Goal: Task Accomplishment & Management: Use online tool/utility

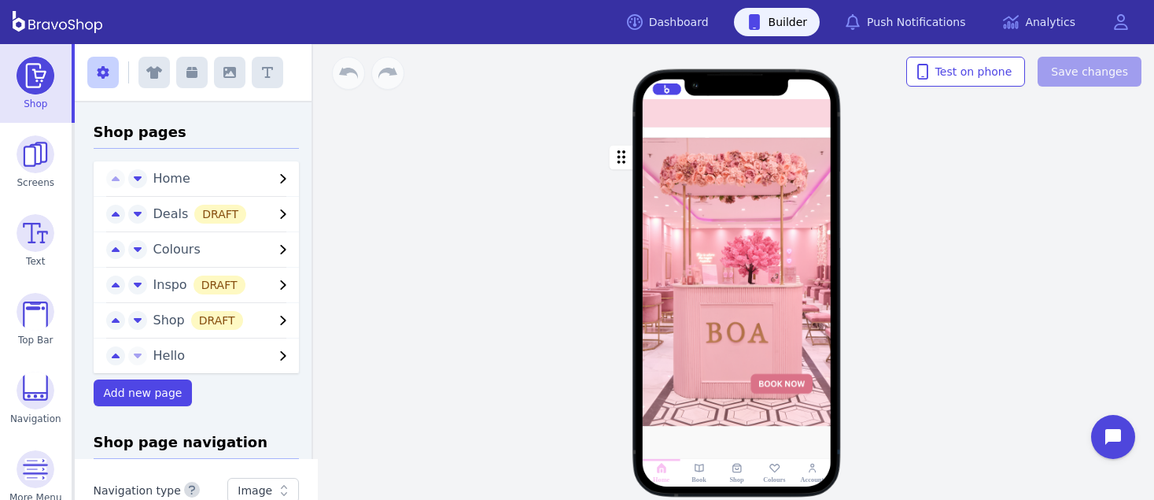
click at [747, 138] on div "button" at bounding box center [737, 282] width 189 height 289
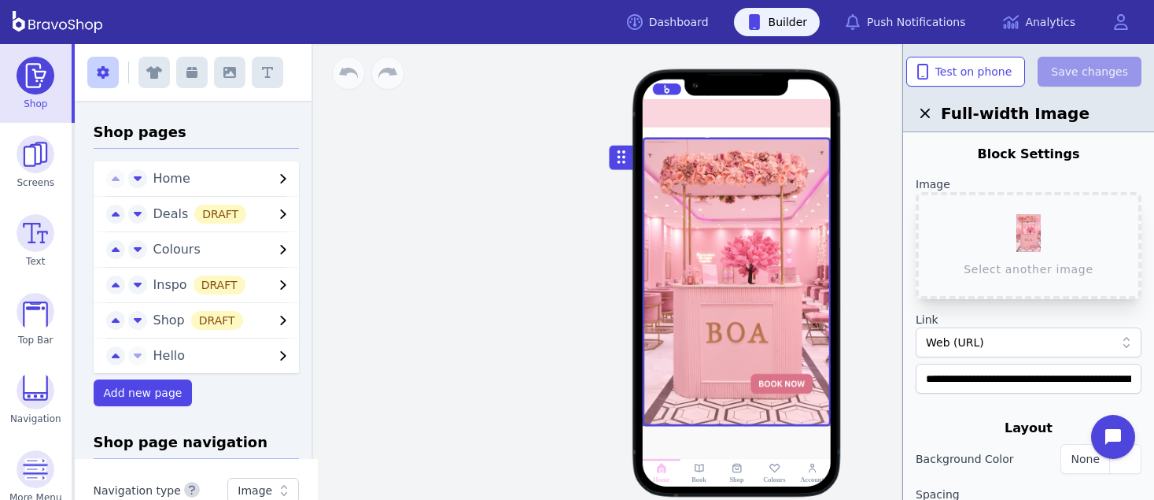
click at [741, 133] on div at bounding box center [743, 133] width 4 height 4
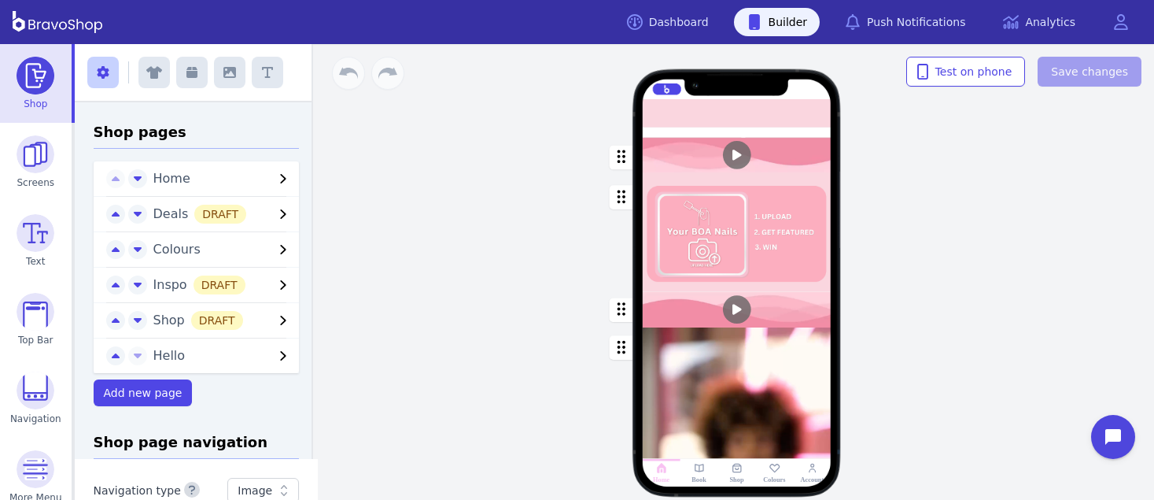
click at [730, 132] on div at bounding box center [731, 133] width 4 height 4
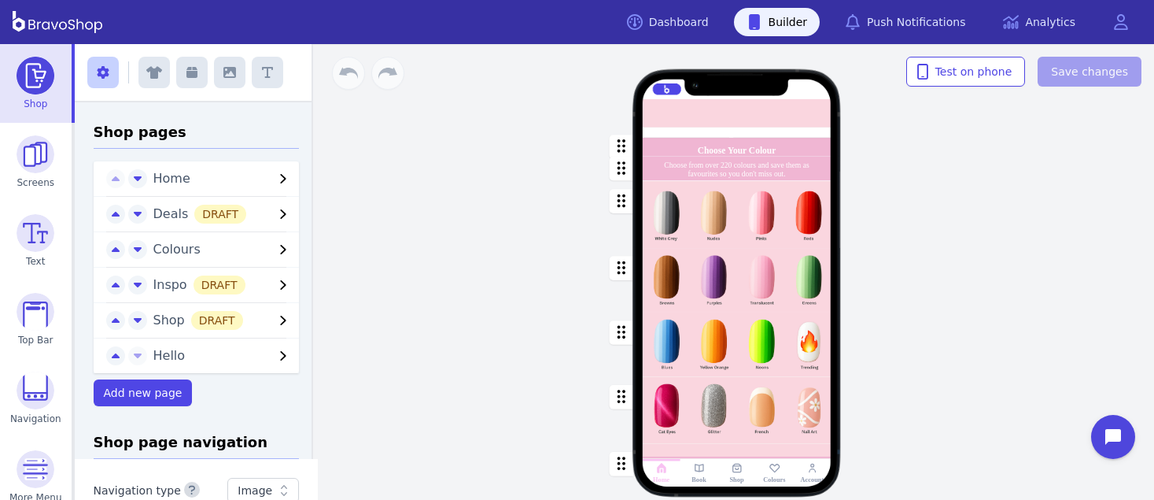
scroll to position [229, 0]
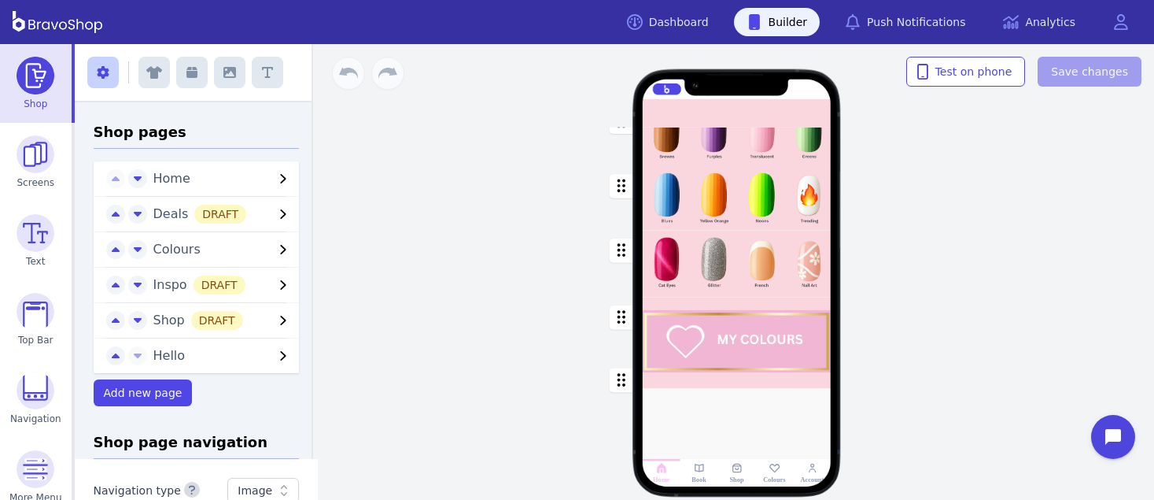
click at [780, 357] on div "button" at bounding box center [737, 334] width 189 height 75
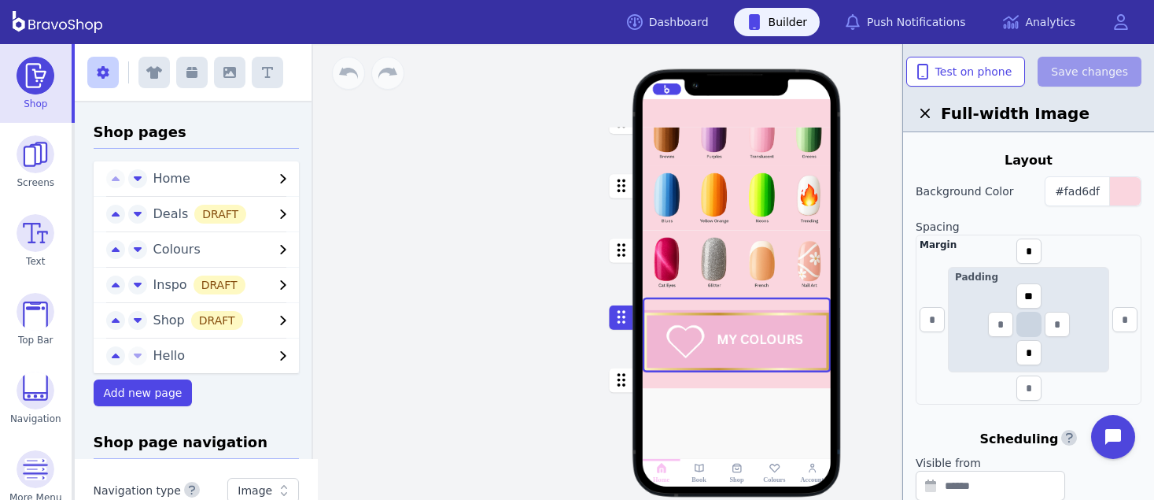
scroll to position [265, 0]
click at [996, 319] on input "text" at bounding box center [1000, 323] width 25 height 25
type input "*"
type input "**"
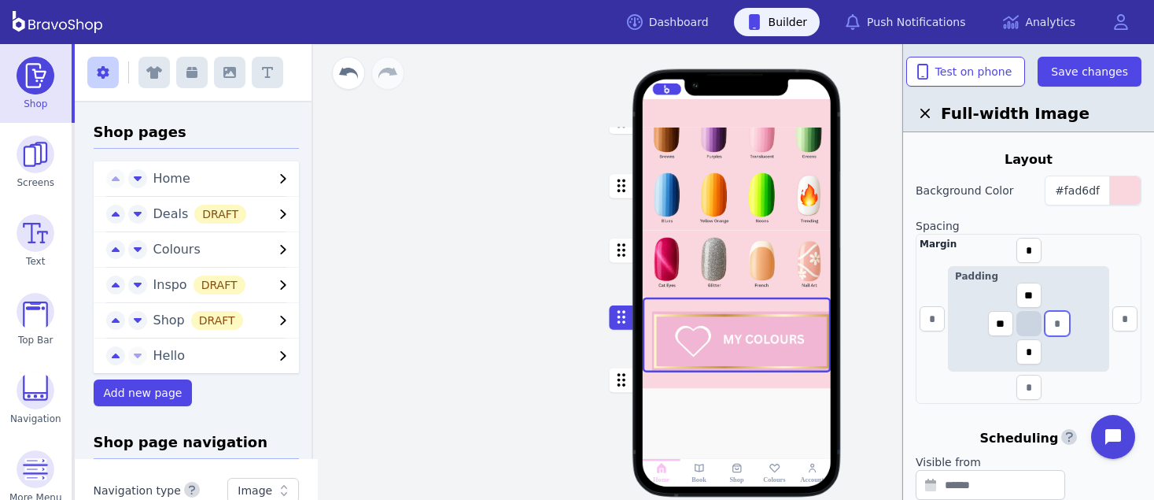
click at [1055, 327] on input "text" at bounding box center [1057, 323] width 25 height 25
type input "**"
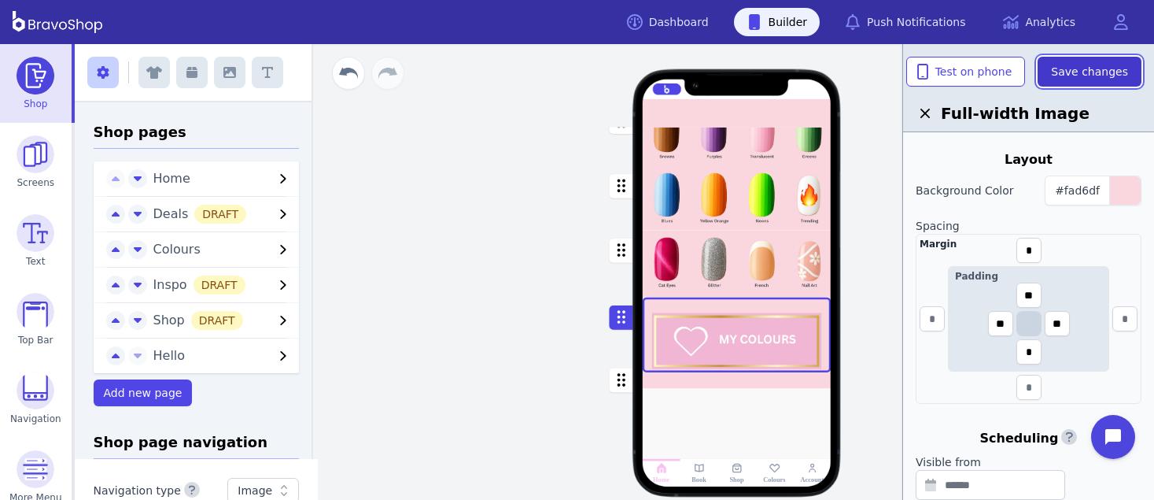
click at [1092, 75] on span "Save changes" at bounding box center [1089, 72] width 77 height 16
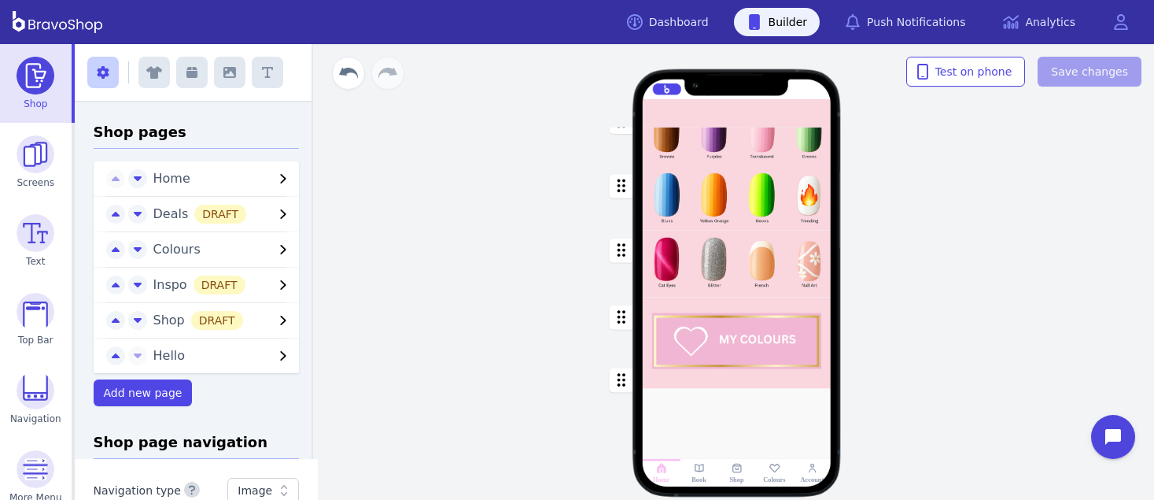
scroll to position [0, 0]
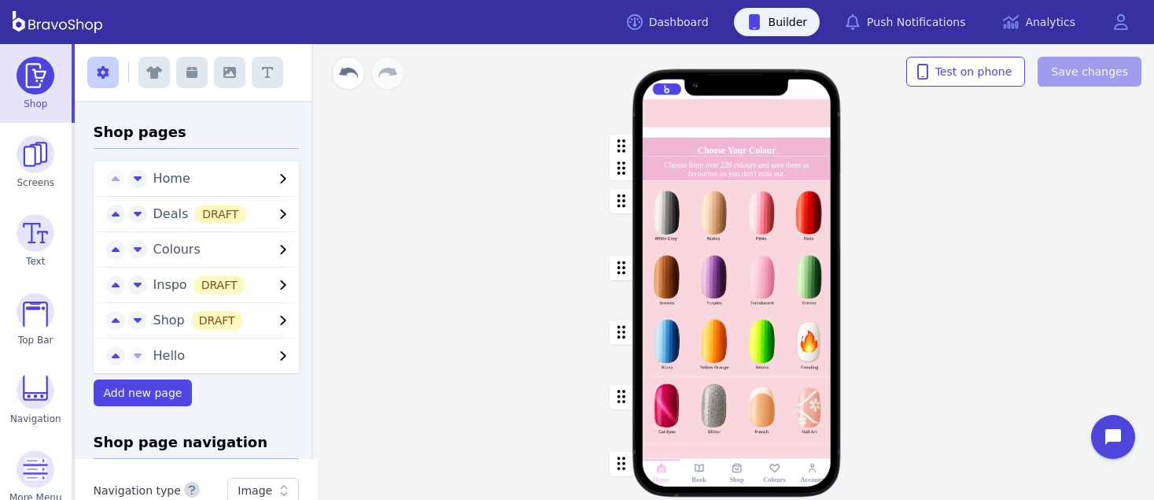
click at [724, 150] on div "button" at bounding box center [737, 147] width 189 height 19
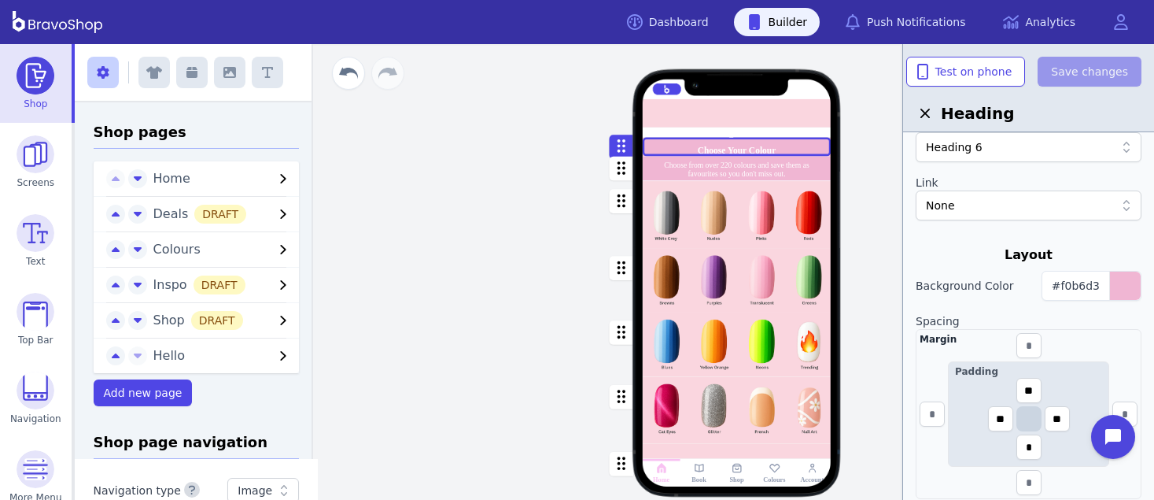
scroll to position [236, 0]
click at [810, 117] on div at bounding box center [737, 113] width 189 height 28
drag, startPoint x: 1035, startPoint y: 388, endPoint x: 1023, endPoint y: 383, distance: 13.4
click at [1023, 383] on input "**" at bounding box center [1029, 388] width 25 height 25
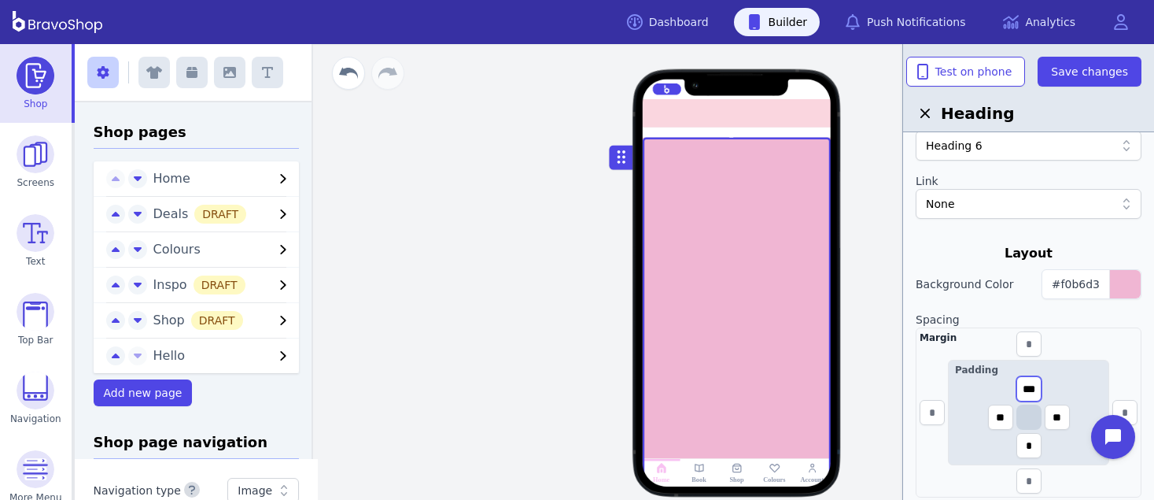
click at [1025, 393] on input "***" at bounding box center [1029, 388] width 25 height 25
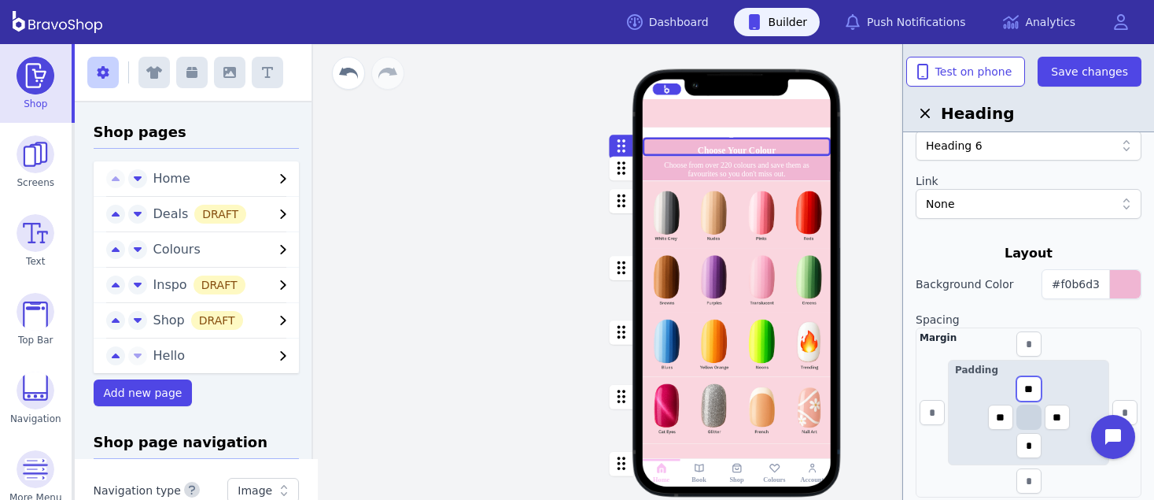
drag, startPoint x: 1025, startPoint y: 393, endPoint x: 1035, endPoint y: 393, distance: 9.5
click at [1035, 393] on input "**" at bounding box center [1029, 388] width 25 height 25
type input "*"
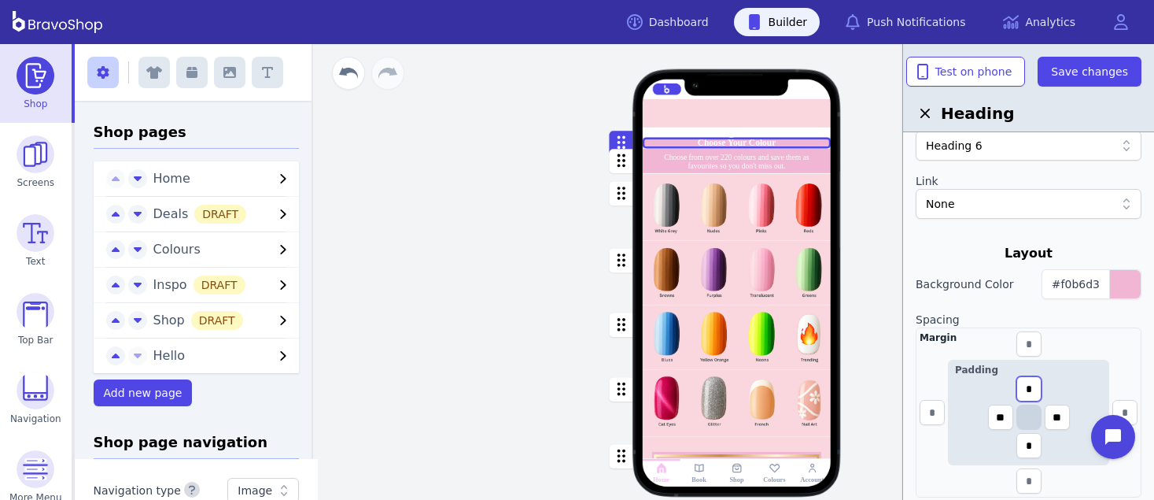
type input "**"
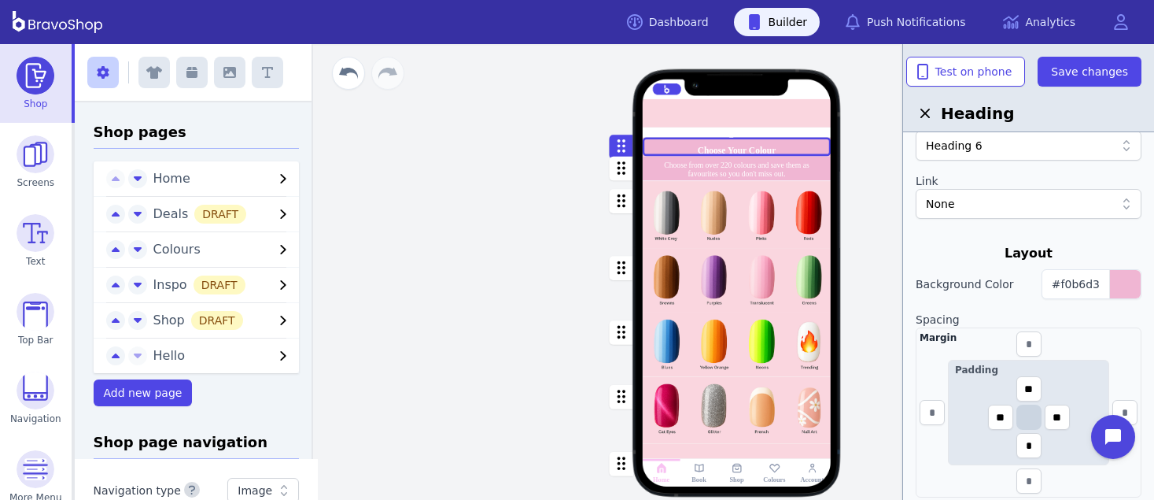
click at [1078, 387] on div "Padding ** ** ** *" at bounding box center [1028, 412] width 161 height 105
click at [1057, 350] on div "Margin Padding ** ** ** *" at bounding box center [1029, 412] width 226 height 170
click at [773, 131] on div at bounding box center [737, 132] width 189 height 10
click at [30, 304] on img at bounding box center [36, 312] width 38 height 38
click at [1096, 79] on span "Save changes" at bounding box center [1089, 72] width 77 height 16
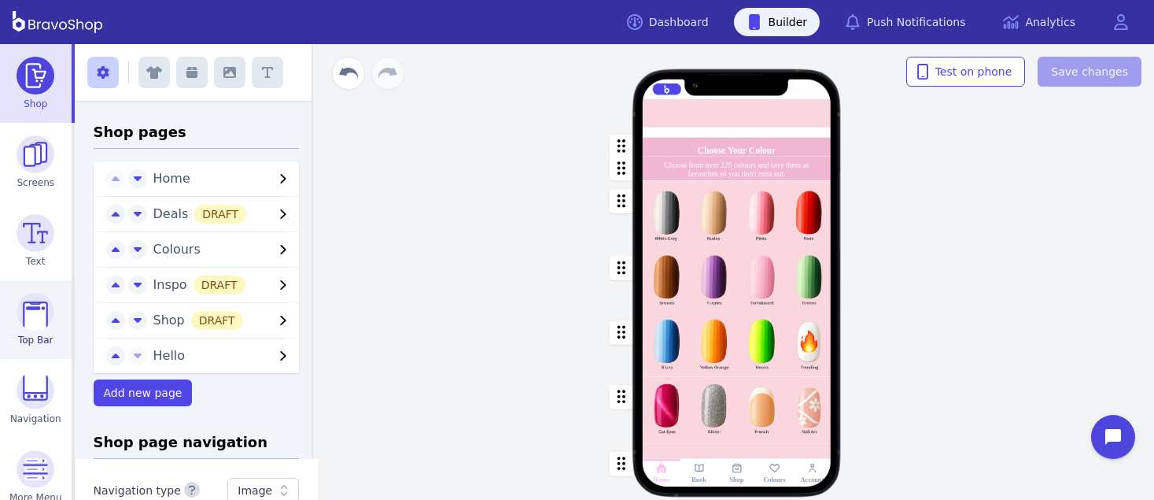
click at [25, 309] on img at bounding box center [36, 312] width 38 height 38
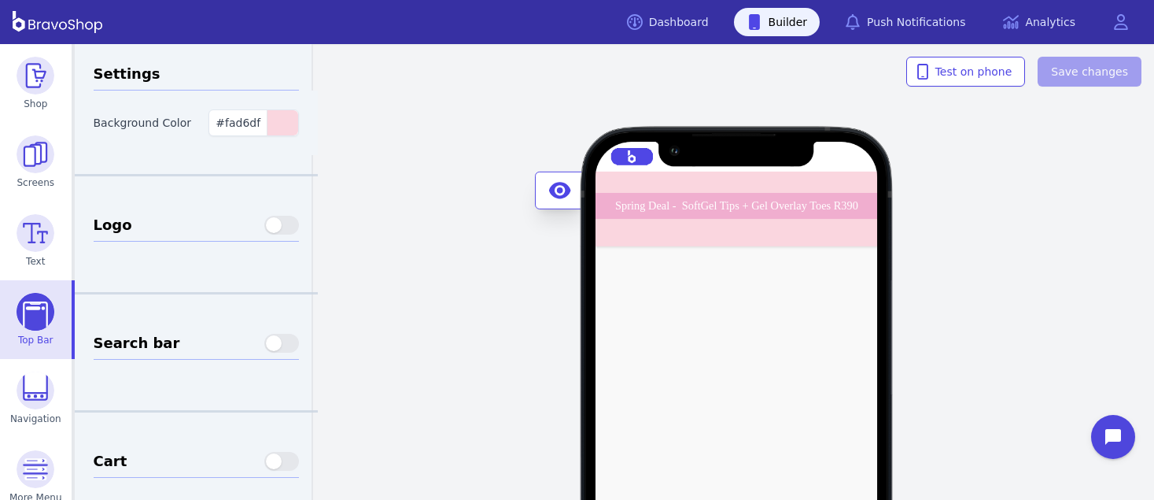
click at [785, 238] on div "Spring Deal - SoftGel Tips + Gel Overlay Toes R390 BOA Midrand - Opening Soon! …" at bounding box center [737, 209] width 283 height 75
click at [769, 230] on div "Spring Deal - SoftGel Tips + Gel Overlay Toes R390 BOA Midrand - Opening Soon! …" at bounding box center [737, 209] width 283 height 75
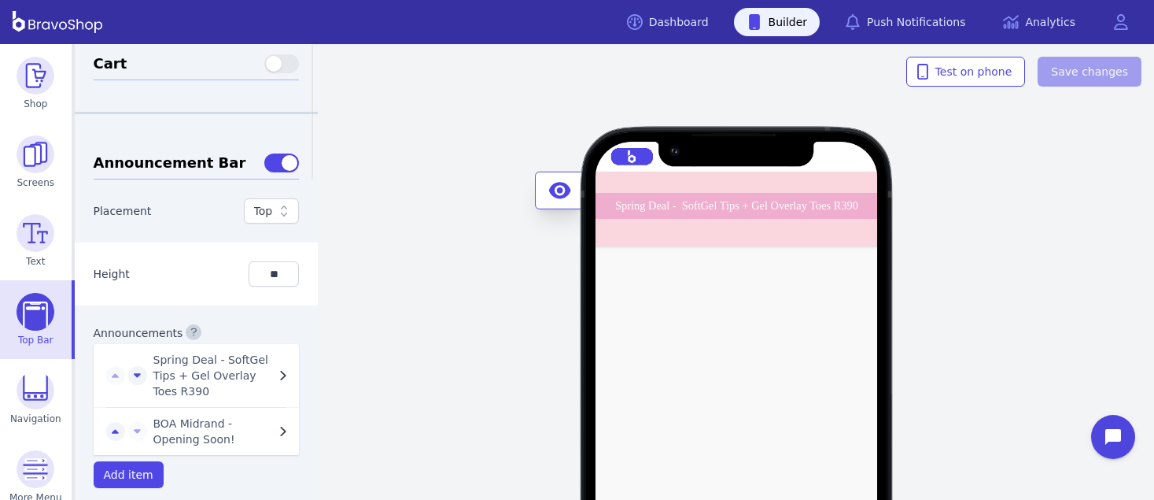
scroll to position [482, 0]
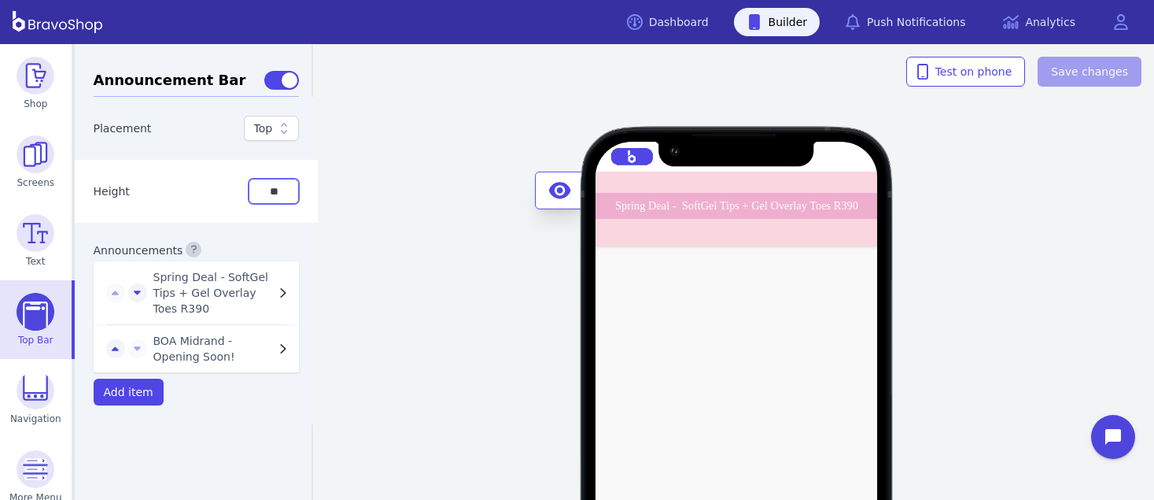
drag, startPoint x: 275, startPoint y: 184, endPoint x: 264, endPoint y: 182, distance: 12.0
click at [264, 182] on input "**" at bounding box center [274, 191] width 50 height 25
drag, startPoint x: 272, startPoint y: 190, endPoint x: 253, endPoint y: 185, distance: 19.5
click at [253, 185] on input "**" at bounding box center [274, 191] width 50 height 25
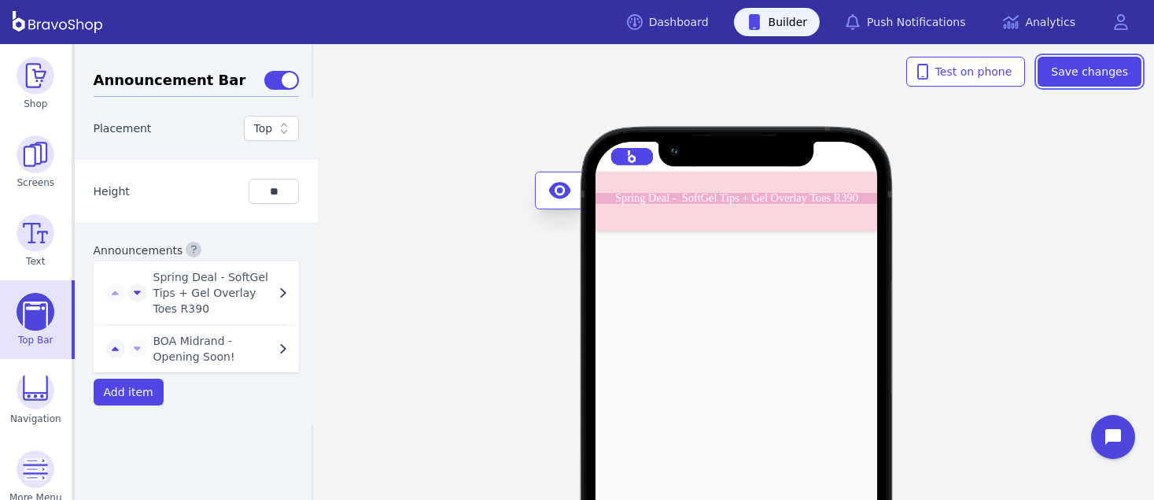
drag, startPoint x: 1084, startPoint y: 77, endPoint x: 1090, endPoint y: 124, distance: 47.6
click at [1090, 124] on div "Spring Deal - SoftGel Tips + Gel Overlay Toes R390 BOA Midrand - Opening Soon! …" at bounding box center [736, 272] width 835 height 456
click at [270, 188] on input "**" at bounding box center [274, 191] width 50 height 25
drag, startPoint x: 270, startPoint y: 188, endPoint x: 254, endPoint y: 188, distance: 15.7
click at [254, 188] on input "**" at bounding box center [274, 191] width 50 height 25
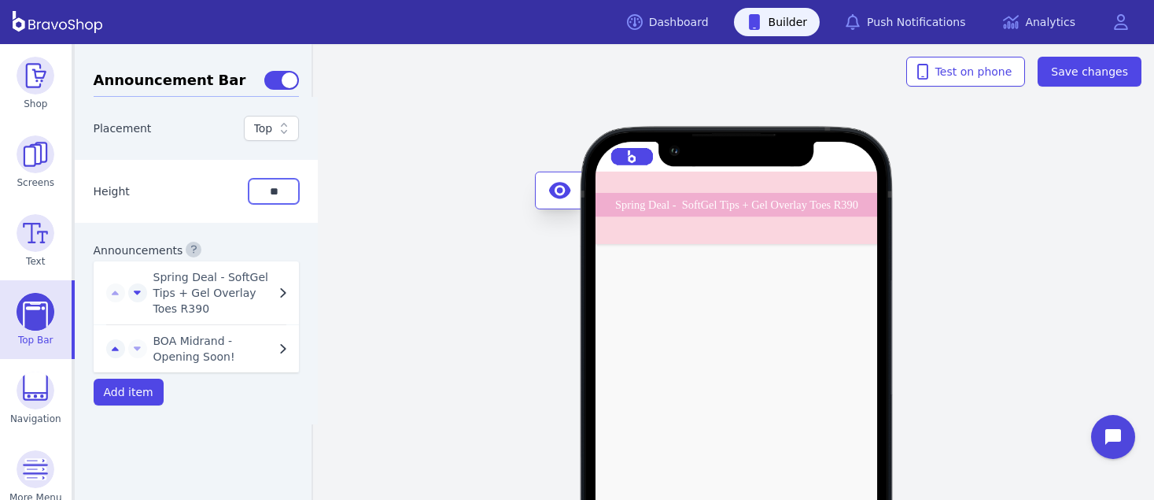
type input "**"
click at [1063, 50] on div "Spring Deal - SoftGel Tips + Gel Overlay Toes R390 BOA Midrand - Opening Soon! …" at bounding box center [736, 272] width 835 height 456
click at [1065, 72] on span "Save changes" at bounding box center [1089, 72] width 77 height 16
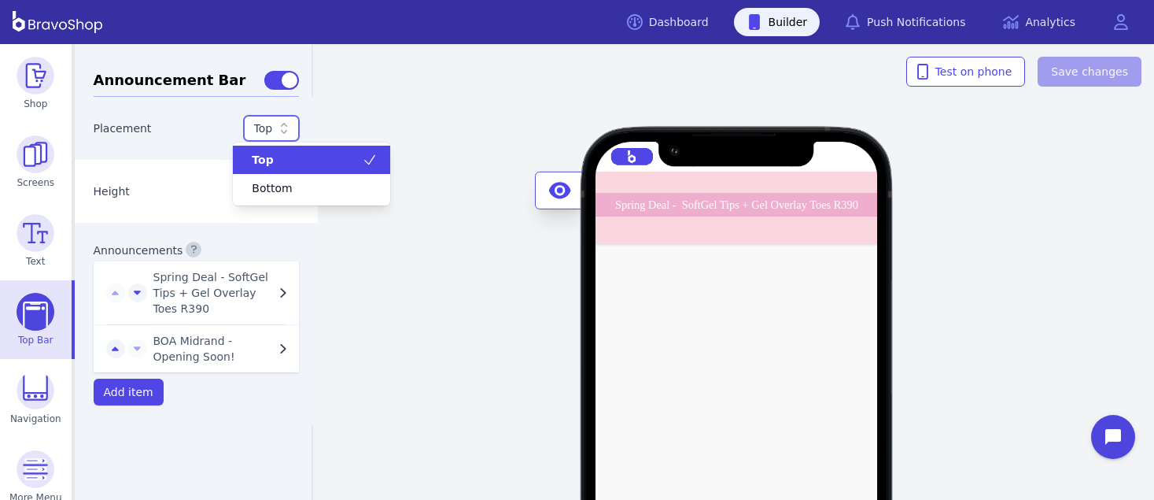
click at [276, 125] on icon at bounding box center [284, 128] width 16 height 16
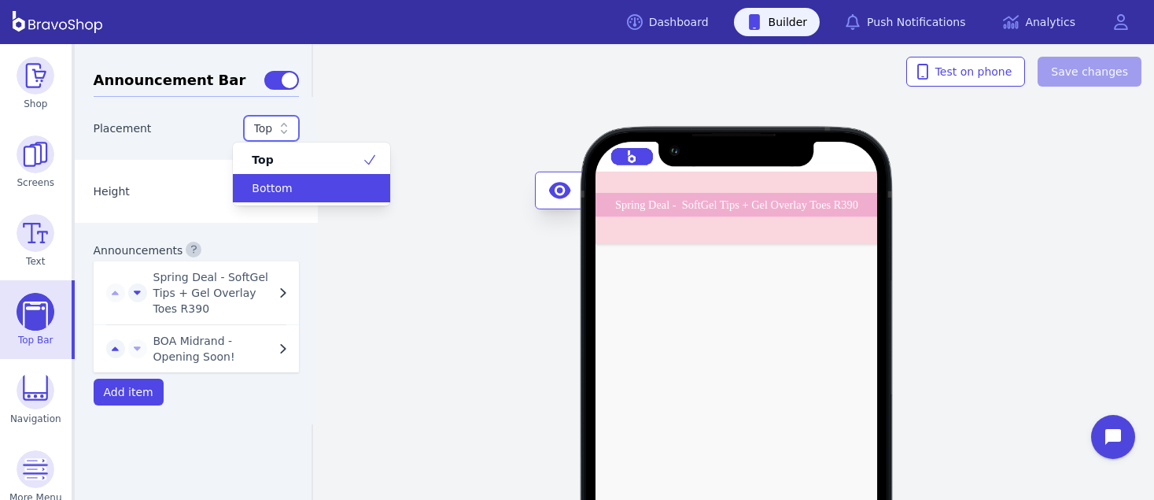
click at [292, 182] on div "Bottom" at bounding box center [302, 188] width 120 height 16
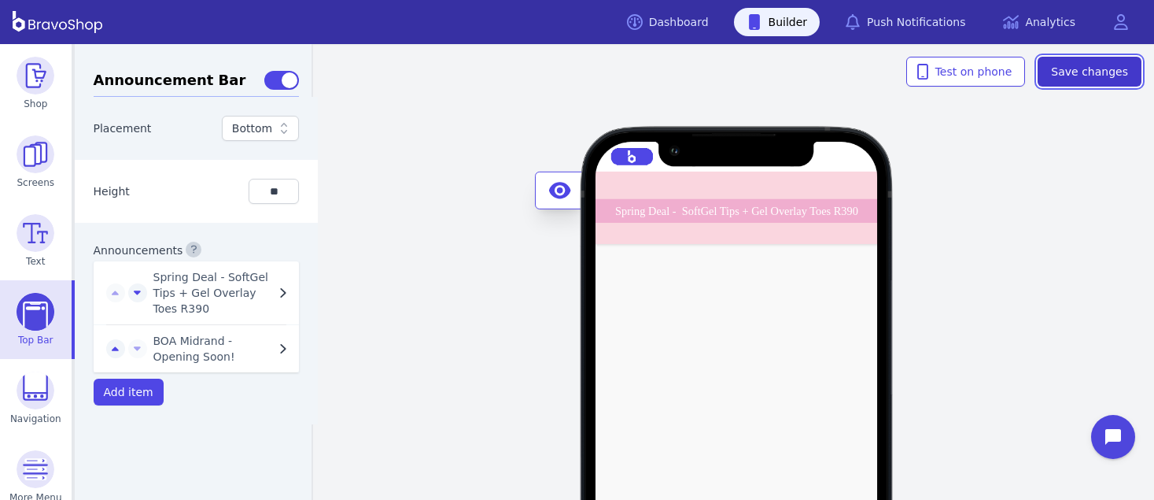
click at [1093, 64] on span "Save changes" at bounding box center [1089, 72] width 77 height 16
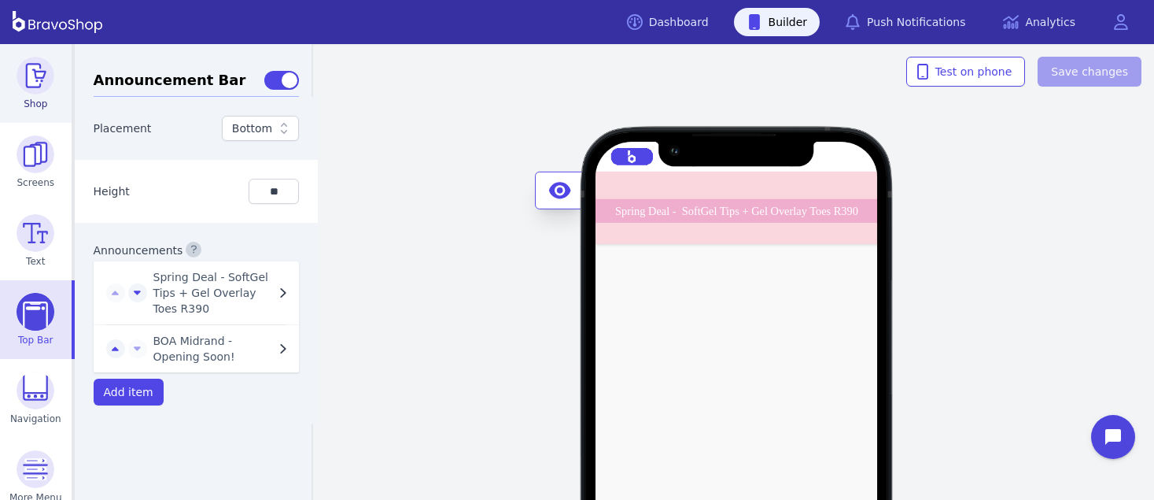
click at [35, 79] on img at bounding box center [36, 76] width 38 height 38
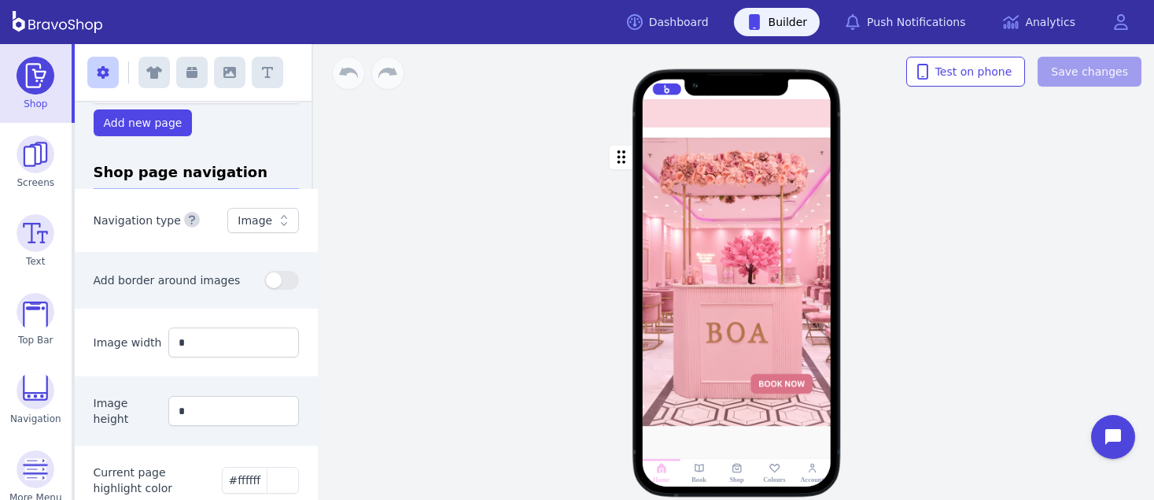
scroll to position [274, 0]
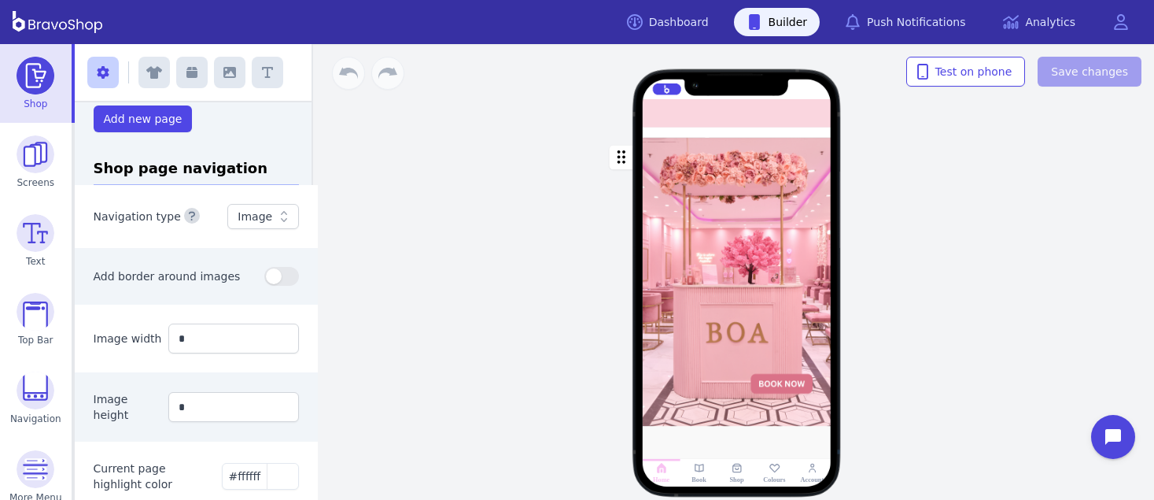
click at [276, 223] on icon at bounding box center [284, 216] width 16 height 16
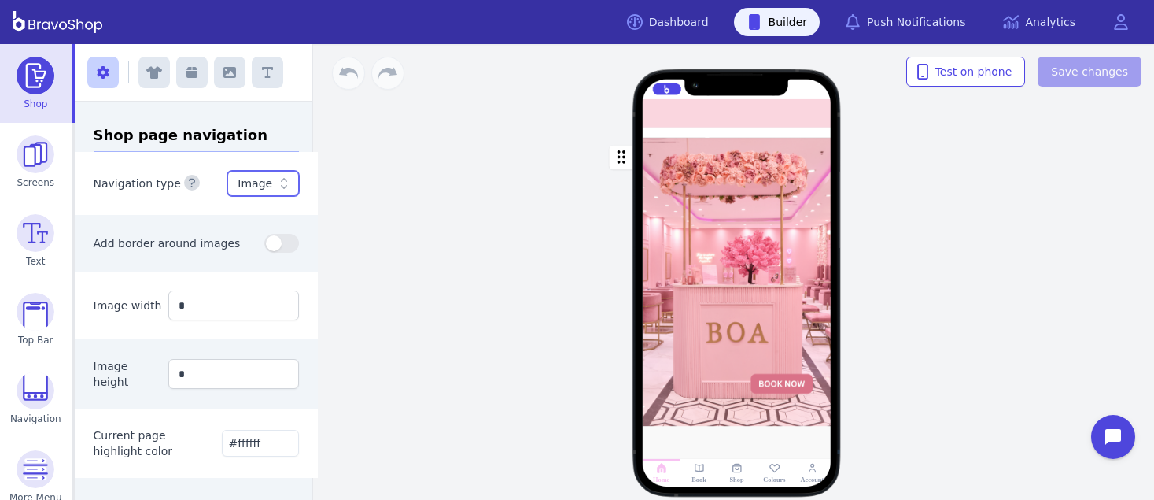
scroll to position [315, 0]
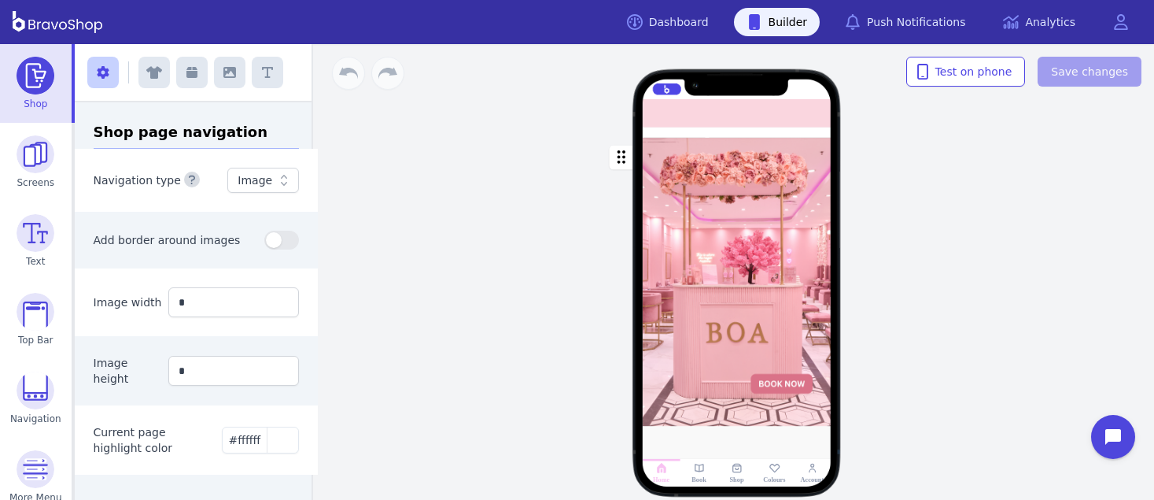
click at [799, 116] on div at bounding box center [737, 113] width 189 height 28
click at [27, 309] on img at bounding box center [36, 312] width 38 height 38
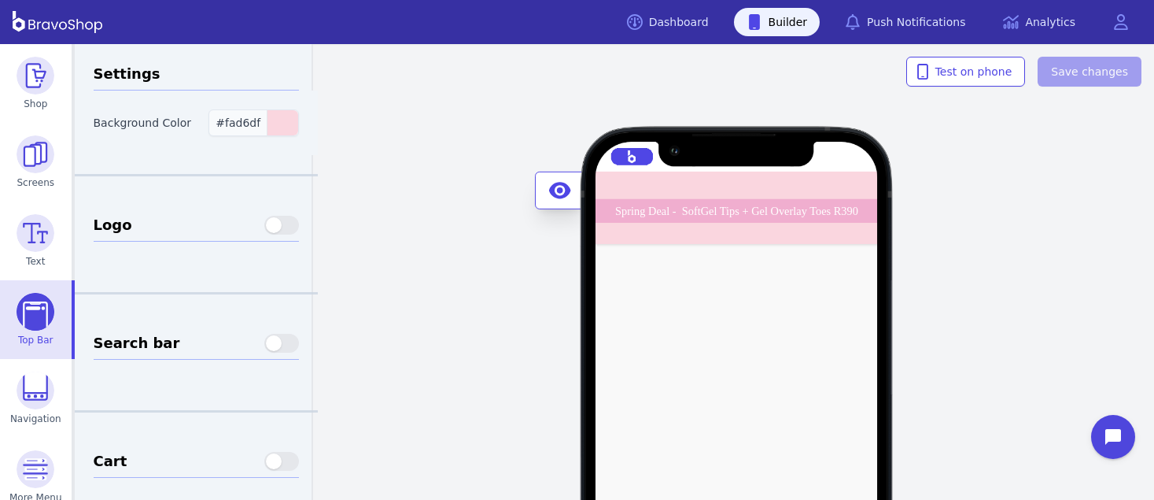
click at [238, 128] on span "#fad6df" at bounding box center [238, 122] width 45 height 13
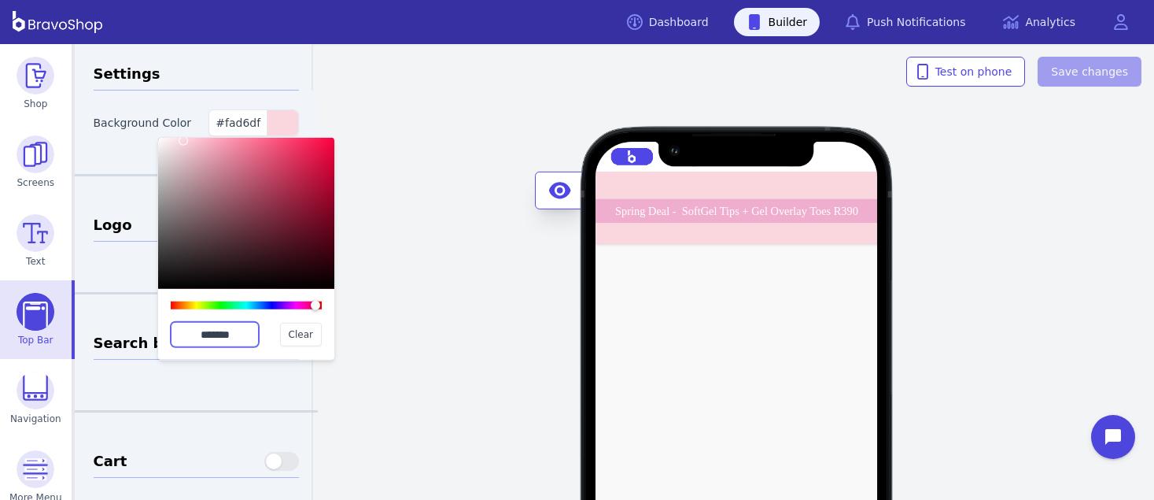
drag, startPoint x: 240, startPoint y: 334, endPoint x: 173, endPoint y: 330, distance: 67.0
click at [173, 330] on input "*******" at bounding box center [215, 334] width 88 height 25
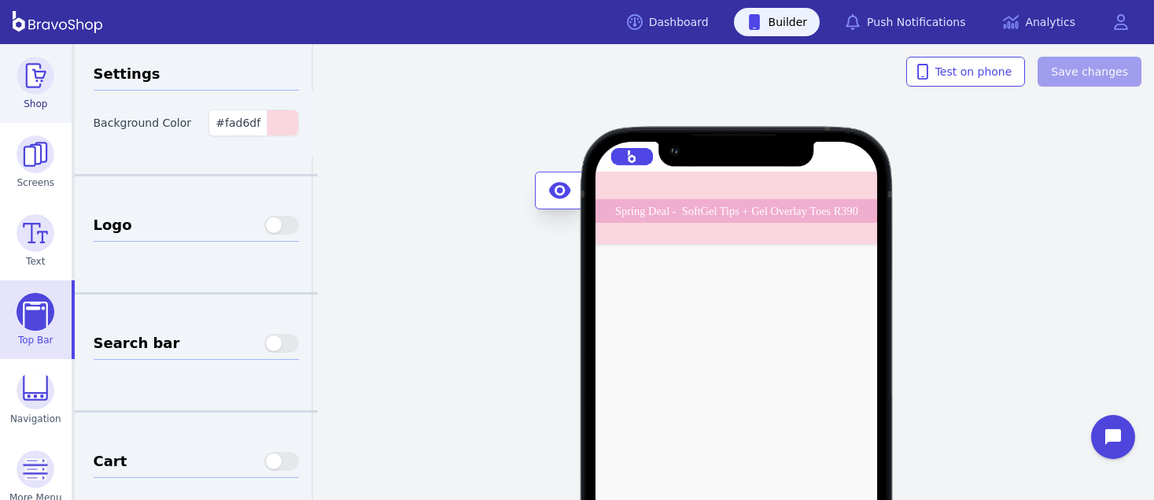
click at [28, 76] on img at bounding box center [36, 76] width 38 height 38
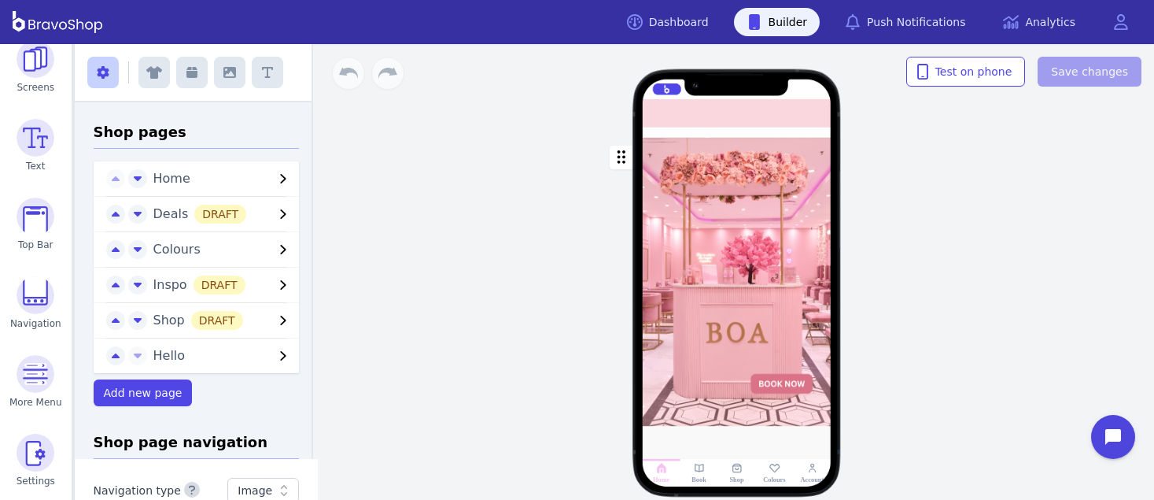
scroll to position [315, 0]
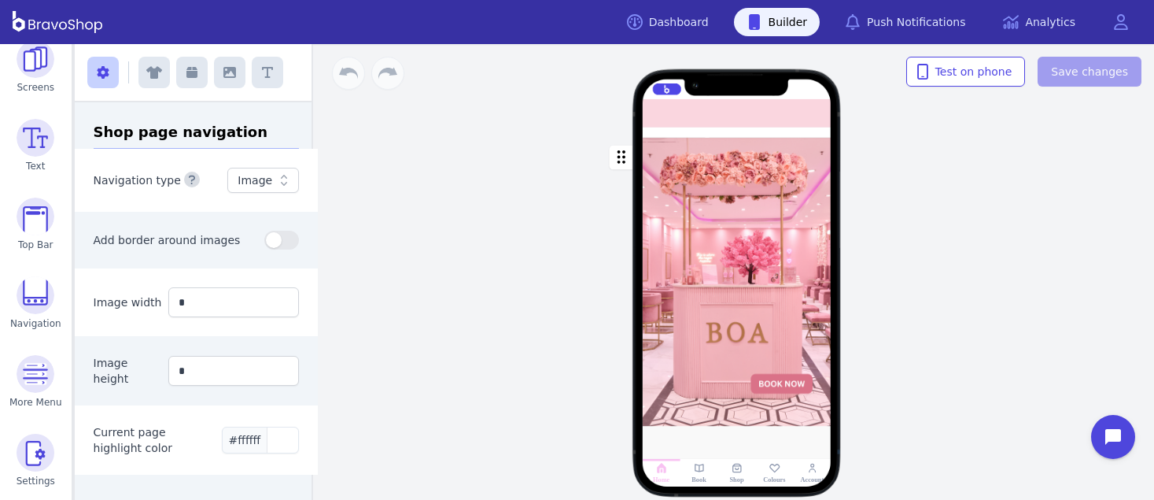
click at [268, 441] on div "button" at bounding box center [282, 439] width 31 height 25
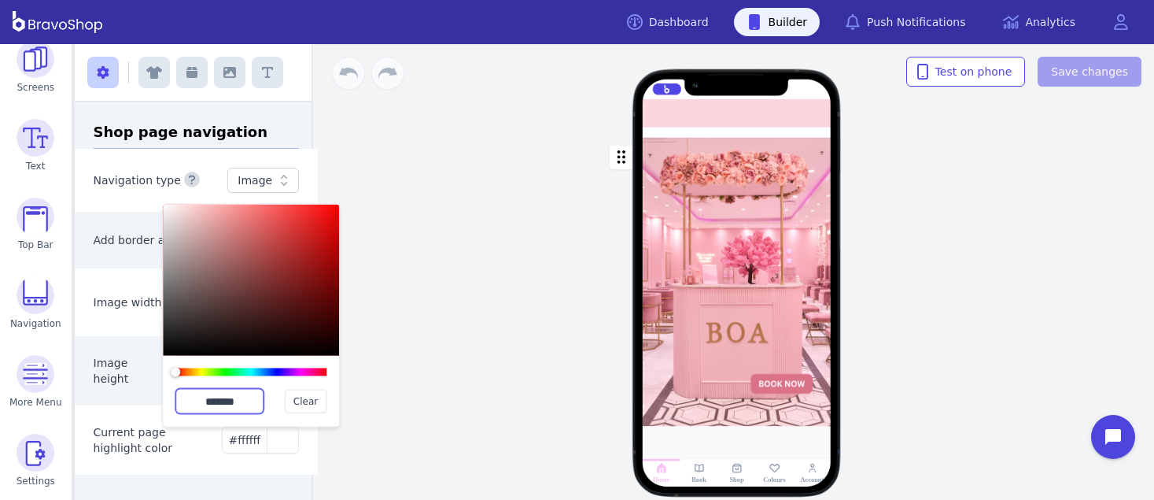
drag, startPoint x: 248, startPoint y: 398, endPoint x: 190, endPoint y: 396, distance: 58.3
click at [190, 396] on input "*******" at bounding box center [219, 401] width 88 height 25
paste input "text"
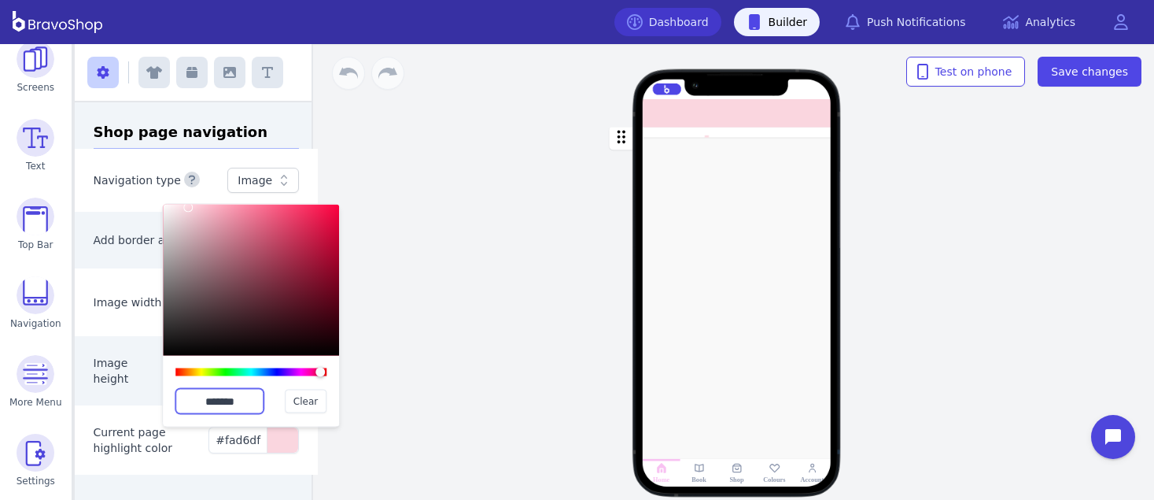
type input "*******"
click at [683, 13] on link "Dashboard" at bounding box center [667, 22] width 107 height 28
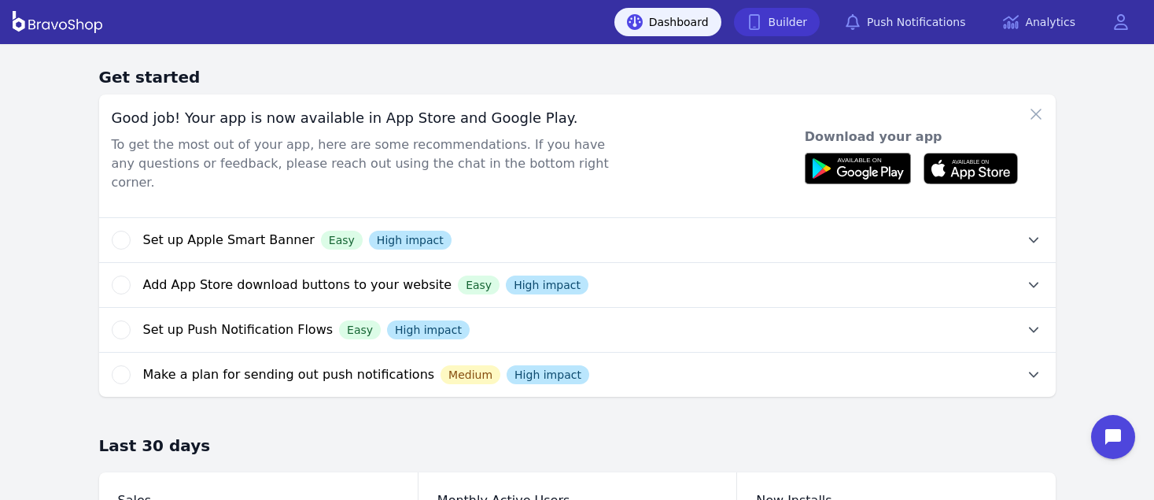
click at [799, 28] on link "Builder" at bounding box center [777, 22] width 87 height 28
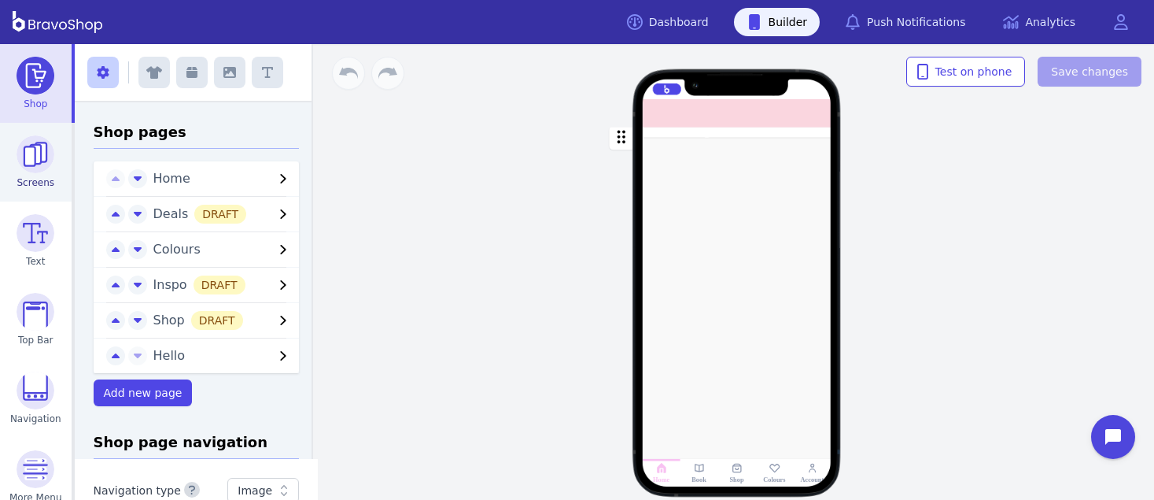
click at [37, 160] on img at bounding box center [36, 154] width 38 height 38
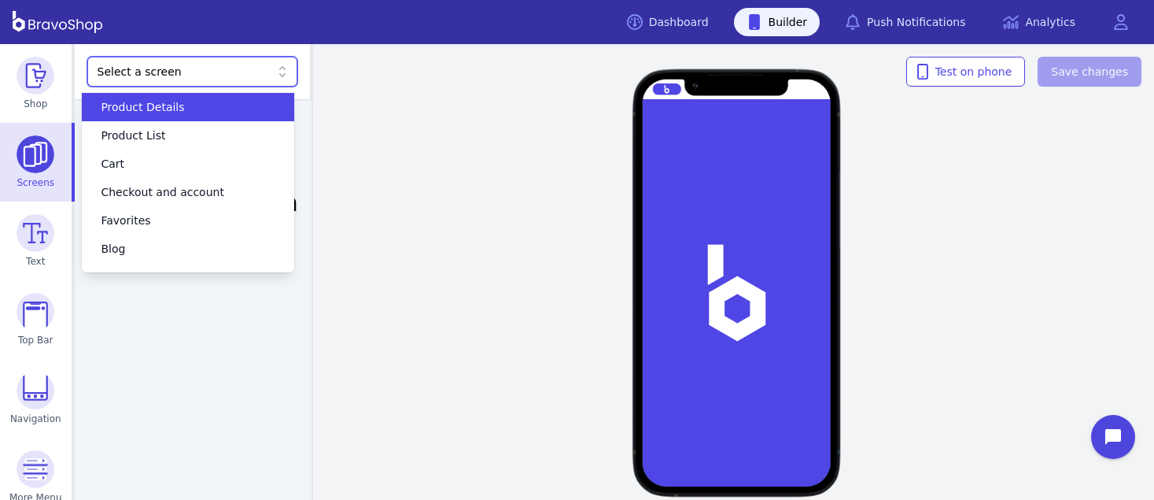
click at [144, 65] on div "Select a screen" at bounding box center [185, 72] width 174 height 16
click at [156, 105] on span "Product Details" at bounding box center [142, 107] width 83 height 16
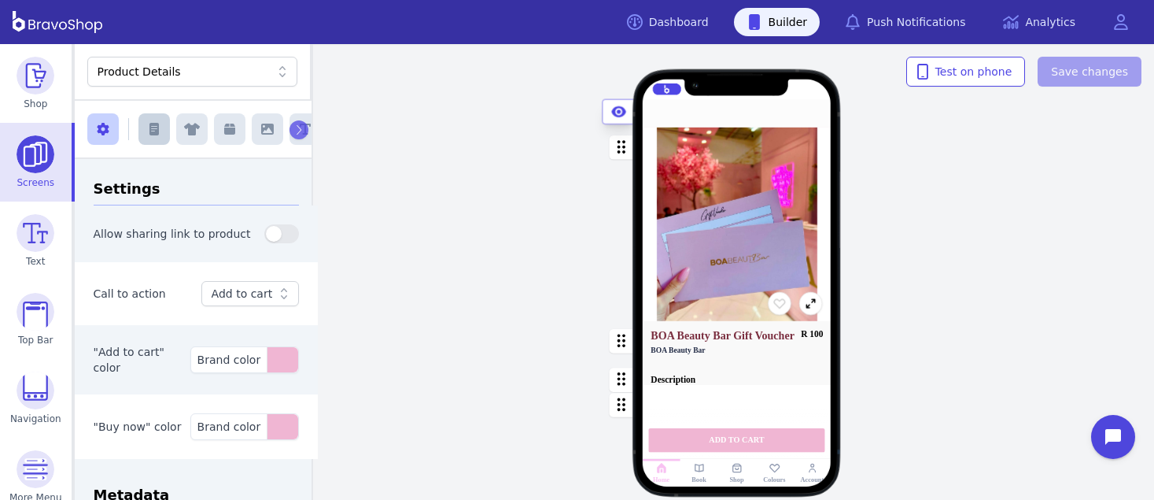
click at [151, 130] on icon "button" at bounding box center [153, 129] width 9 height 13
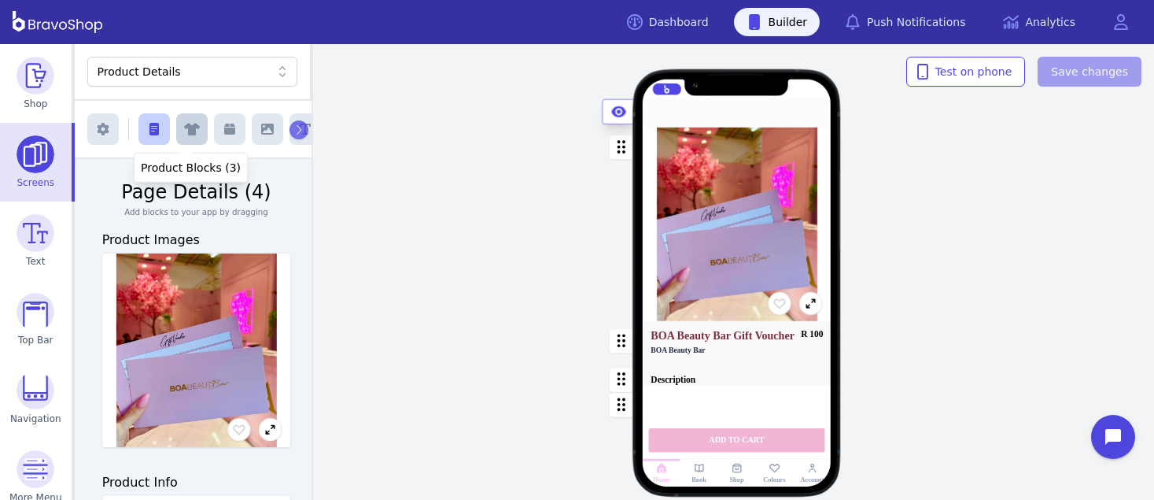
click at [184, 134] on icon "button" at bounding box center [192, 130] width 16 height 13
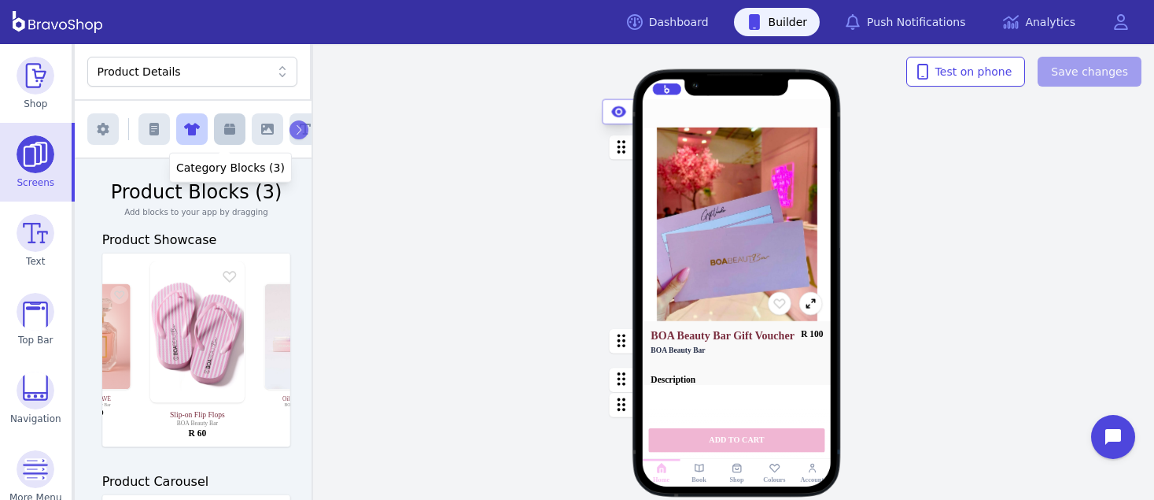
click at [226, 128] on icon "button" at bounding box center [229, 129] width 11 height 11
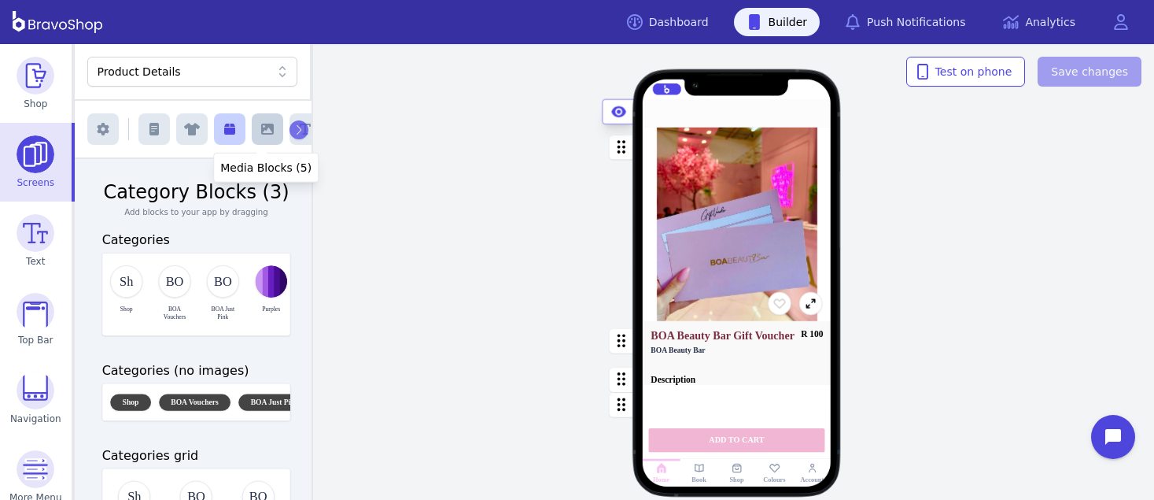
click at [261, 123] on icon "button" at bounding box center [267, 129] width 13 height 13
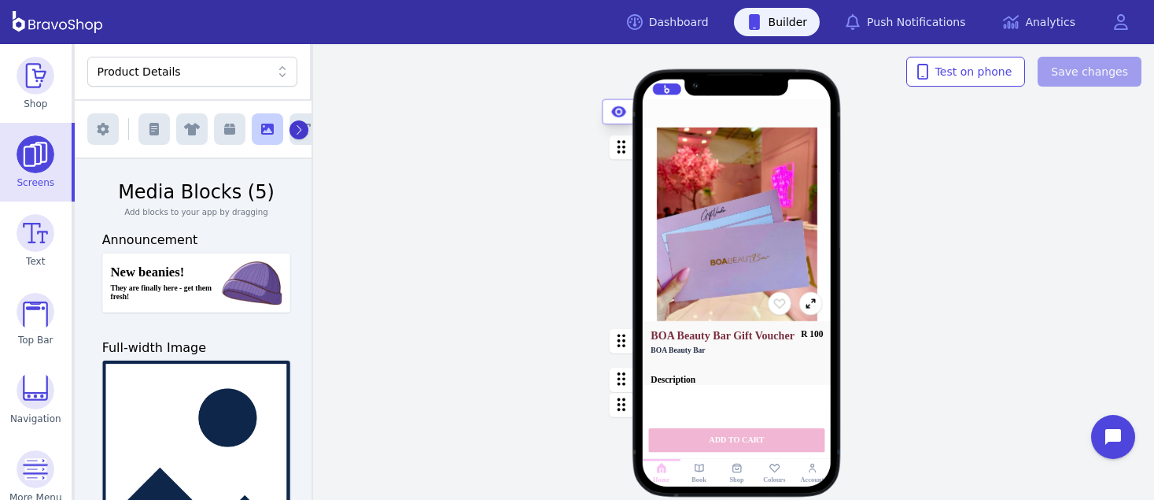
click at [297, 129] on button "button" at bounding box center [299, 129] width 19 height 19
click at [275, 70] on icon at bounding box center [283, 72] width 16 height 16
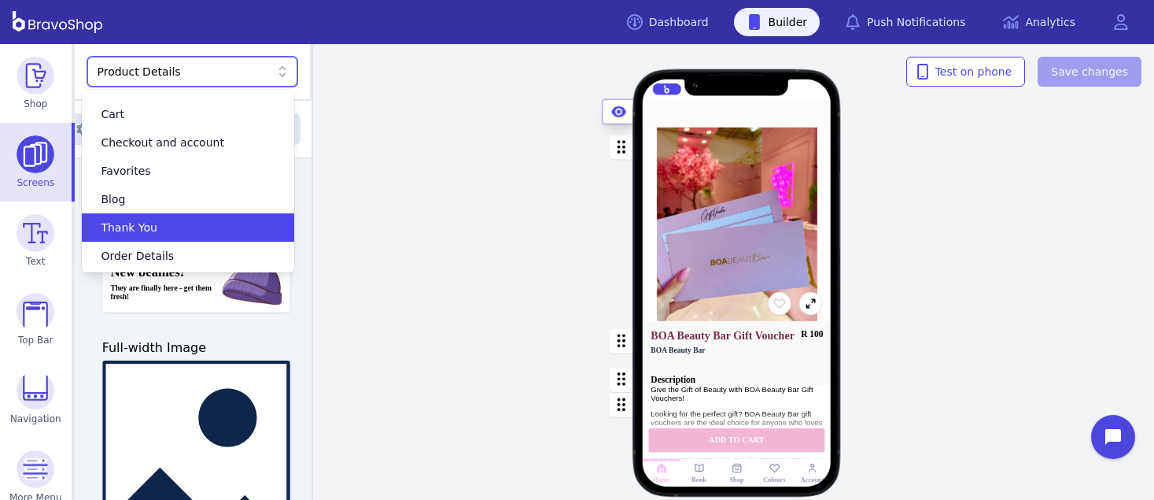
click at [212, 228] on div "Thank You" at bounding box center [178, 228] width 174 height 16
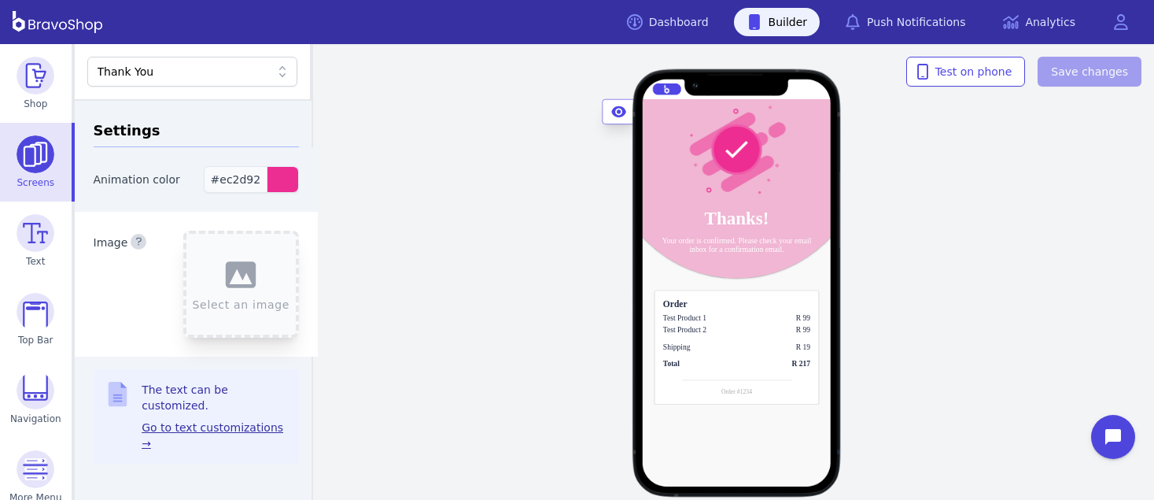
click at [275, 175] on div "button" at bounding box center [282, 179] width 31 height 25
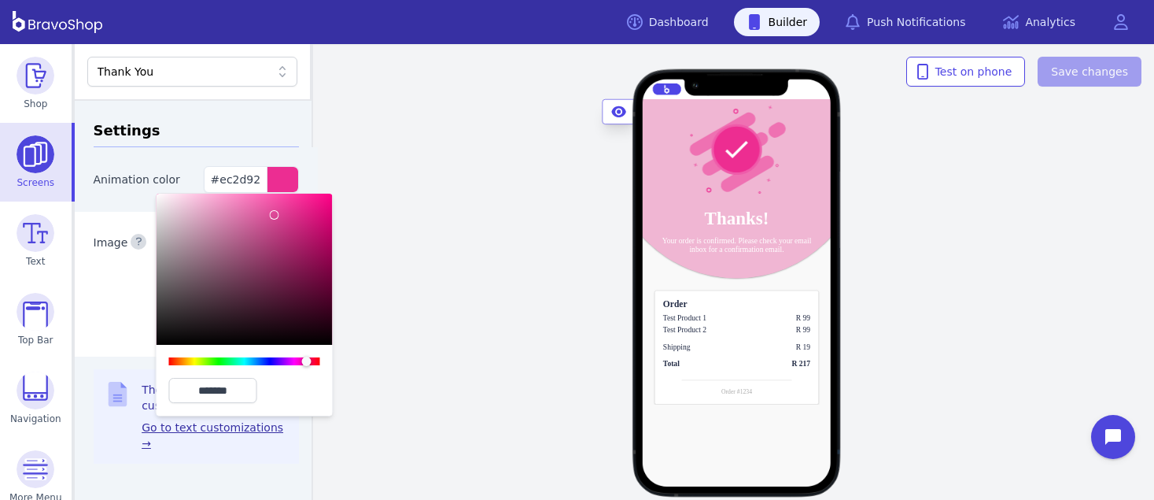
click at [275, 215] on div at bounding box center [245, 269] width 176 height 151
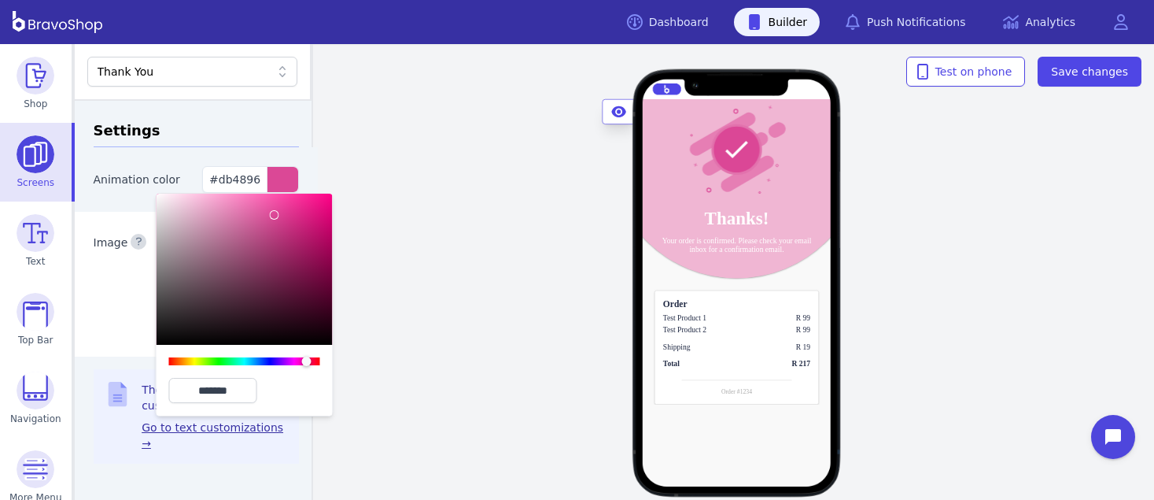
click at [256, 220] on div at bounding box center [245, 269] width 176 height 151
click at [243, 221] on div at bounding box center [245, 269] width 176 height 151
click at [230, 226] on div at bounding box center [245, 269] width 176 height 151
type input "*******"
click at [208, 219] on div at bounding box center [245, 269] width 176 height 151
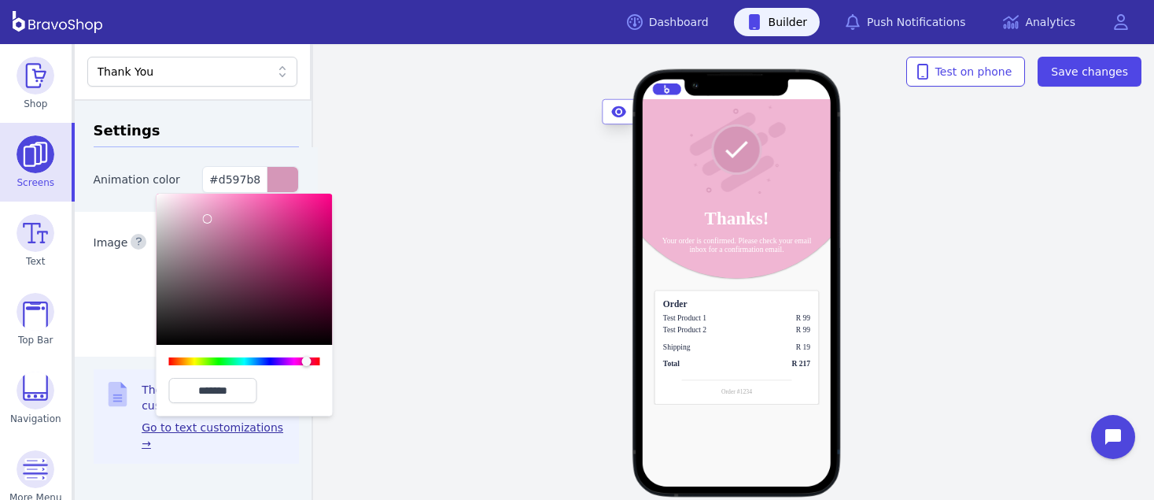
click at [216, 125] on h3 "Settings" at bounding box center [197, 134] width 206 height 28
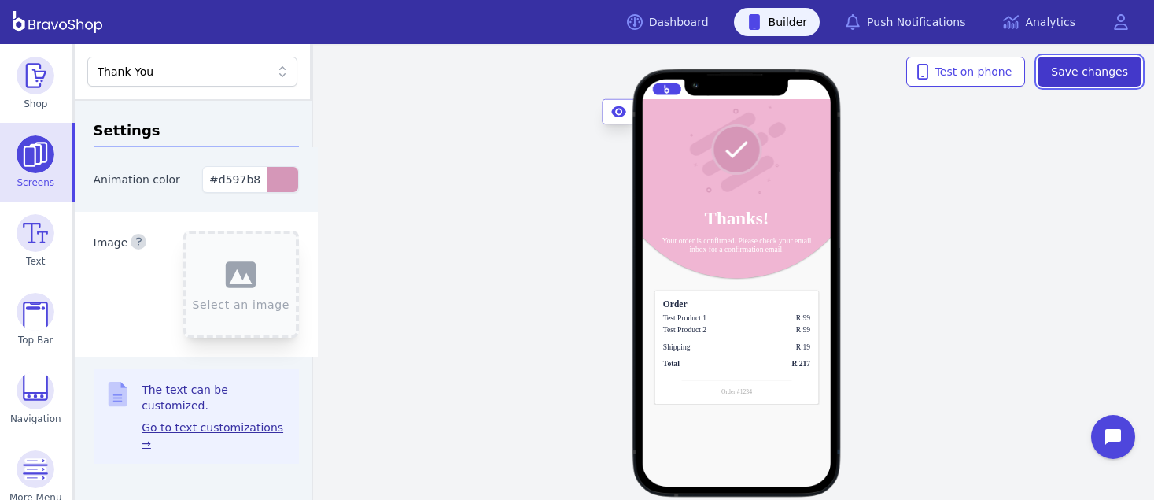
click at [1108, 72] on span "Save changes" at bounding box center [1089, 72] width 77 height 16
click at [216, 68] on div "Thank You" at bounding box center [185, 72] width 174 height 16
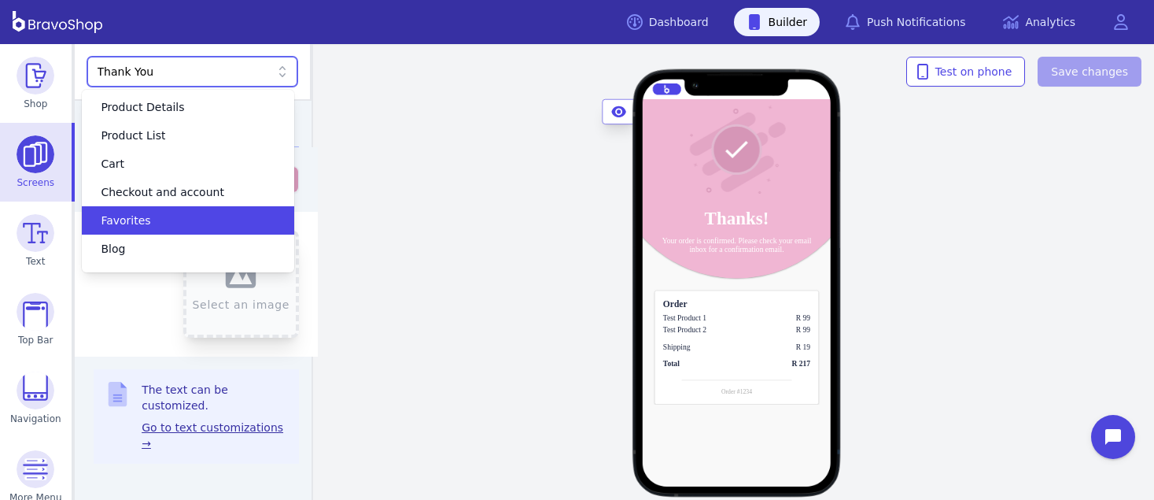
click at [175, 223] on div "Favorites" at bounding box center [178, 220] width 174 height 16
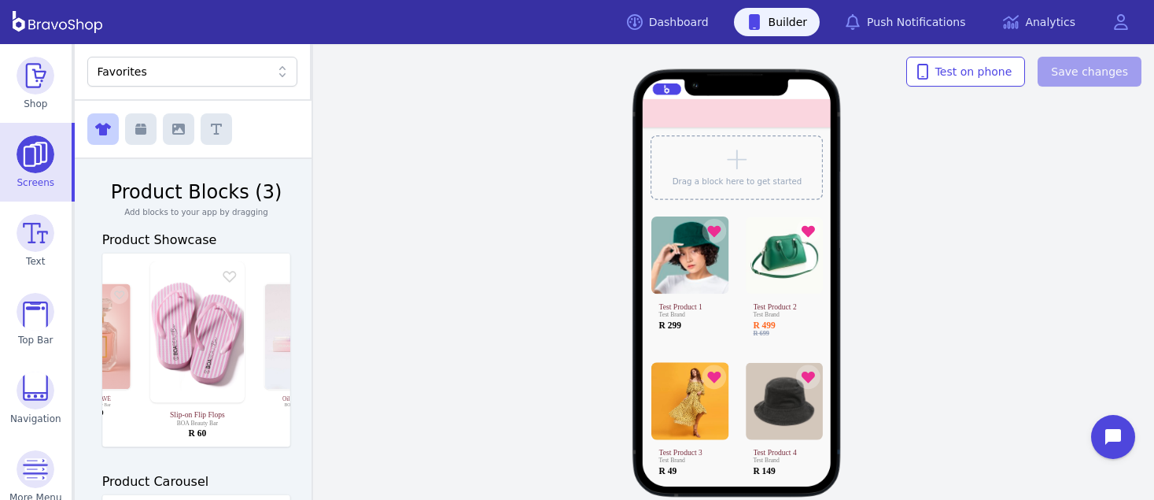
click at [178, 62] on div "Favorites" at bounding box center [192, 72] width 211 height 30
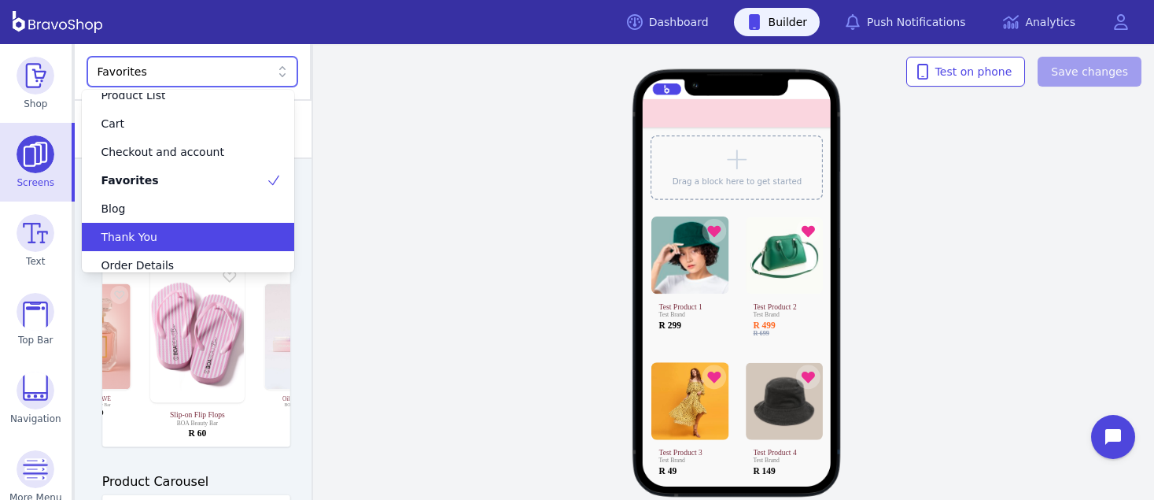
scroll to position [41, 0]
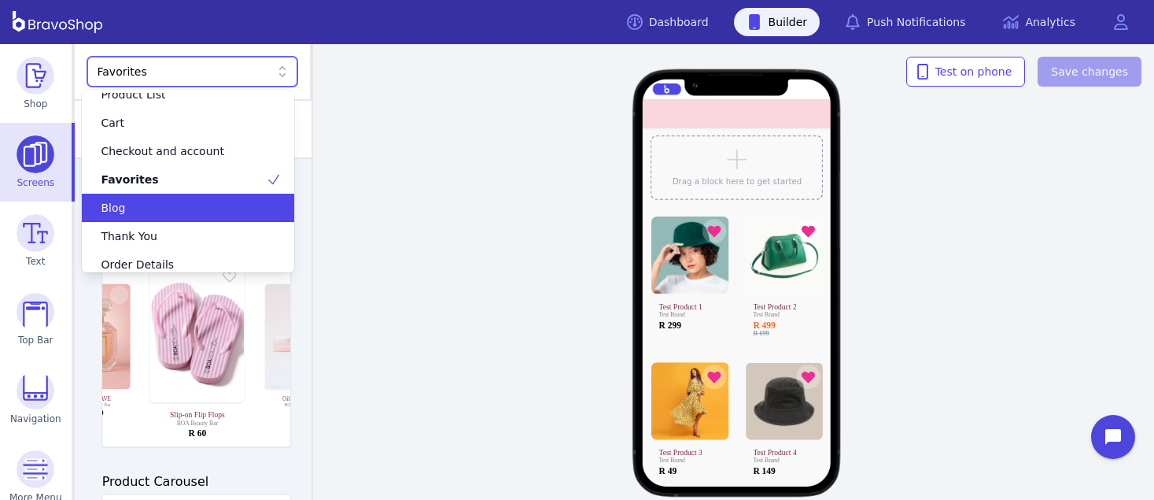
click at [161, 208] on div "Blog" at bounding box center [178, 208] width 174 height 16
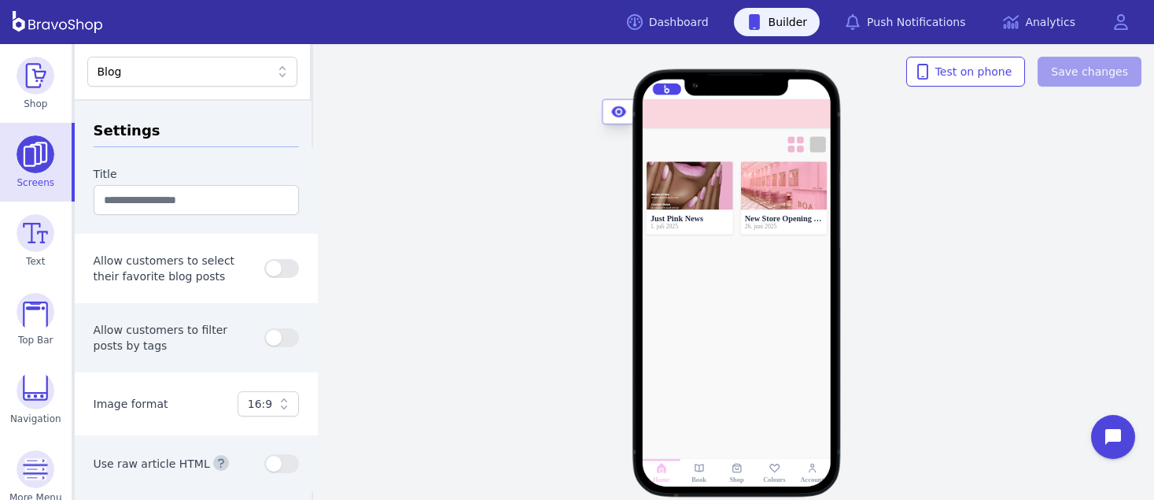
click at [211, 73] on div "Blog" at bounding box center [185, 72] width 174 height 16
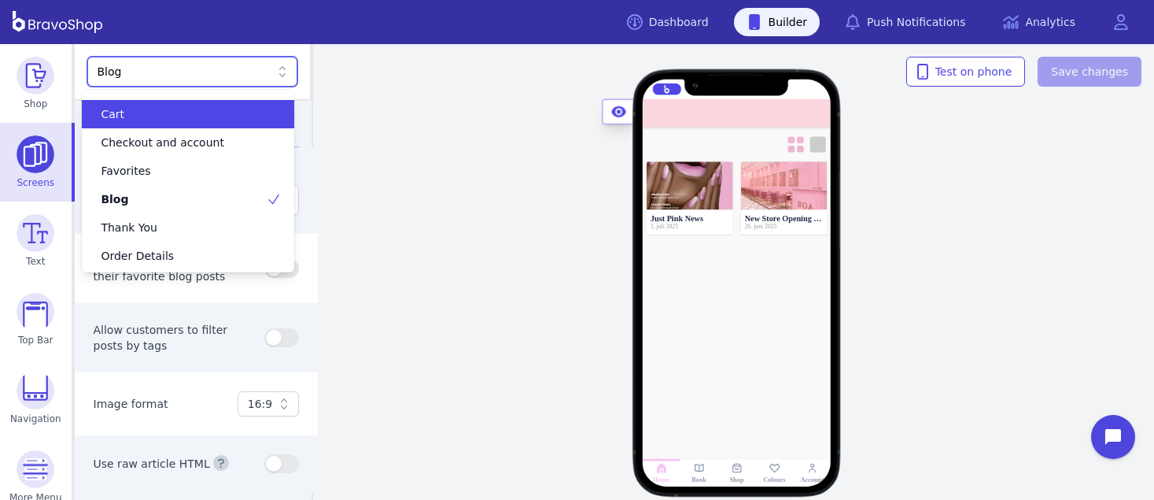
scroll to position [0, 0]
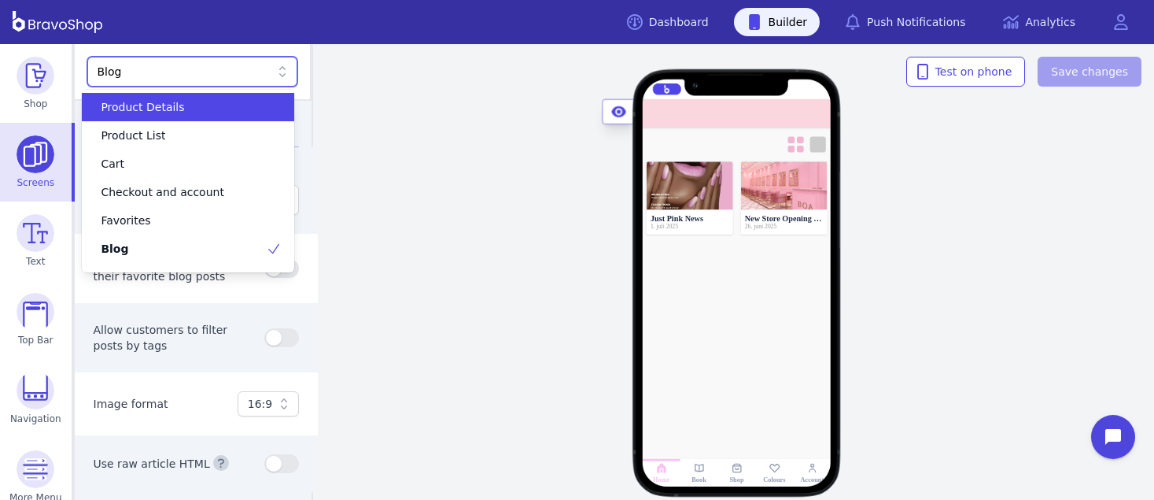
click at [193, 45] on div "option Product Details focused, 1 of 8. 8 results available. Use Up and Down to…" at bounding box center [194, 72] width 238 height 57
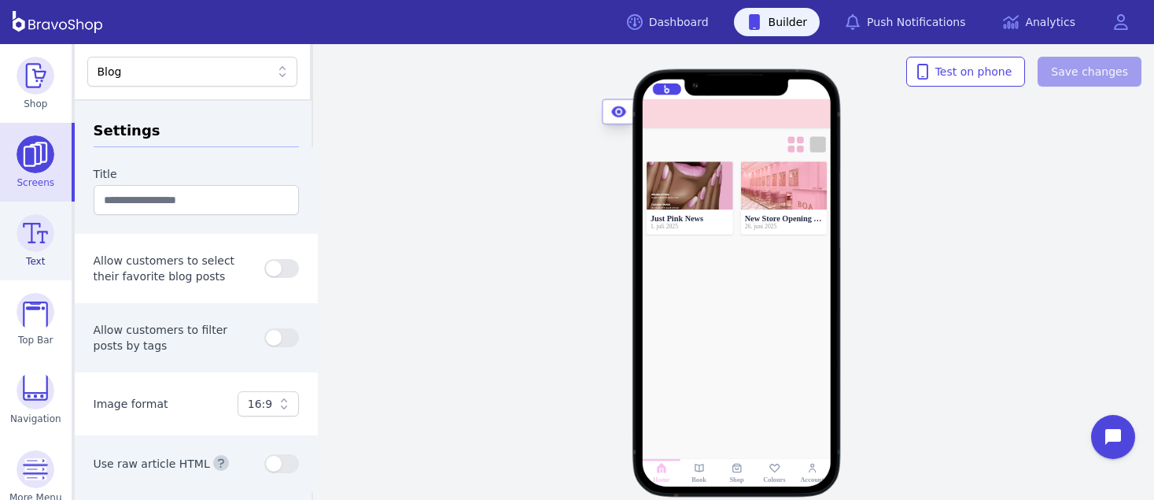
scroll to position [95, 0]
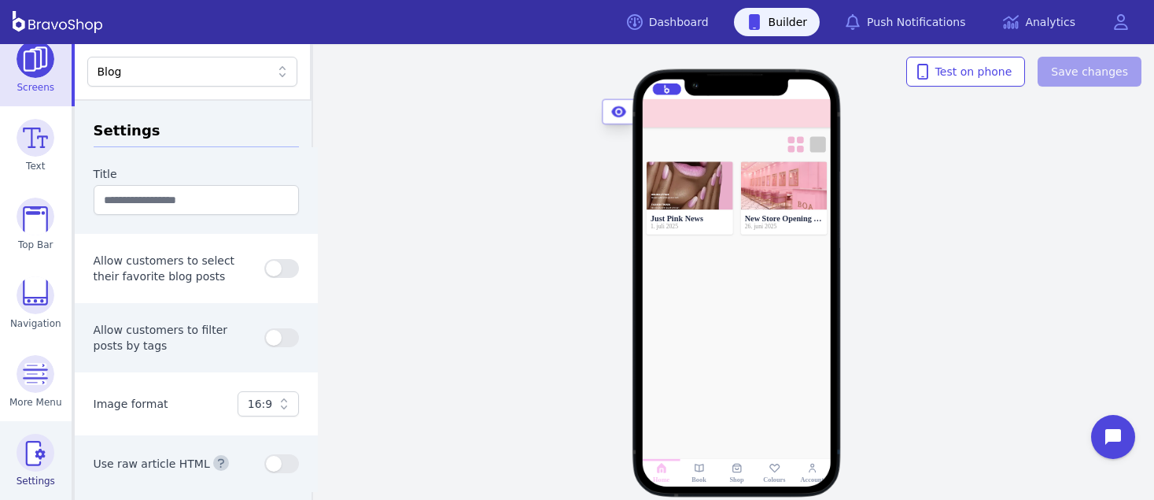
click at [34, 452] on img at bounding box center [36, 453] width 38 height 38
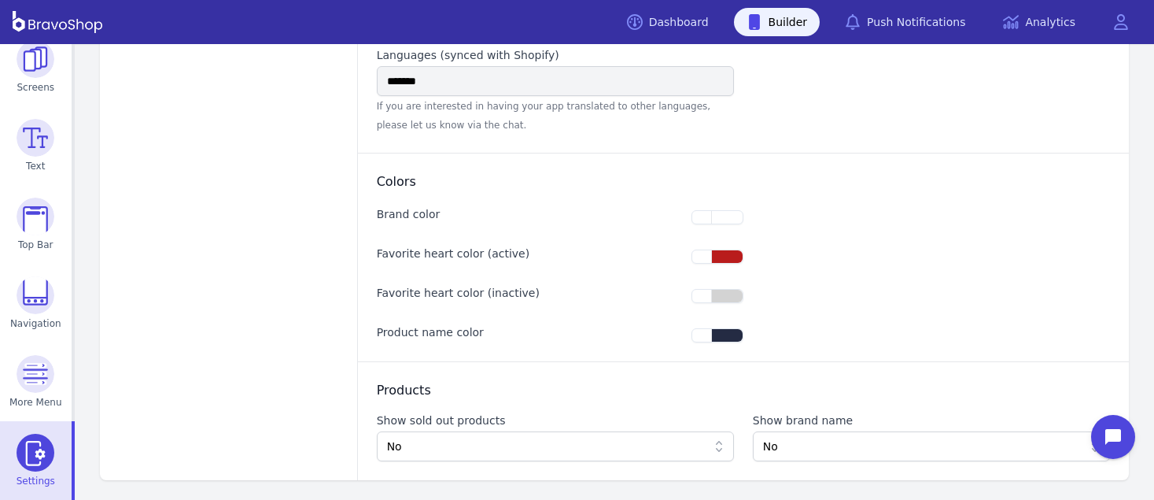
scroll to position [205, 0]
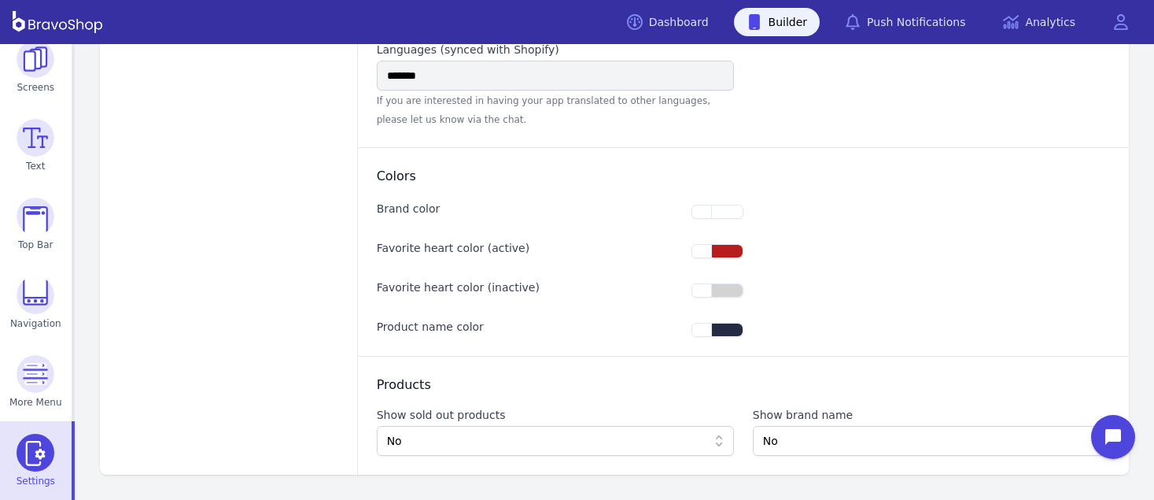
type input "**********"
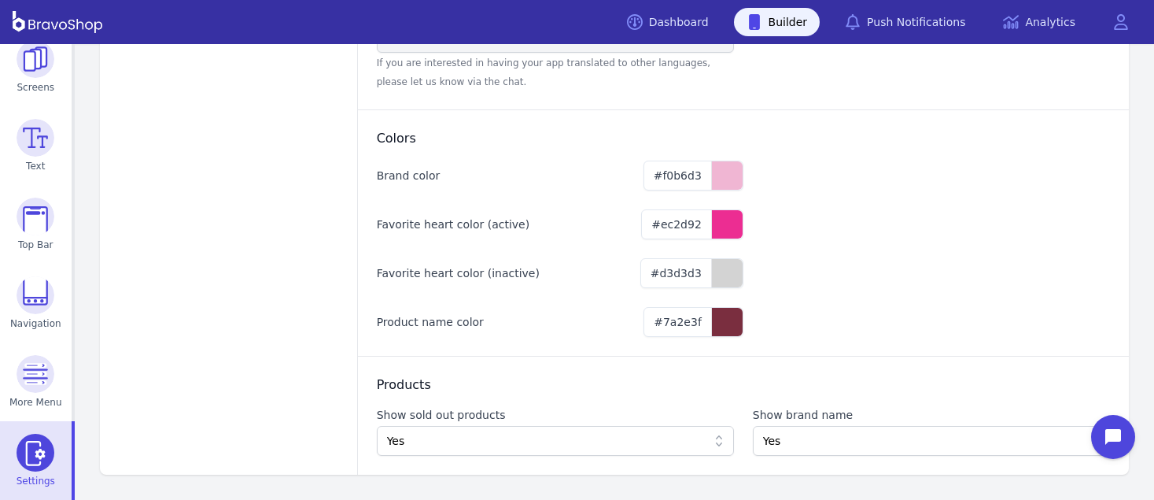
scroll to position [0, 0]
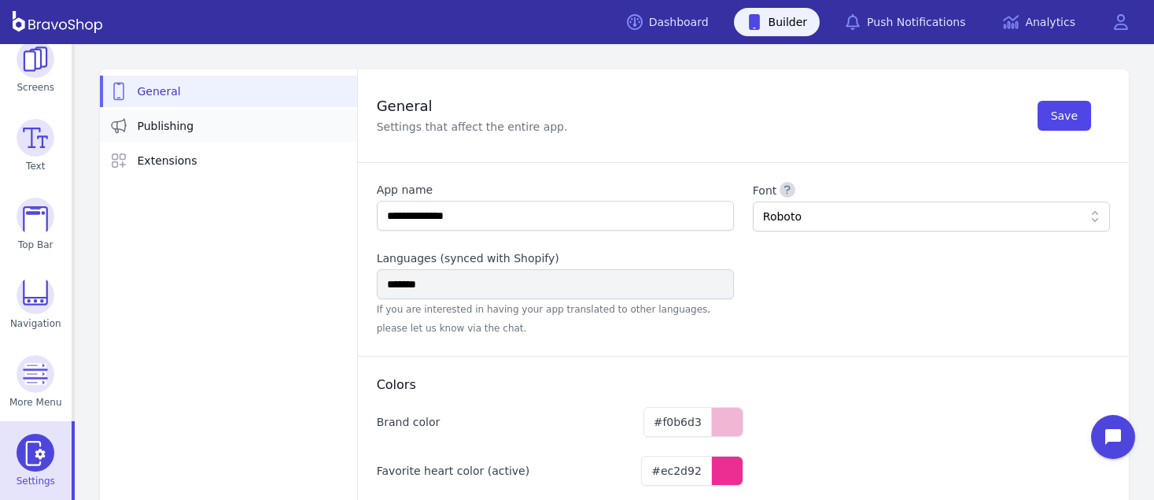
click at [175, 114] on link "Publishing" at bounding box center [228, 125] width 257 height 31
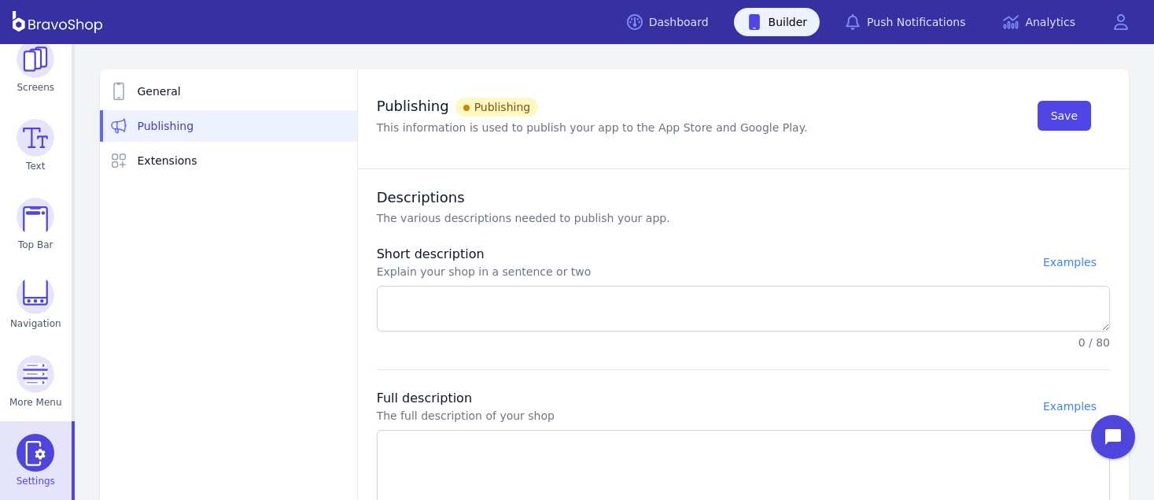
type textarea "**********"
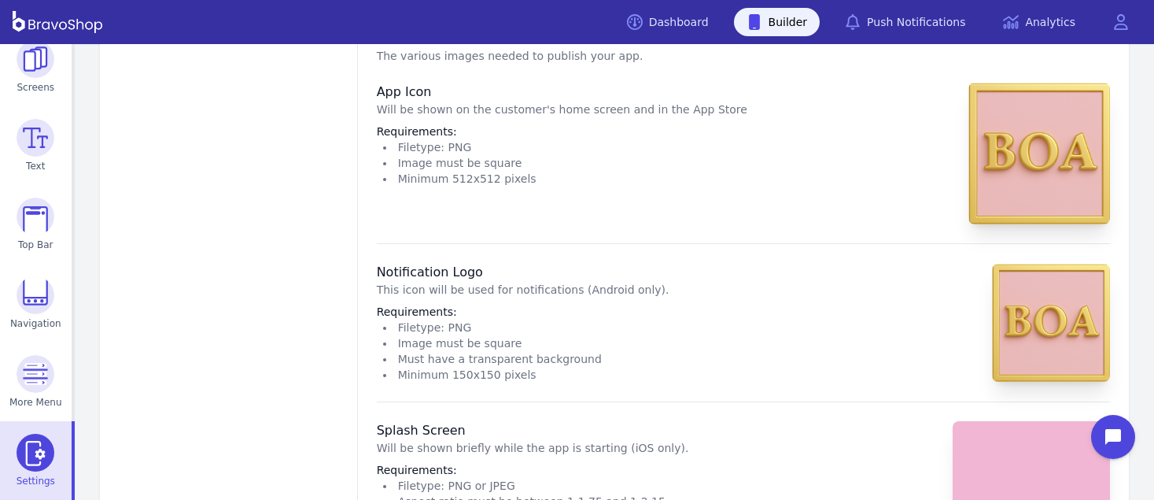
scroll to position [571, 0]
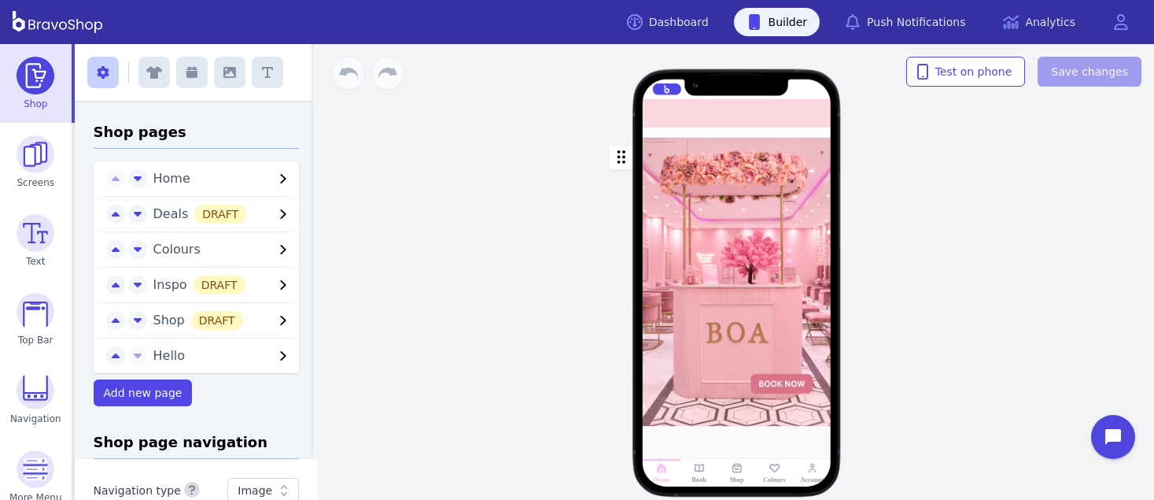
click at [747, 138] on div "button" at bounding box center [737, 282] width 189 height 289
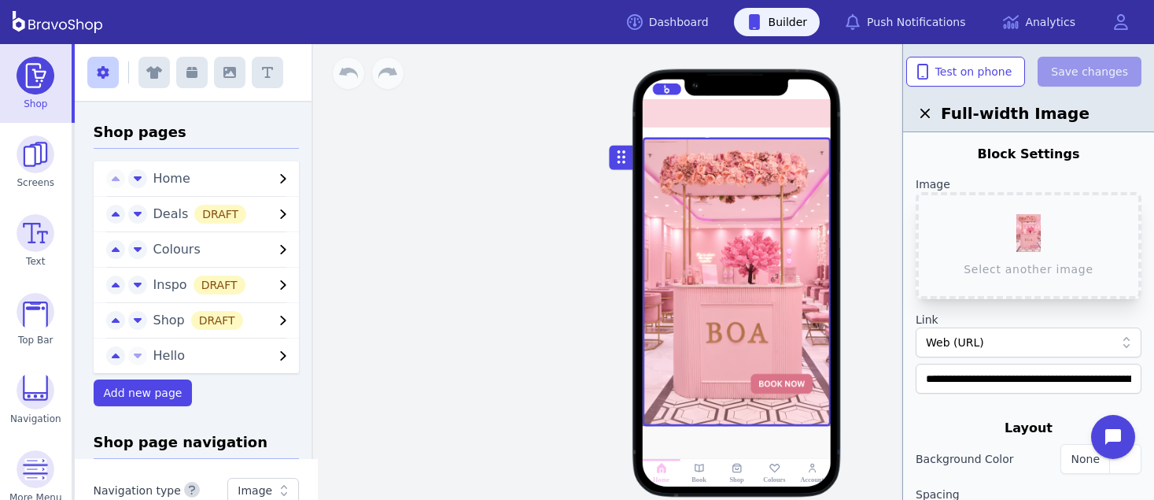
click at [741, 133] on div at bounding box center [743, 133] width 4 height 4
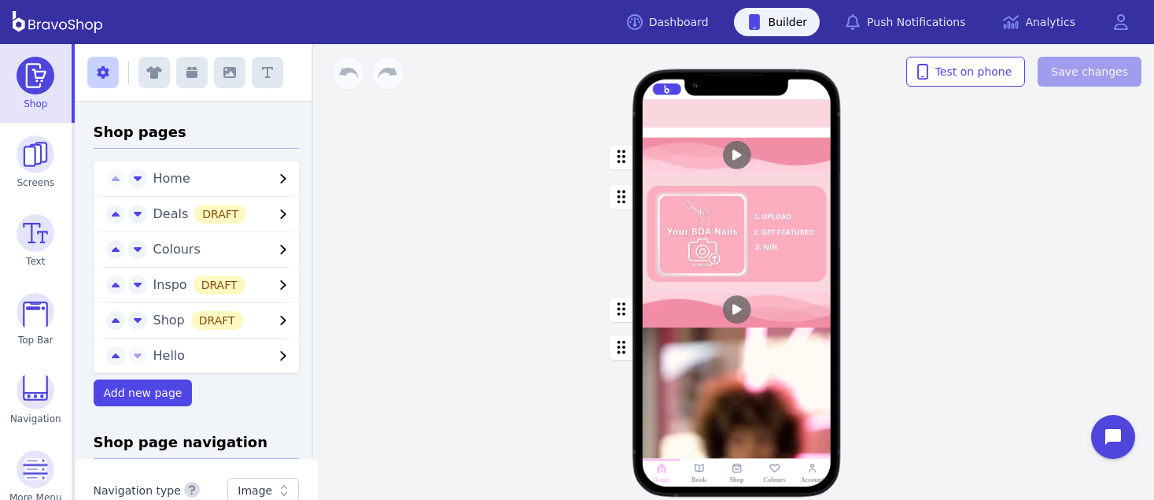
click at [730, 132] on div at bounding box center [731, 133] width 4 height 4
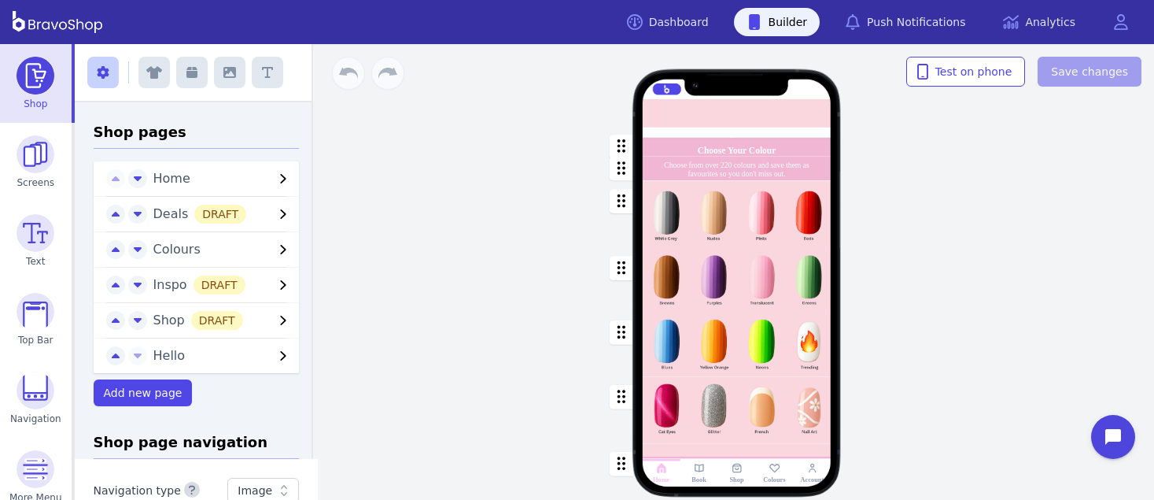
scroll to position [229, 0]
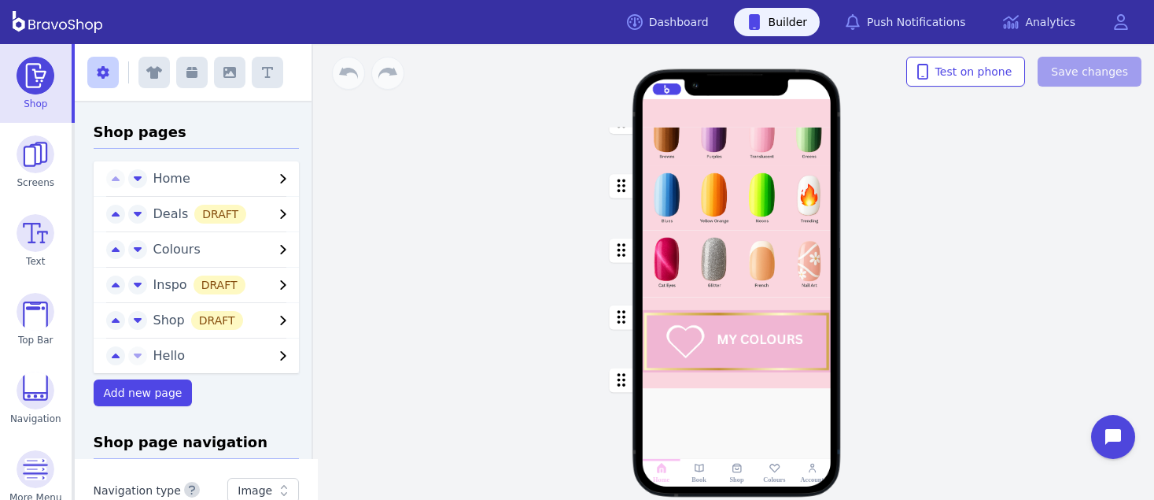
click at [780, 357] on div "button" at bounding box center [737, 334] width 189 height 75
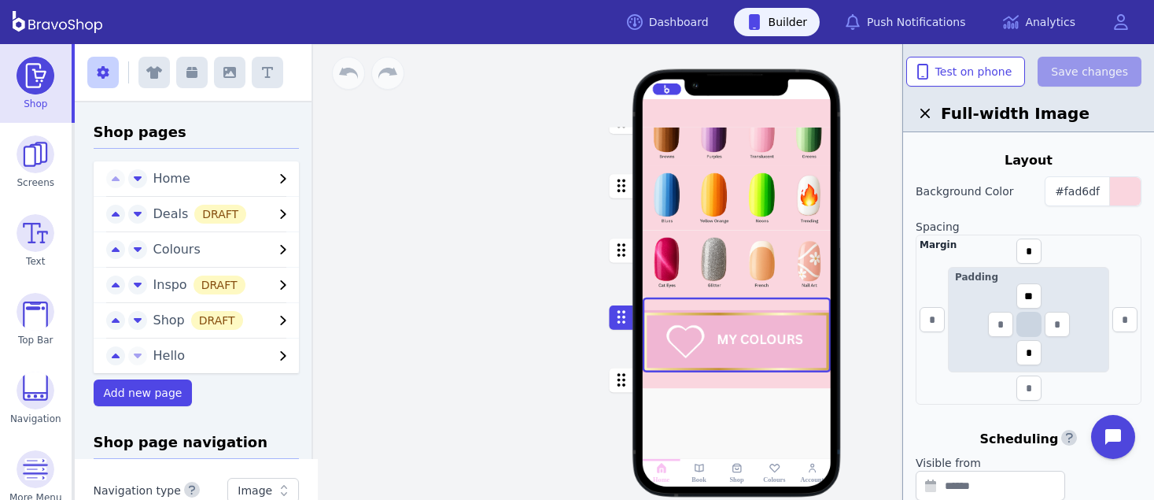
scroll to position [265, 0]
click at [996, 319] on input "text" at bounding box center [1000, 323] width 25 height 25
type input "*"
type input "**"
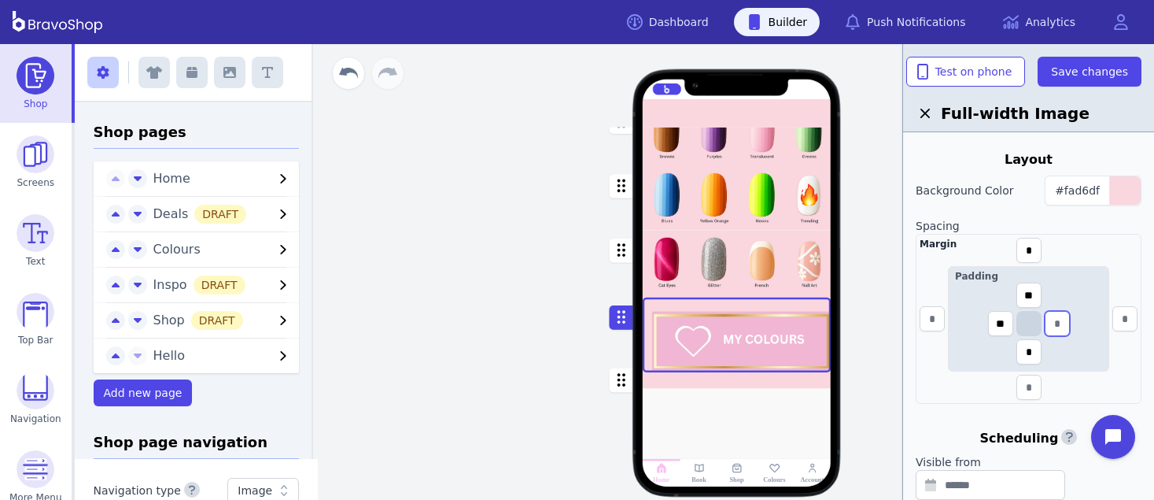
click at [1055, 327] on input "text" at bounding box center [1057, 323] width 25 height 25
type input "**"
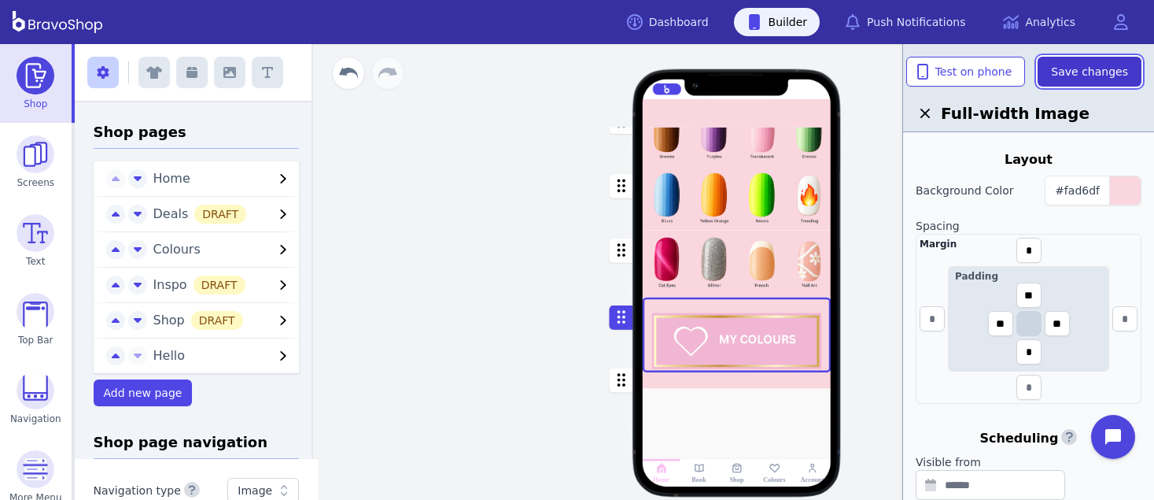
click at [1092, 75] on span "Save changes" at bounding box center [1089, 72] width 77 height 16
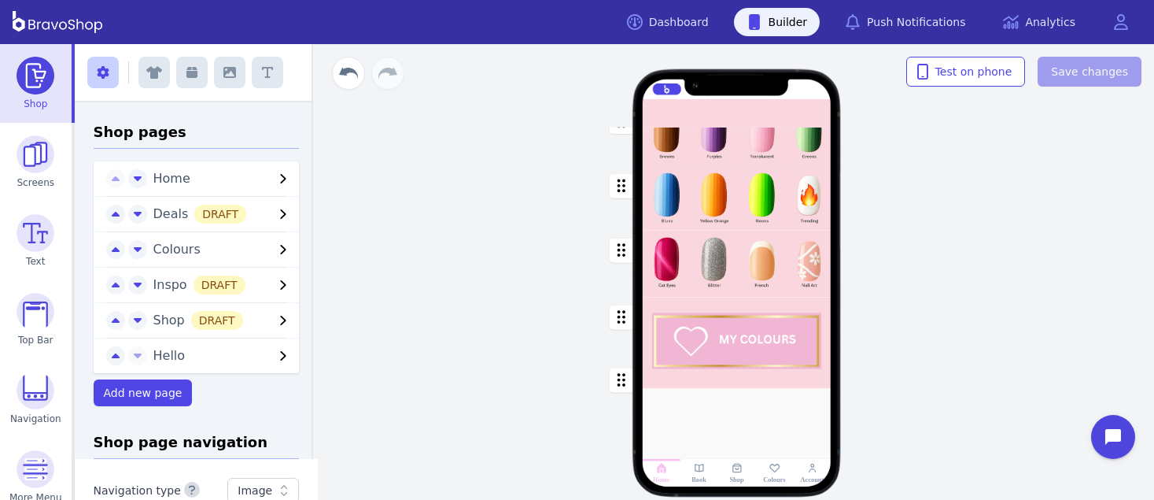
scroll to position [0, 0]
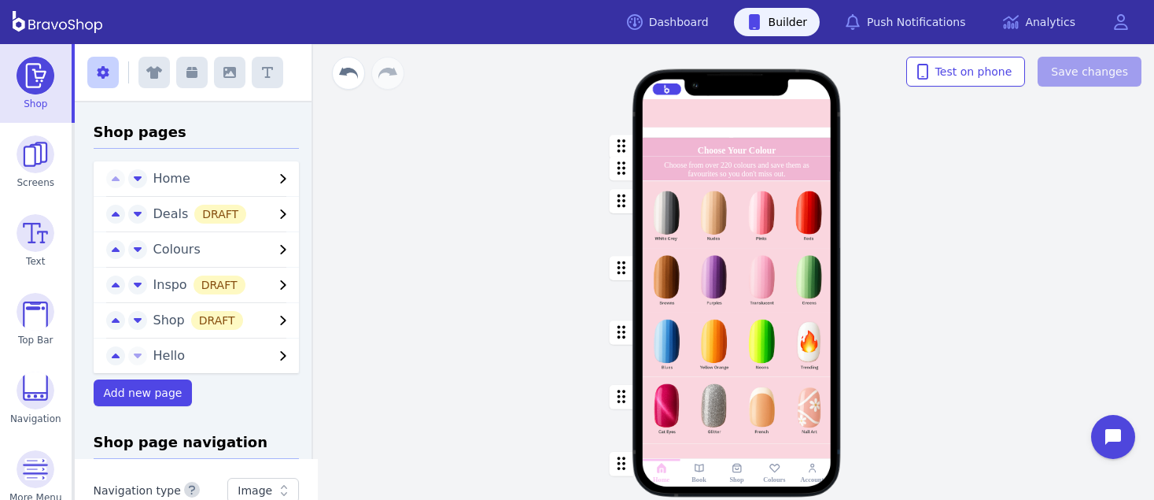
click at [724, 150] on div "button" at bounding box center [737, 147] width 189 height 19
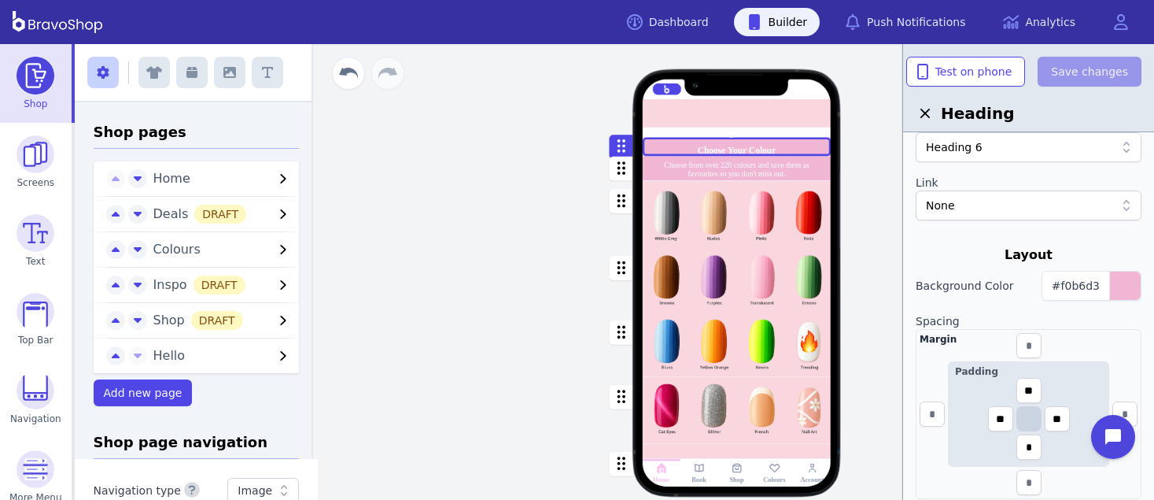
scroll to position [236, 0]
click at [810, 117] on div at bounding box center [737, 113] width 189 height 28
drag, startPoint x: 1035, startPoint y: 388, endPoint x: 1023, endPoint y: 383, distance: 13.4
click at [1023, 383] on input "**" at bounding box center [1029, 388] width 25 height 25
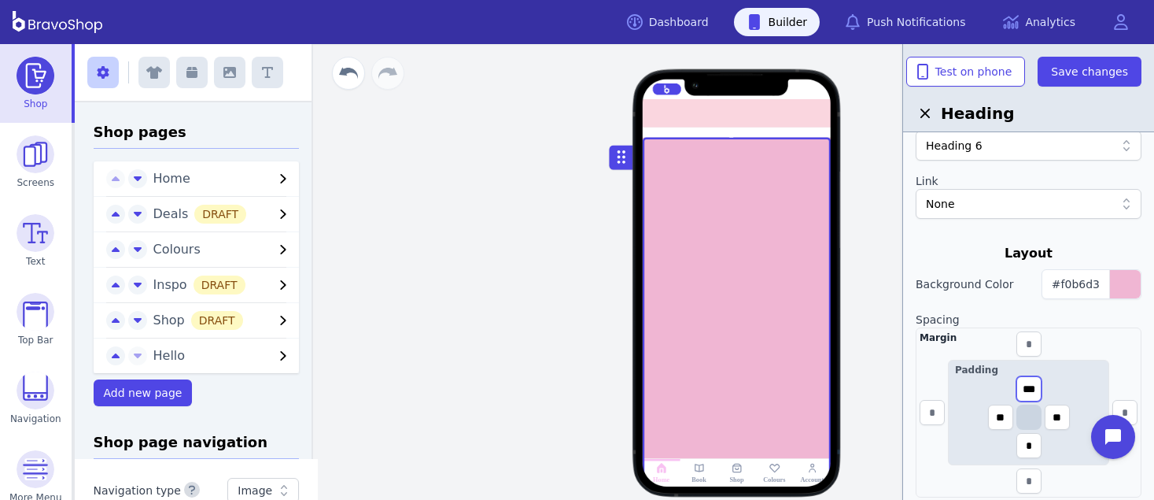
click at [1025, 393] on input "***" at bounding box center [1029, 388] width 25 height 25
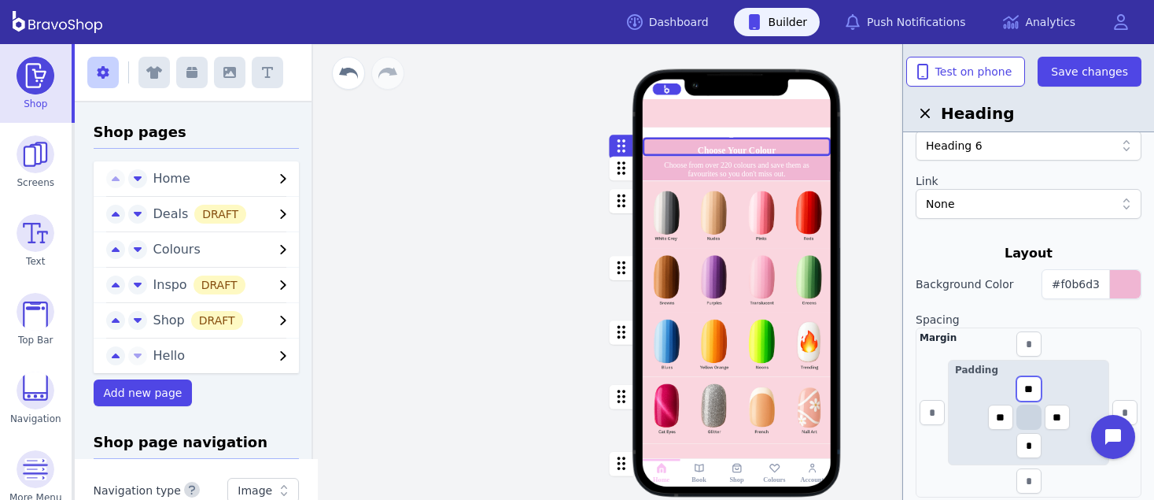
drag, startPoint x: 1025, startPoint y: 393, endPoint x: 1035, endPoint y: 393, distance: 9.5
click at [1035, 393] on input "**" at bounding box center [1029, 388] width 25 height 25
type input "*"
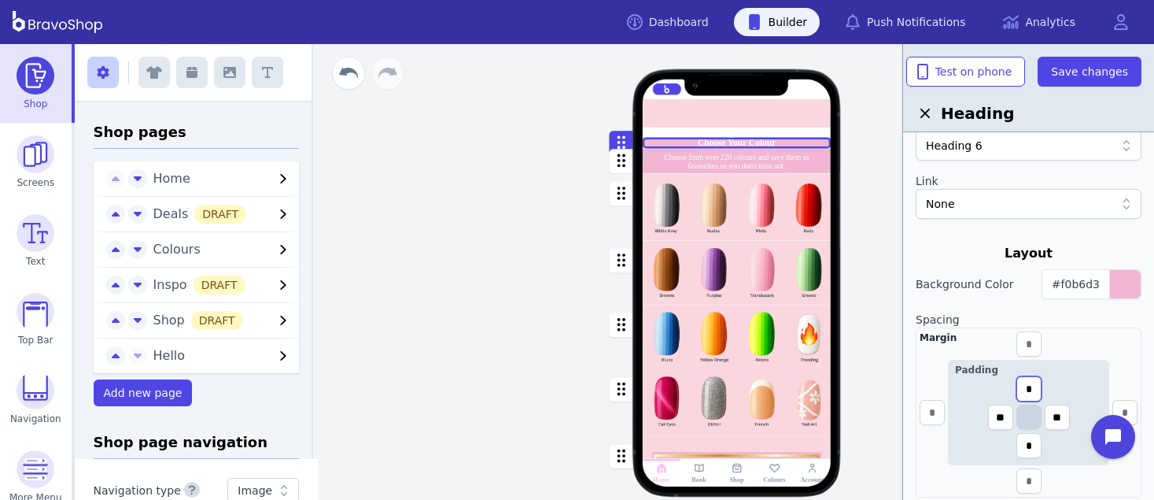
type input "**"
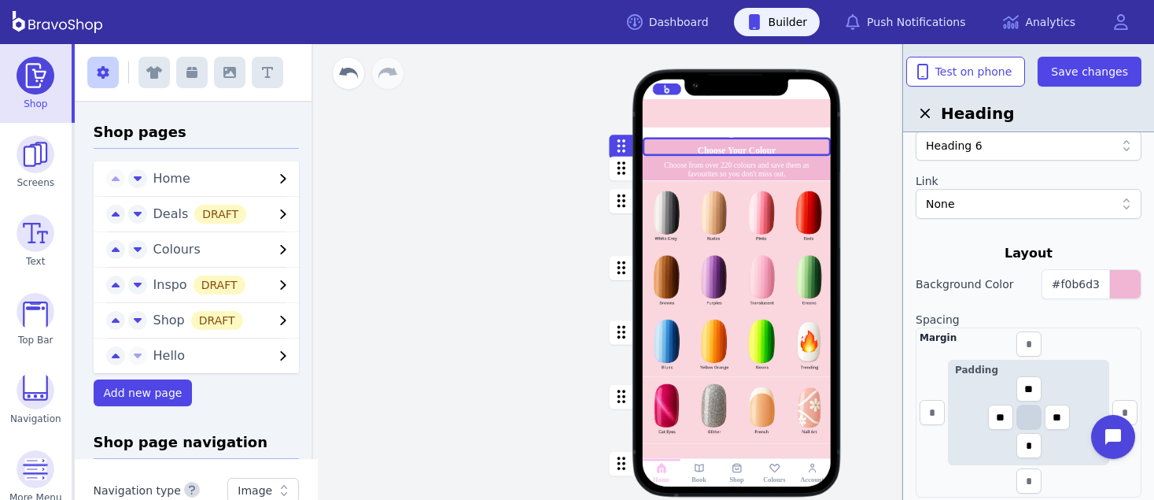
click at [1078, 387] on div "Padding ** ** ** *" at bounding box center [1028, 412] width 161 height 105
click at [1057, 350] on div "Margin Padding ** ** ** *" at bounding box center [1029, 412] width 226 height 170
click at [773, 131] on div at bounding box center [737, 132] width 189 height 10
click at [30, 304] on img at bounding box center [36, 312] width 38 height 38
click at [1096, 79] on span "Save changes" at bounding box center [1089, 72] width 77 height 16
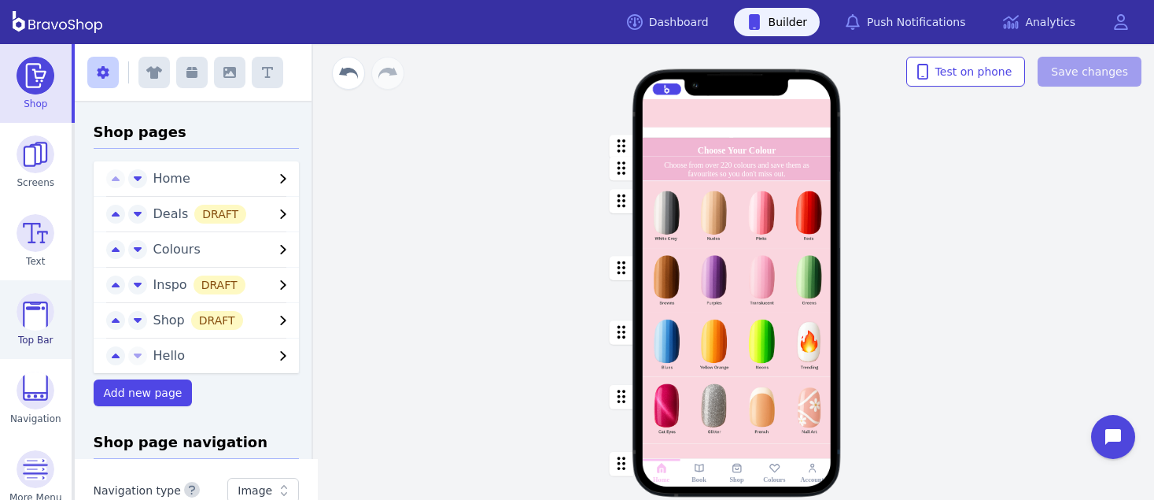
click at [25, 309] on img at bounding box center [36, 312] width 38 height 38
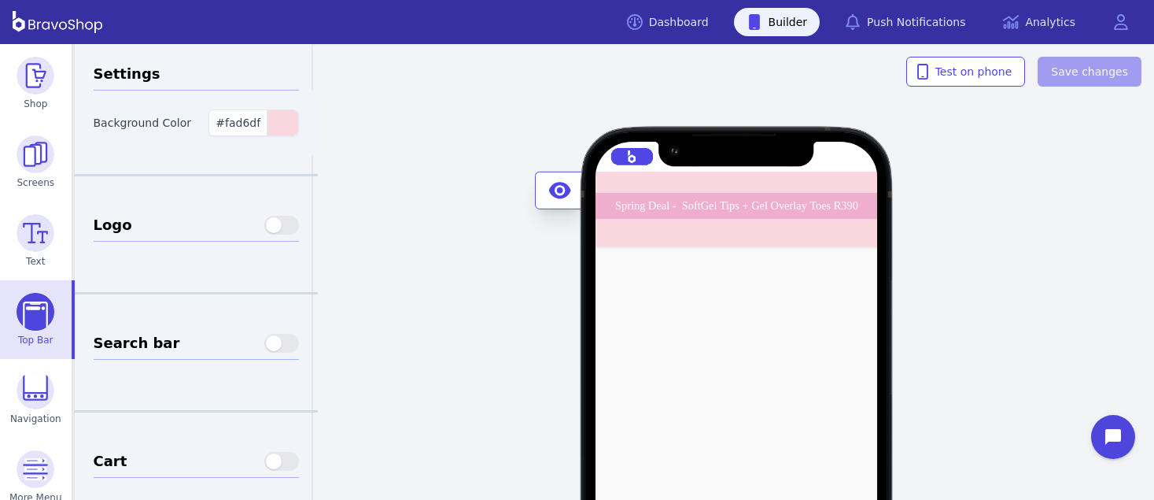
click at [785, 238] on div "Spring Deal - SoftGel Tips + Gel Overlay Toes R390 BOA Midrand - Opening Soon! …" at bounding box center [737, 209] width 283 height 75
click at [769, 230] on div "Spring Deal - SoftGel Tips + Gel Overlay Toes R390 BOA Midrand - Opening Soon! …" at bounding box center [737, 209] width 283 height 75
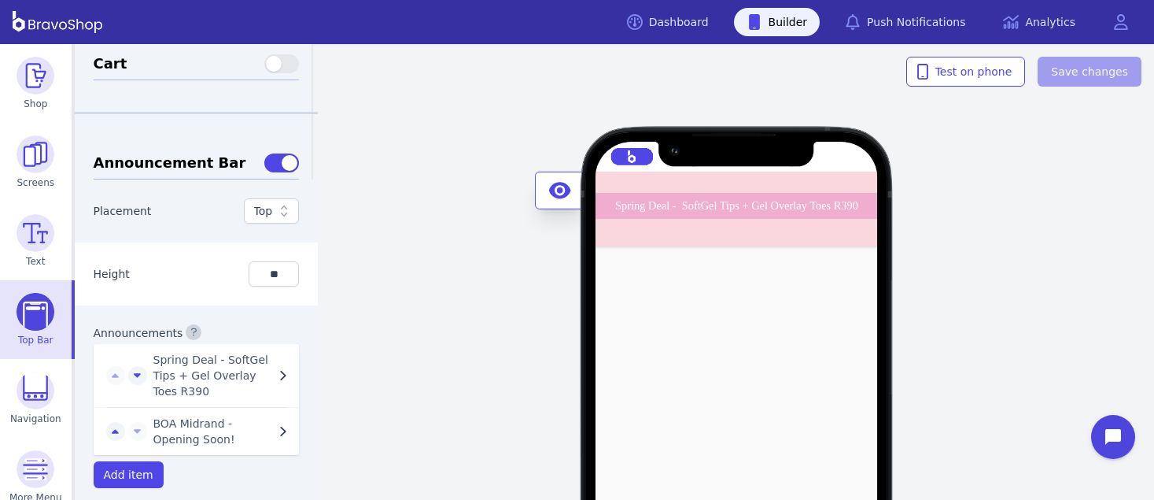
scroll to position [482, 0]
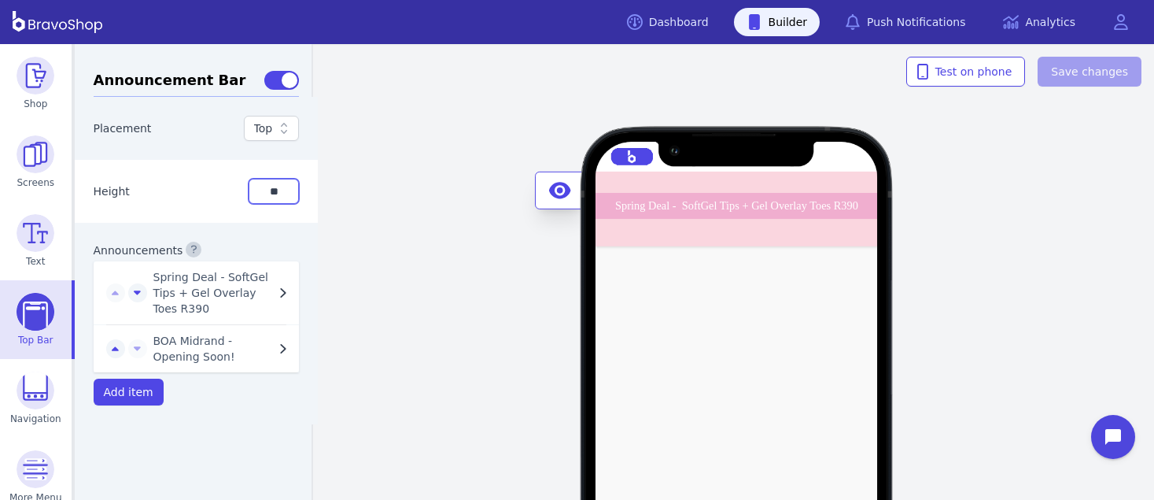
drag, startPoint x: 275, startPoint y: 184, endPoint x: 264, endPoint y: 182, distance: 12.0
click at [264, 182] on input "**" at bounding box center [274, 191] width 50 height 25
drag, startPoint x: 272, startPoint y: 190, endPoint x: 253, endPoint y: 185, distance: 19.5
click at [253, 185] on input "**" at bounding box center [274, 191] width 50 height 25
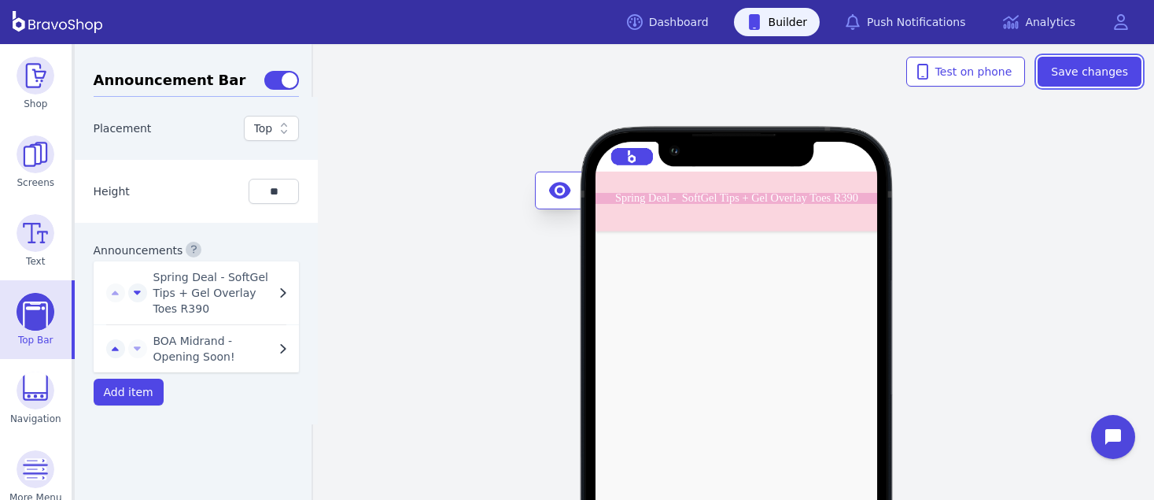
drag, startPoint x: 1084, startPoint y: 77, endPoint x: 1090, endPoint y: 124, distance: 47.6
click at [1090, 124] on div "Spring Deal - SoftGel Tips + Gel Overlay Toes R390 BOA Midrand - Opening Soon! …" at bounding box center [736, 272] width 835 height 456
click at [270, 188] on input "**" at bounding box center [274, 191] width 50 height 25
drag, startPoint x: 270, startPoint y: 188, endPoint x: 254, endPoint y: 188, distance: 15.7
click at [254, 188] on input "**" at bounding box center [274, 191] width 50 height 25
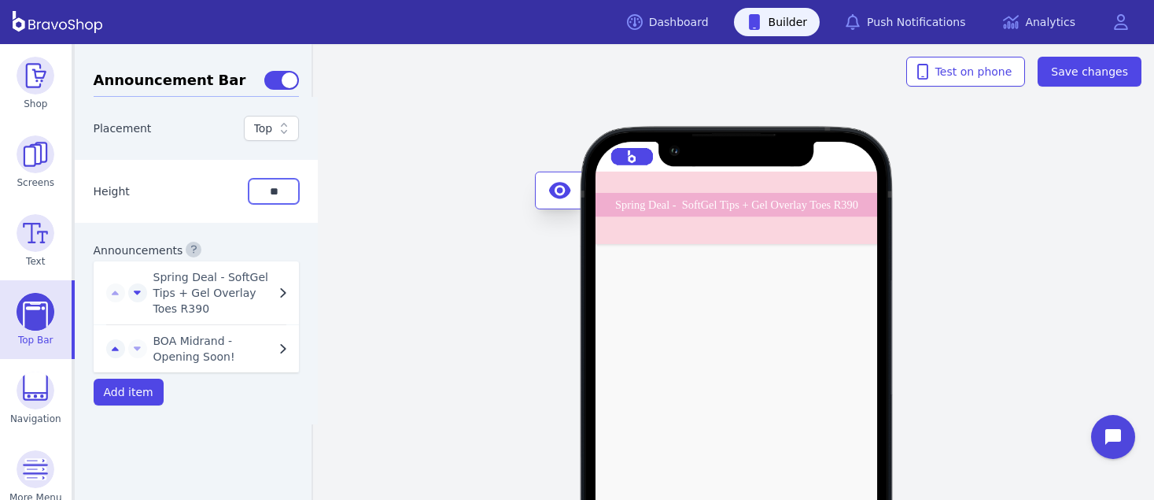
type input "**"
click at [1063, 50] on div "Spring Deal - SoftGel Tips + Gel Overlay Toes R390 BOA Midrand - Opening Soon! …" at bounding box center [736, 272] width 835 height 456
click at [1065, 72] on span "Save changes" at bounding box center [1089, 72] width 77 height 16
click at [276, 125] on icon at bounding box center [284, 128] width 16 height 16
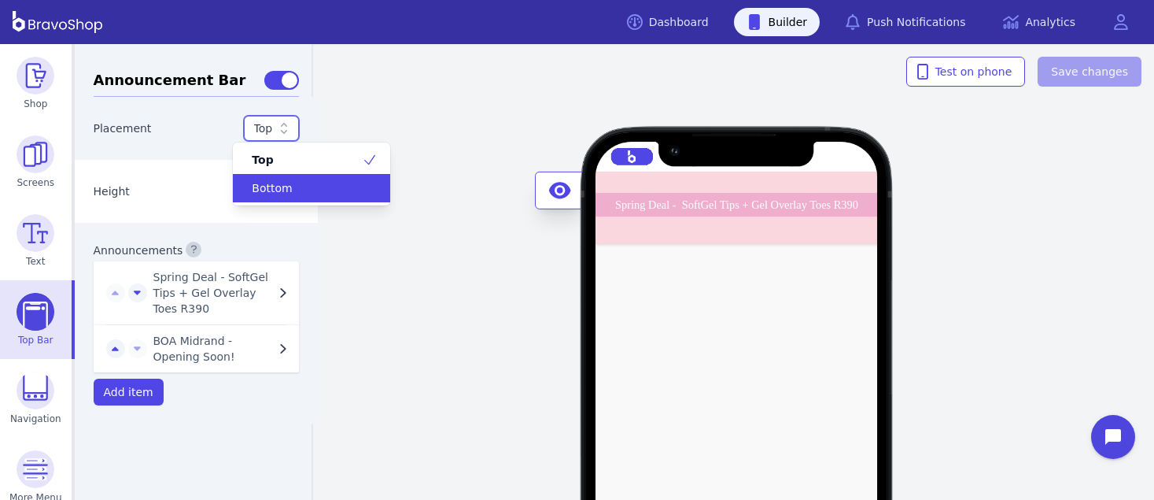
click at [292, 182] on div "Bottom" at bounding box center [302, 188] width 120 height 16
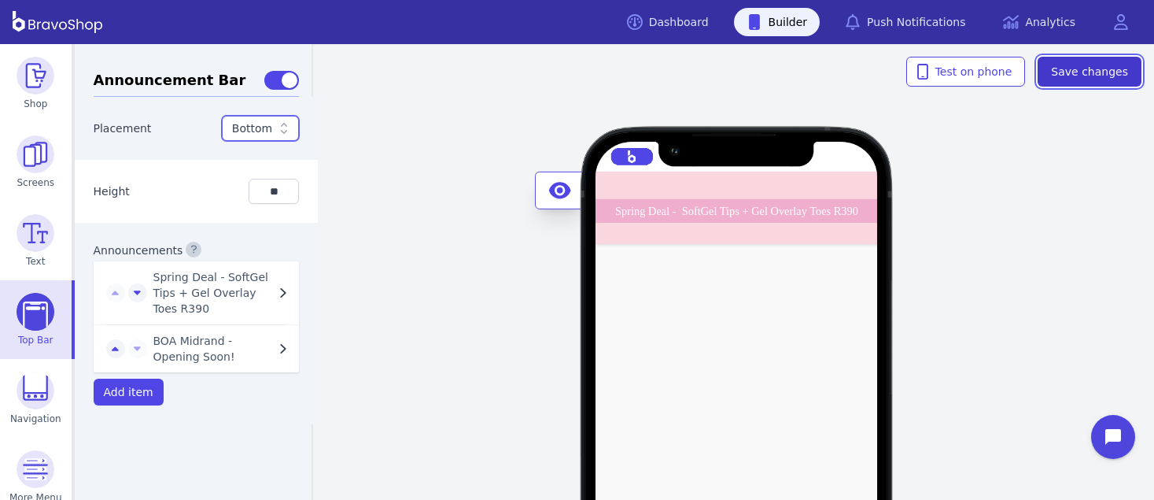
click at [1093, 64] on span "Save changes" at bounding box center [1089, 72] width 77 height 16
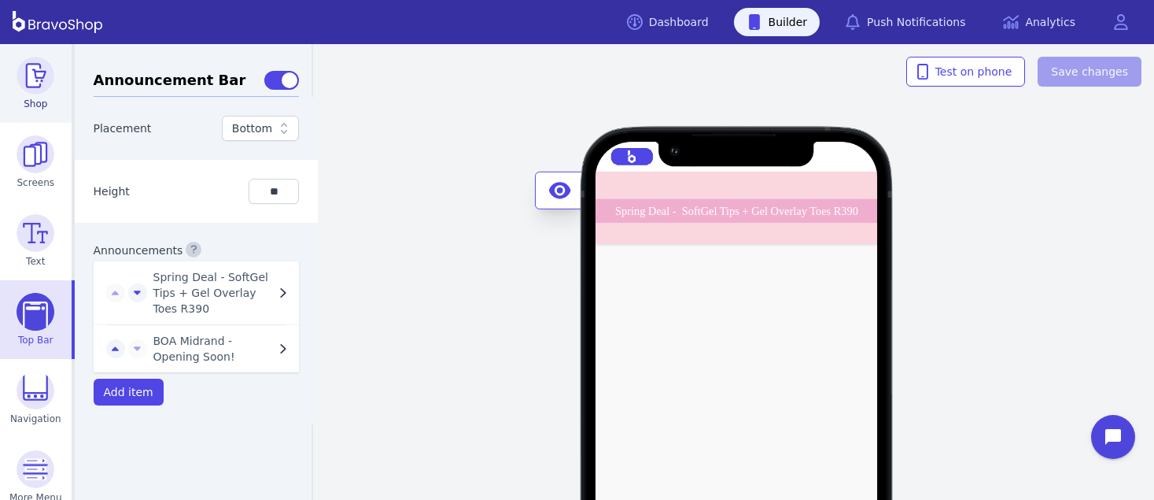
click at [35, 79] on img at bounding box center [36, 76] width 38 height 38
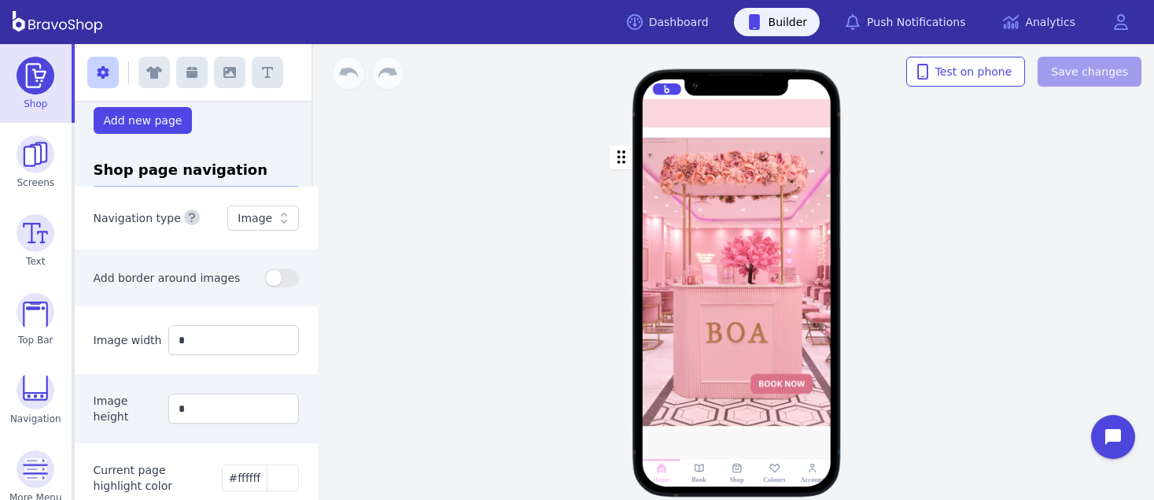
scroll to position [274, 0]
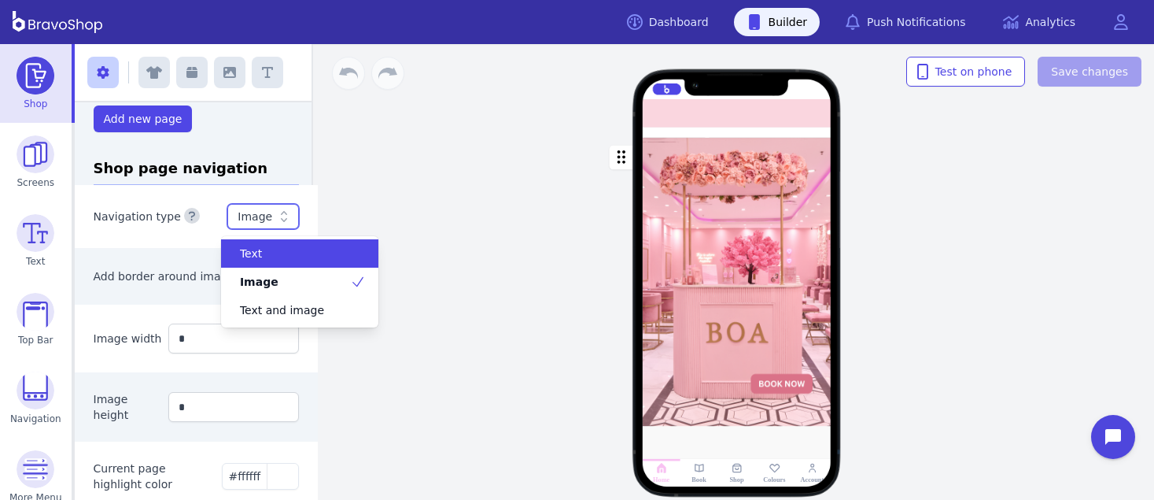
click at [276, 223] on icon at bounding box center [284, 216] width 16 height 16
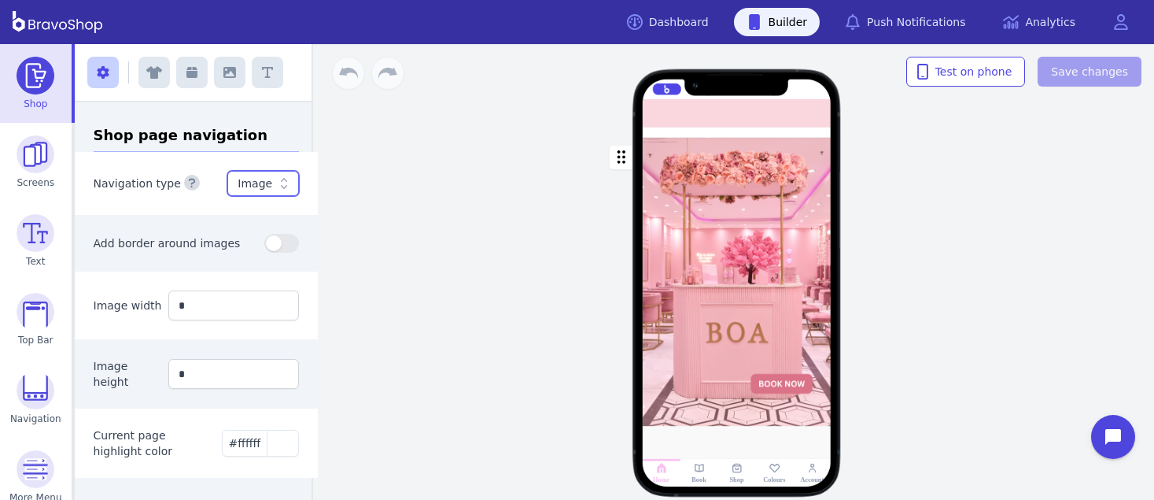
scroll to position [315, 0]
click at [799, 116] on div at bounding box center [737, 113] width 189 height 28
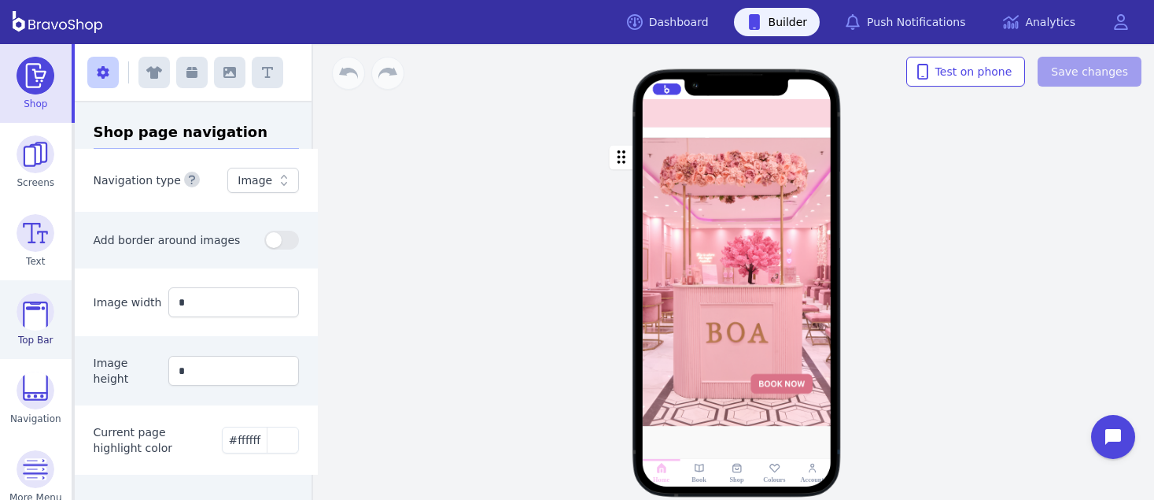
click at [27, 309] on img at bounding box center [36, 312] width 38 height 38
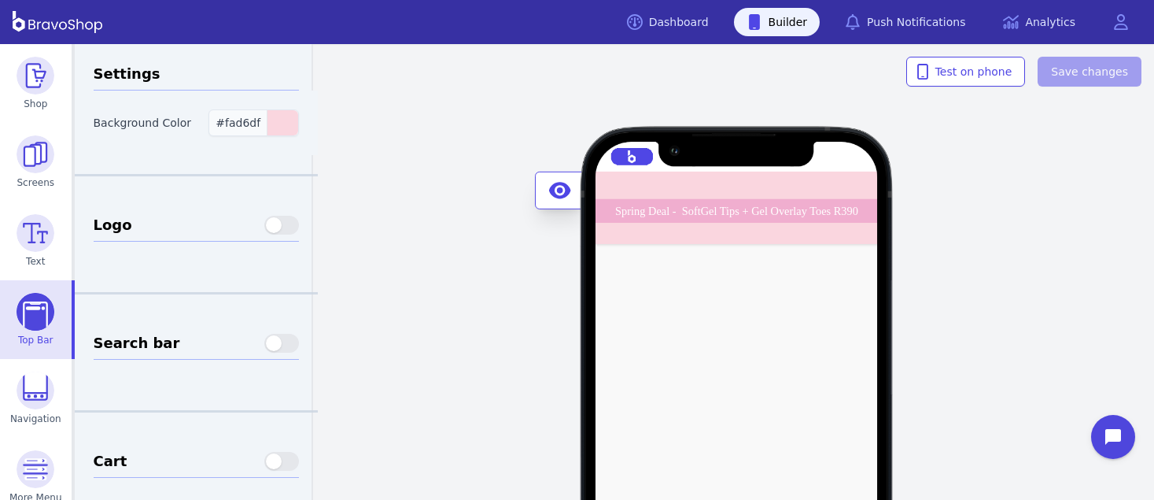
click at [238, 128] on span "#fad6df" at bounding box center [238, 122] width 45 height 13
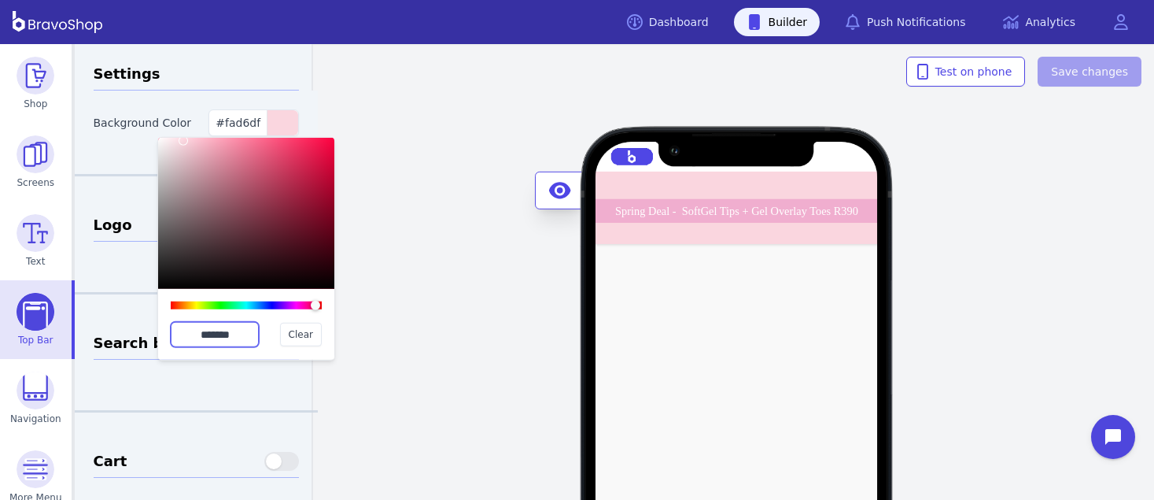
drag, startPoint x: 240, startPoint y: 334, endPoint x: 173, endPoint y: 330, distance: 67.0
click at [173, 330] on input "*******" at bounding box center [215, 334] width 88 height 25
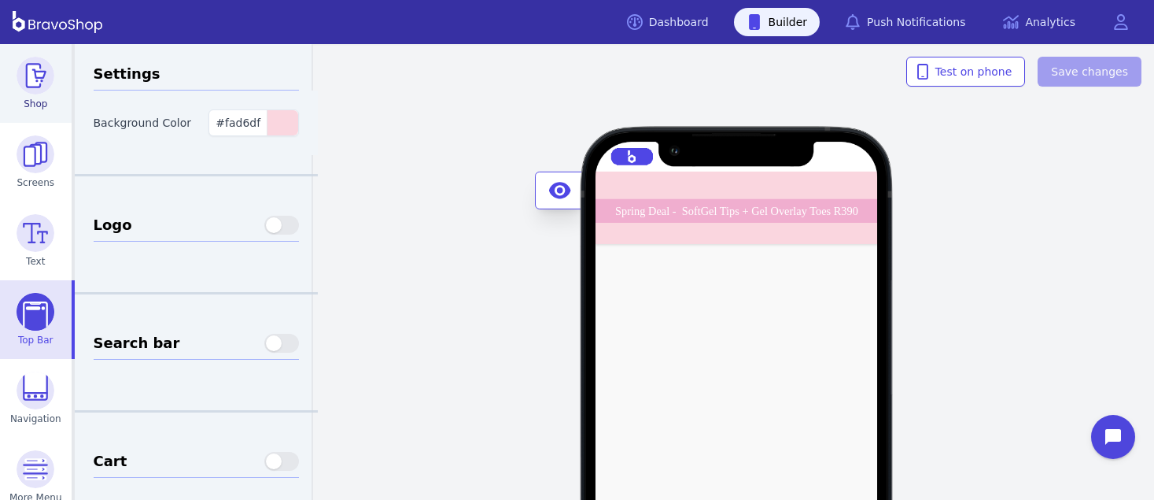
click at [28, 76] on img at bounding box center [36, 76] width 38 height 38
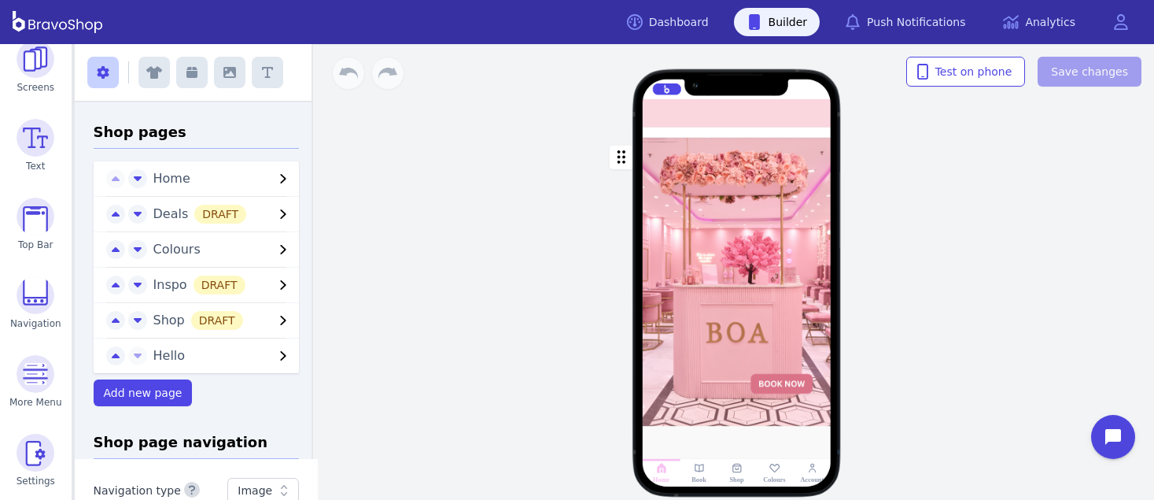
scroll to position [315, 0]
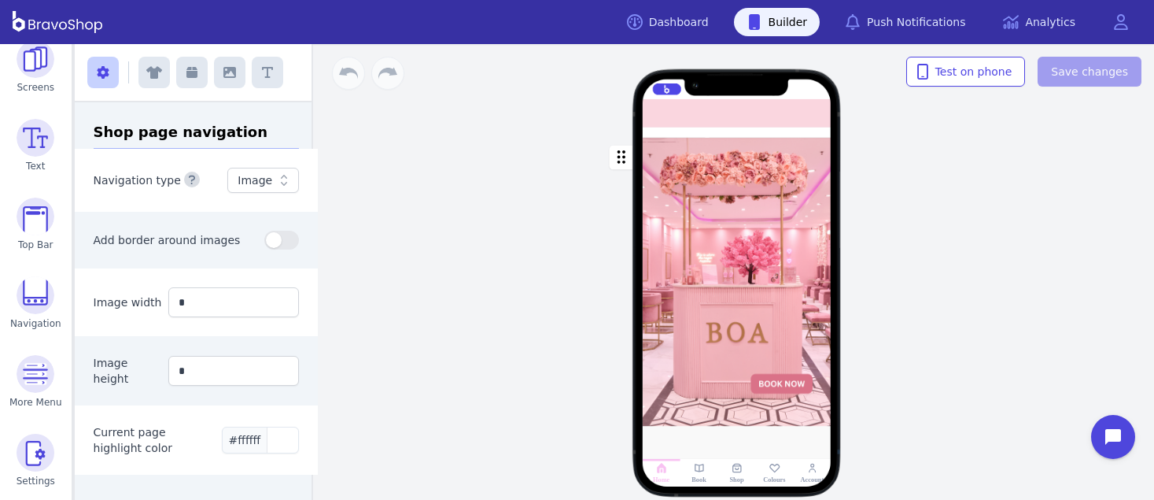
click at [268, 441] on div "button" at bounding box center [282, 439] width 31 height 25
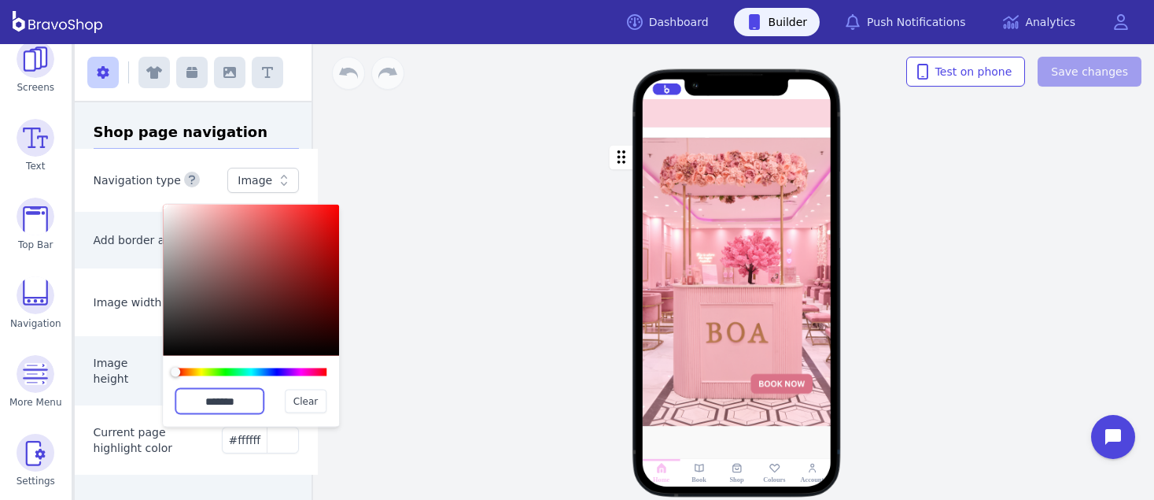
drag, startPoint x: 248, startPoint y: 398, endPoint x: 190, endPoint y: 396, distance: 58.3
click at [190, 396] on input "*******" at bounding box center [219, 401] width 88 height 25
paste input "text"
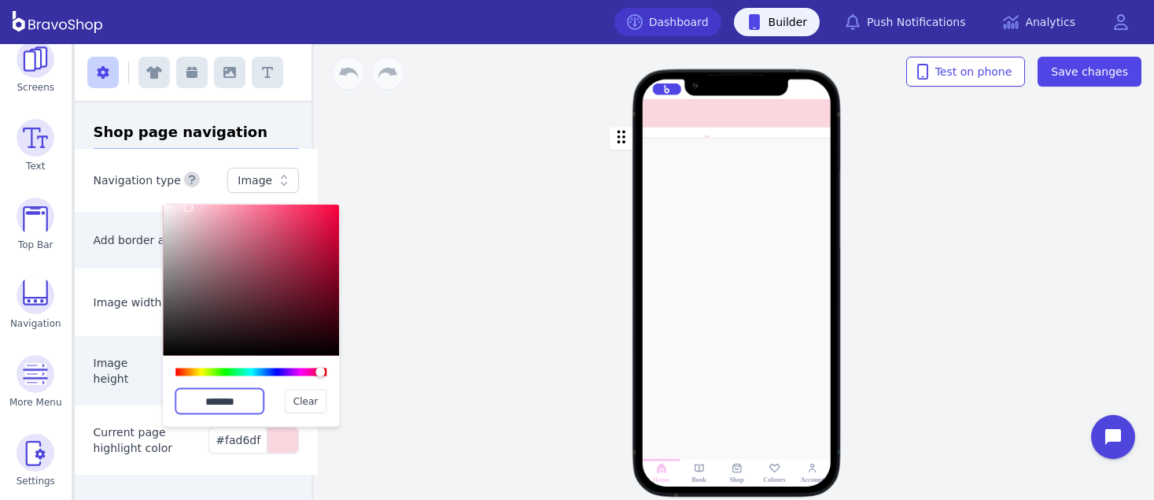
type input "*******"
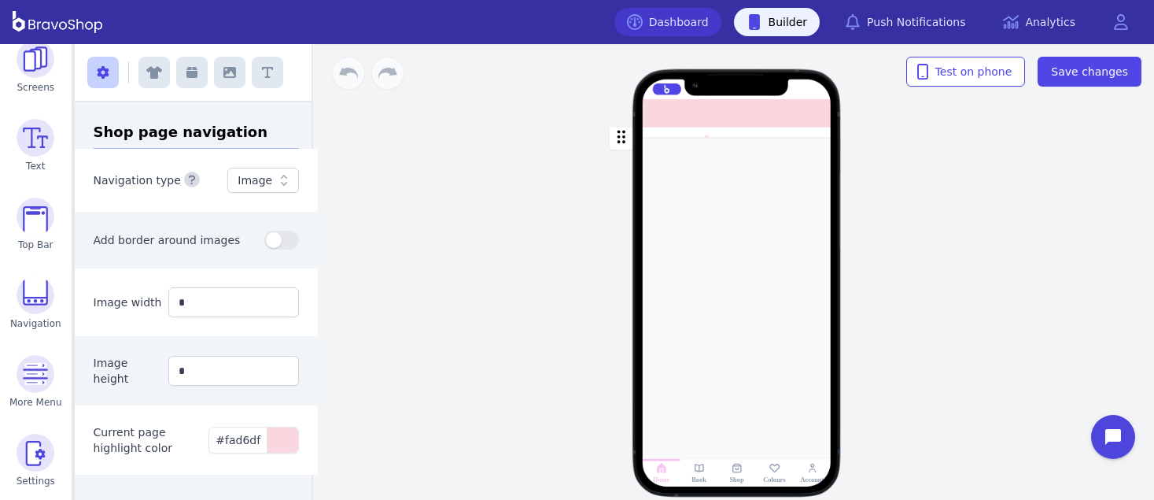
click at [683, 13] on link "Dashboard" at bounding box center [667, 22] width 107 height 28
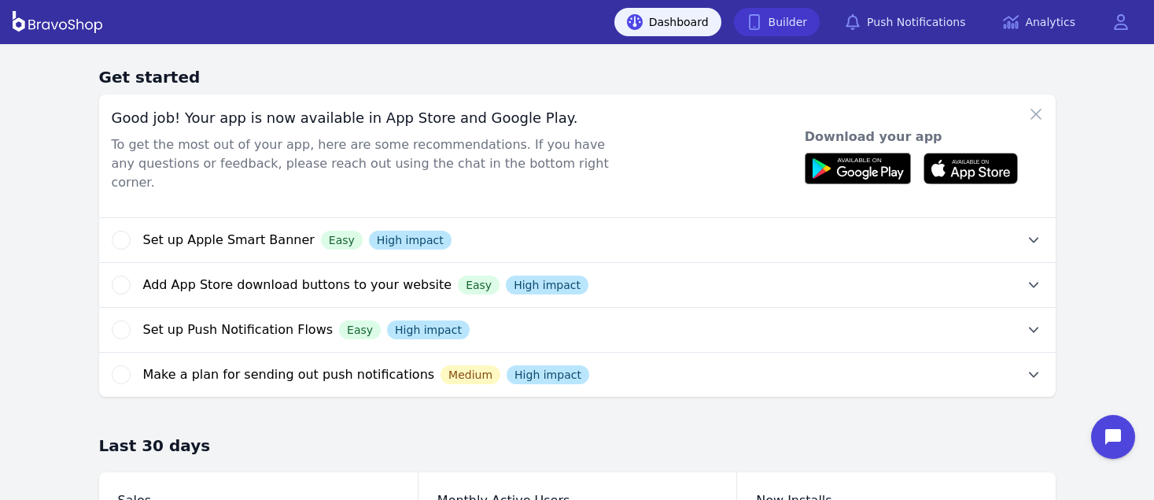
click at [799, 28] on link "Builder" at bounding box center [777, 22] width 87 height 28
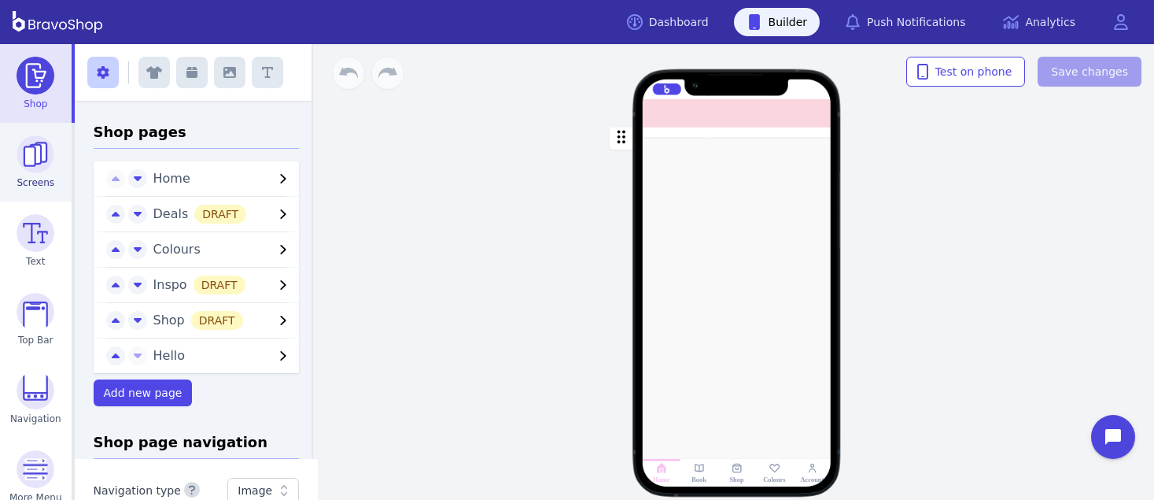
click at [37, 160] on img at bounding box center [36, 154] width 38 height 38
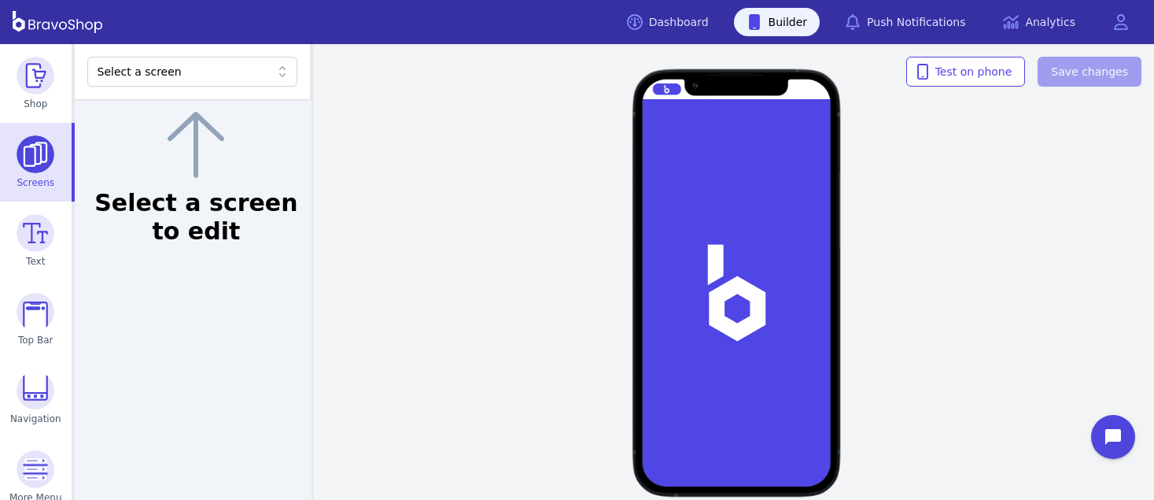
click at [144, 65] on div "Select a screen" at bounding box center [185, 72] width 174 height 16
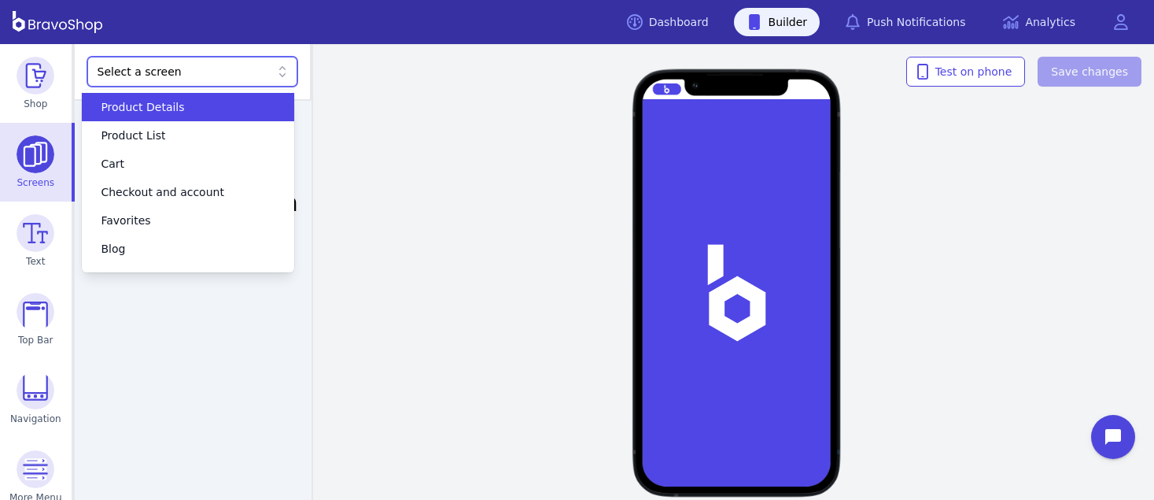
click at [156, 105] on span "Product Details" at bounding box center [142, 107] width 83 height 16
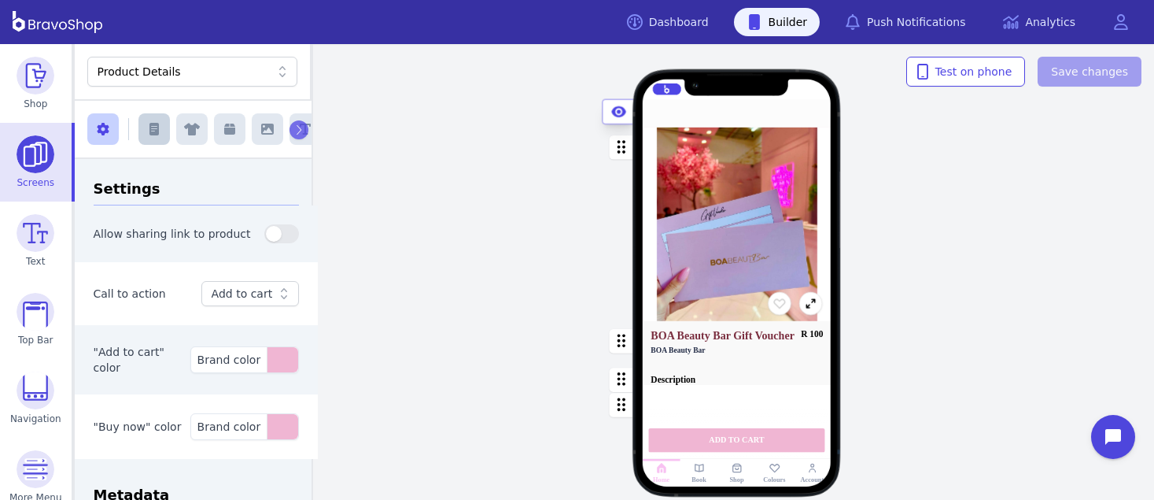
click at [151, 130] on icon "button" at bounding box center [153, 129] width 9 height 13
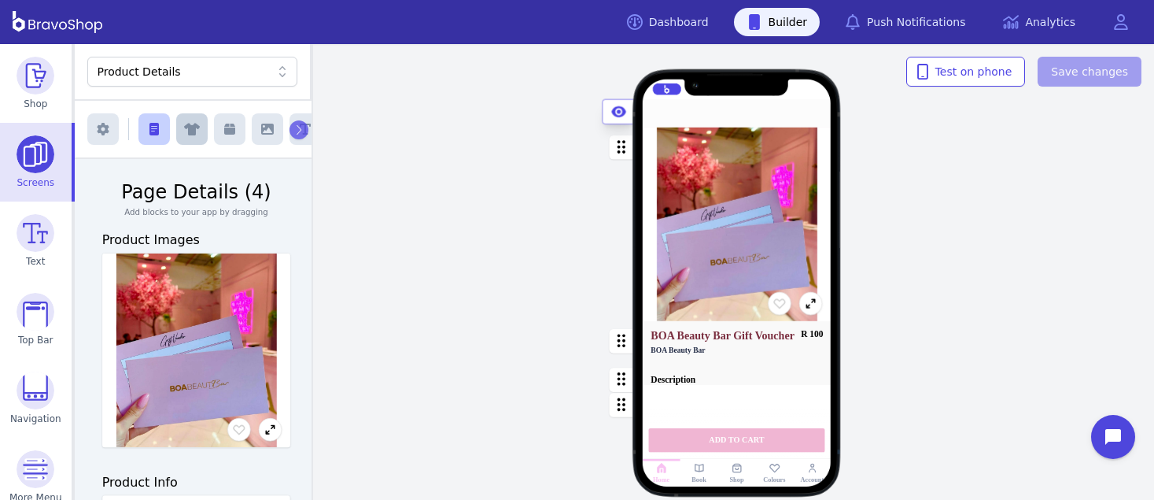
click at [184, 134] on icon "button" at bounding box center [192, 130] width 16 height 13
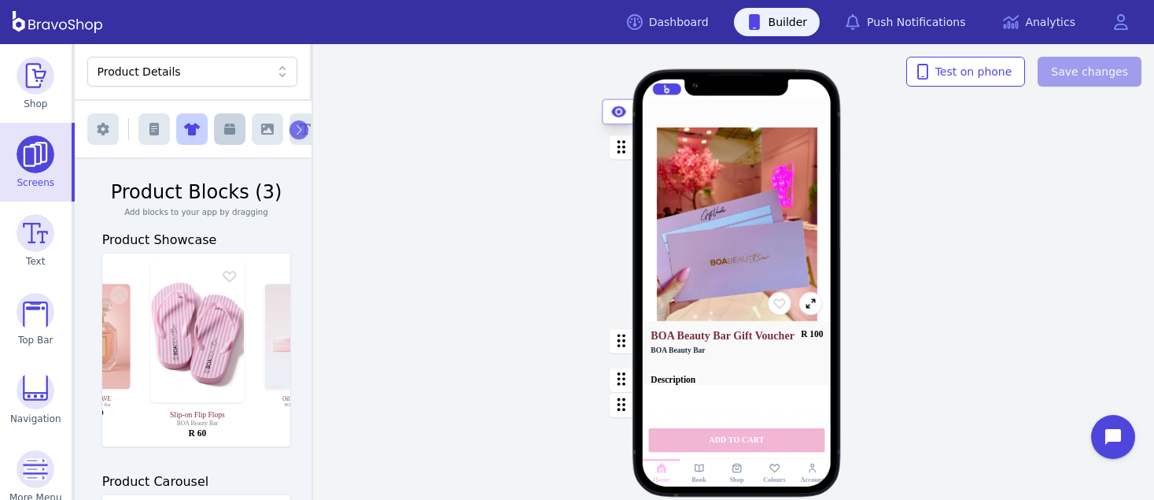
click at [226, 128] on icon "button" at bounding box center [229, 129] width 11 height 11
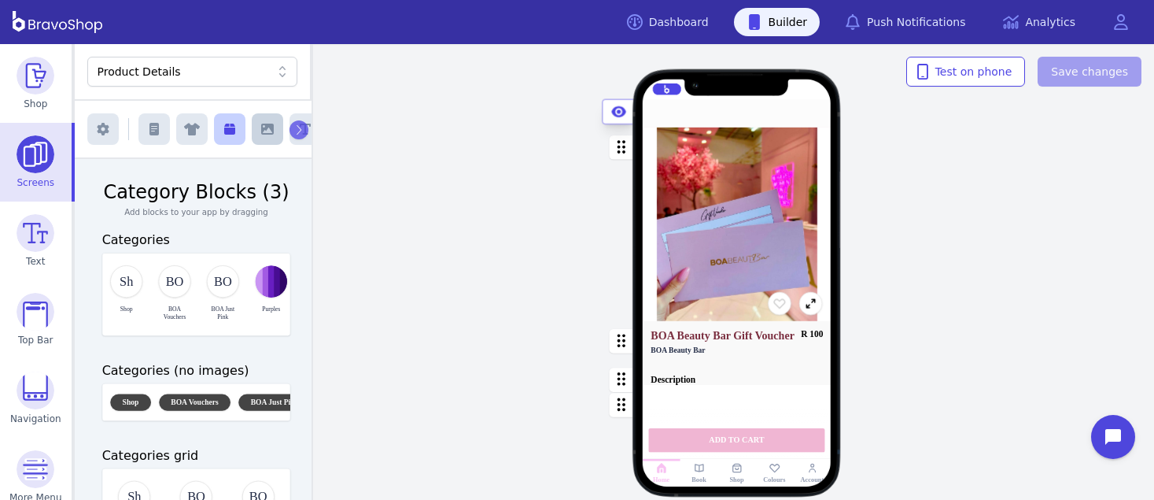
click at [261, 123] on icon "button" at bounding box center [267, 129] width 13 height 13
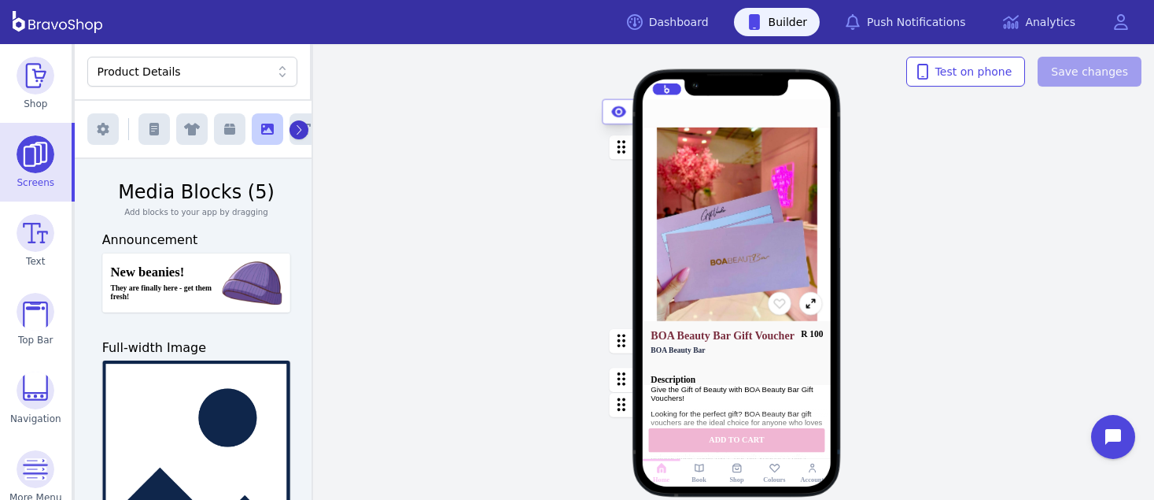
click at [297, 129] on button "button" at bounding box center [299, 129] width 19 height 19
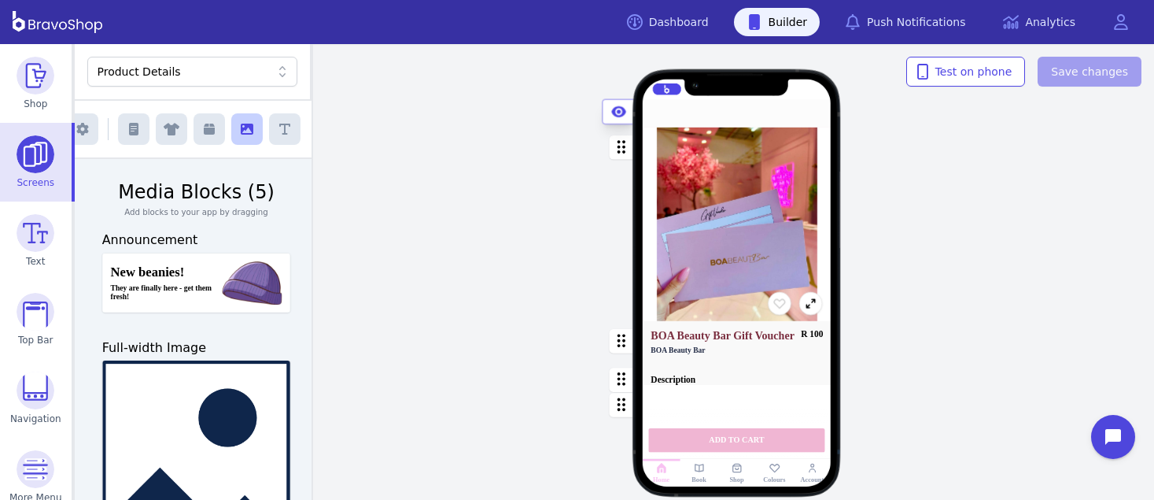
click at [275, 70] on icon at bounding box center [283, 72] width 16 height 16
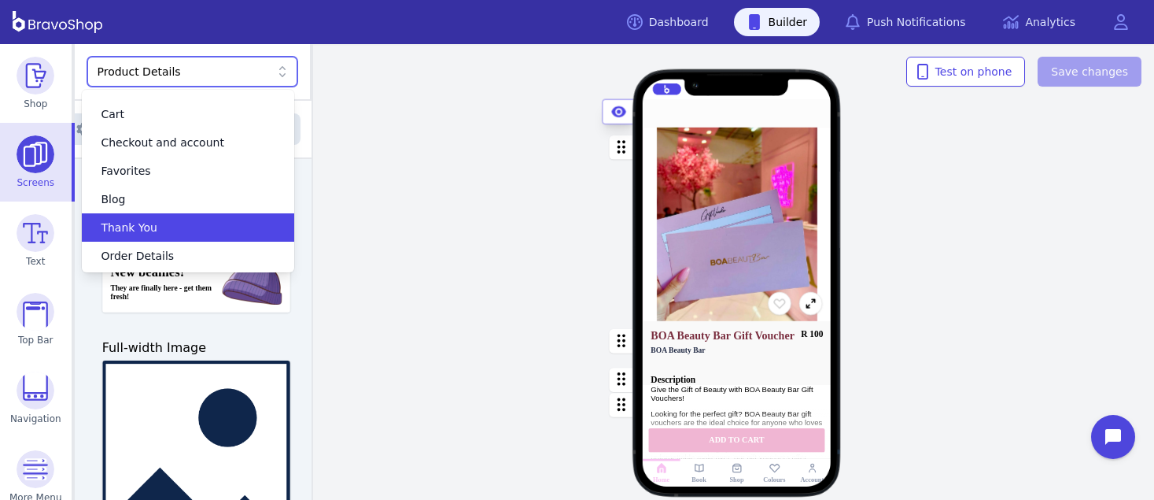
click at [212, 228] on div "Thank You" at bounding box center [178, 228] width 174 height 16
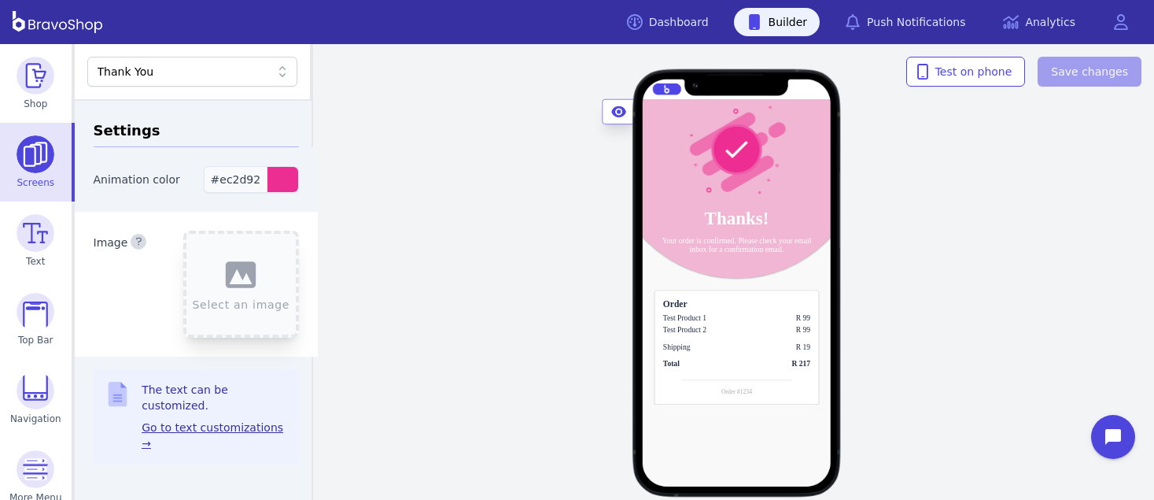
click at [275, 175] on div "button" at bounding box center [282, 179] width 31 height 25
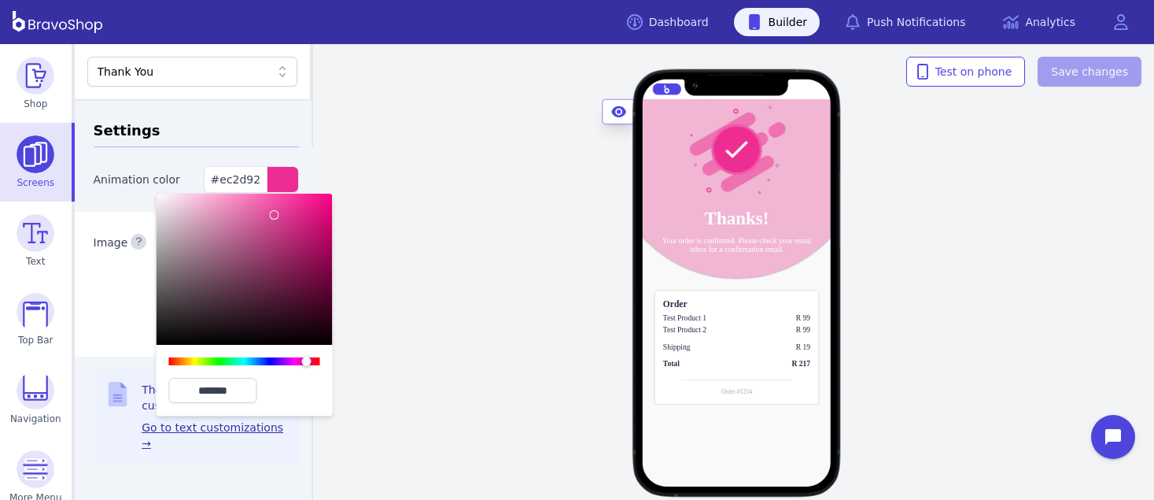
click at [275, 215] on div at bounding box center [245, 269] width 176 height 151
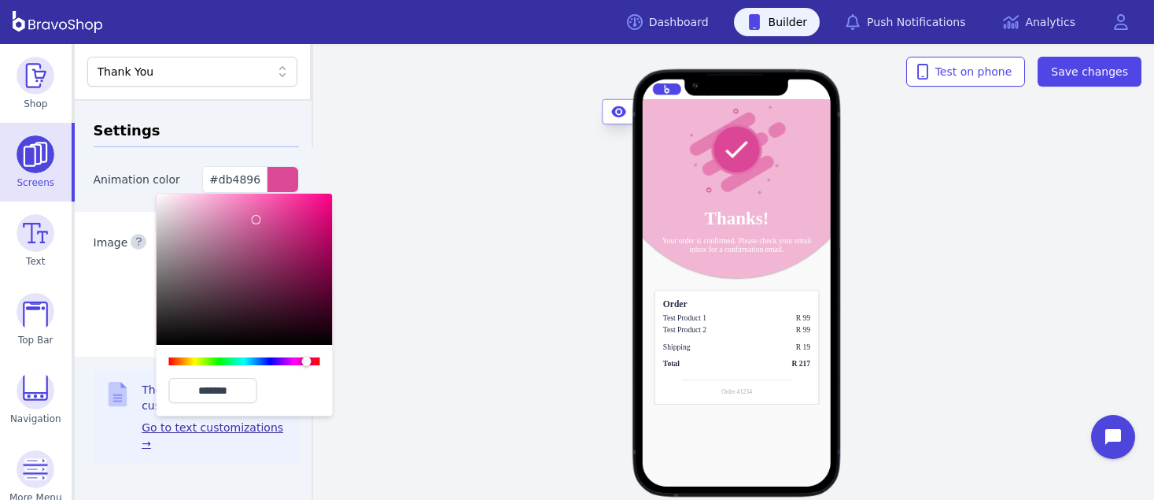
click at [256, 220] on div at bounding box center [245, 269] width 176 height 151
click at [243, 221] on div at bounding box center [245, 269] width 176 height 151
click at [230, 226] on div at bounding box center [245, 269] width 176 height 151
type input "*******"
click at [208, 219] on div at bounding box center [245, 269] width 176 height 151
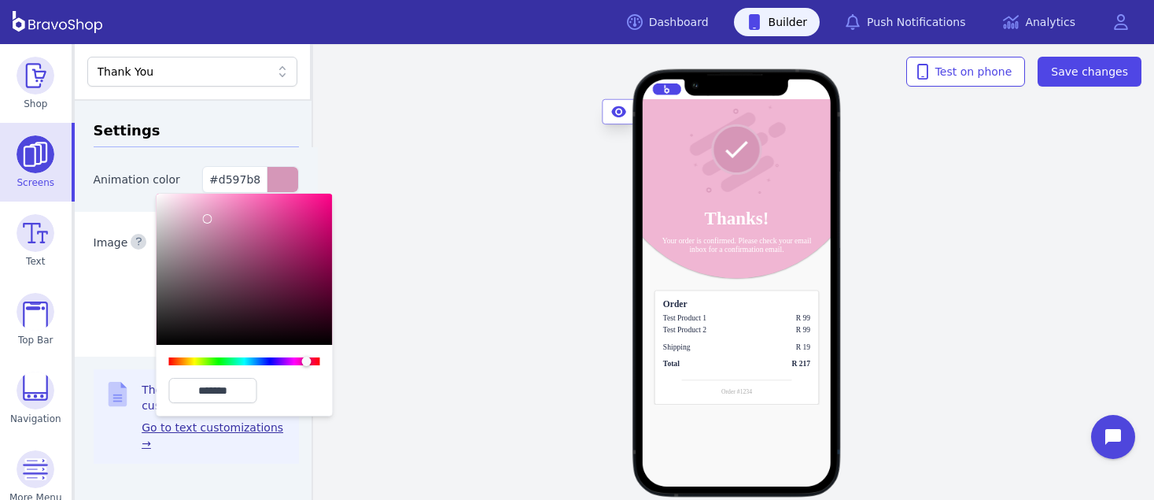
click at [216, 125] on h3 "Settings" at bounding box center [197, 134] width 206 height 28
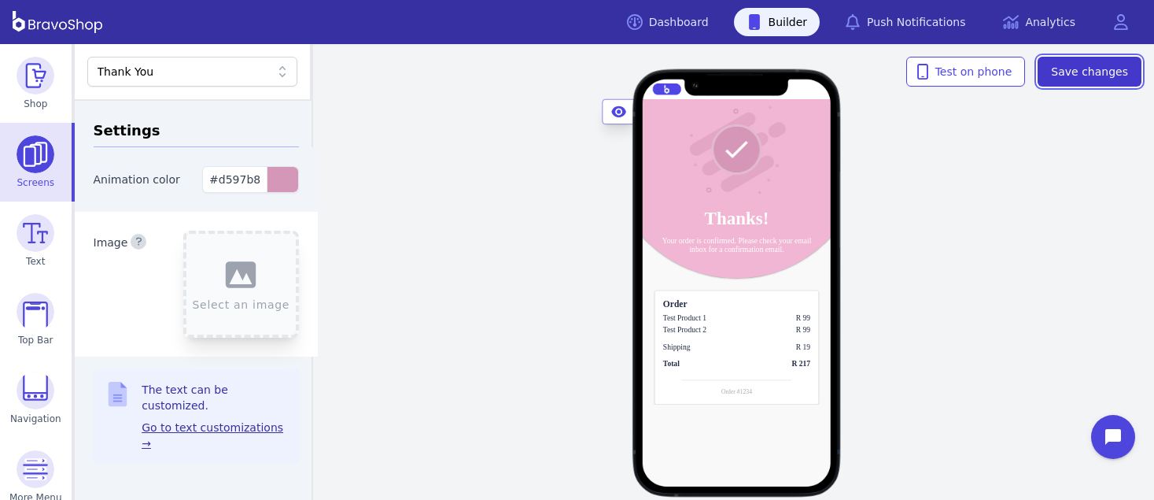
click at [1108, 72] on span "Save changes" at bounding box center [1089, 72] width 77 height 16
click at [216, 68] on div "Thank You" at bounding box center [185, 72] width 174 height 16
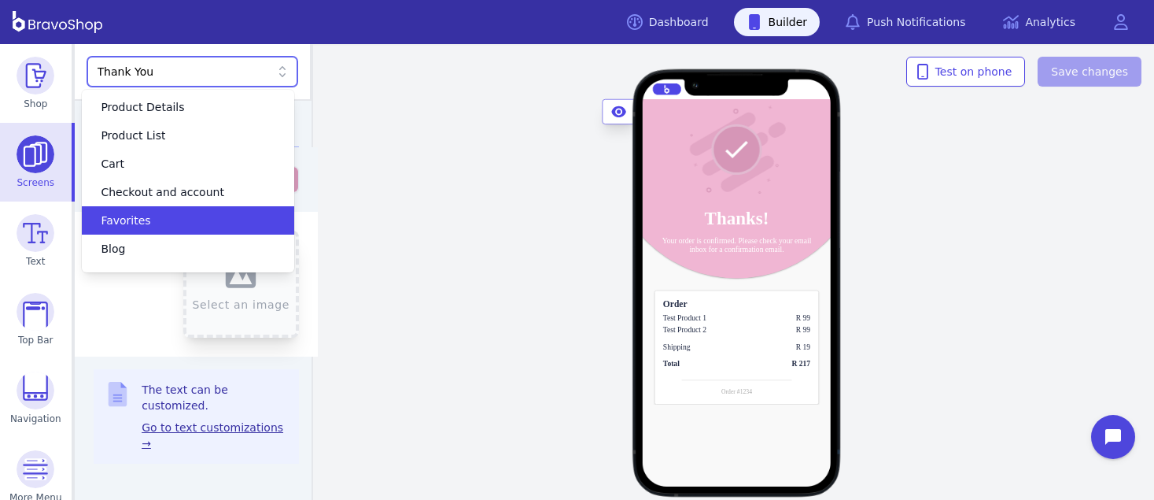
click at [175, 223] on div "Favorites" at bounding box center [178, 220] width 174 height 16
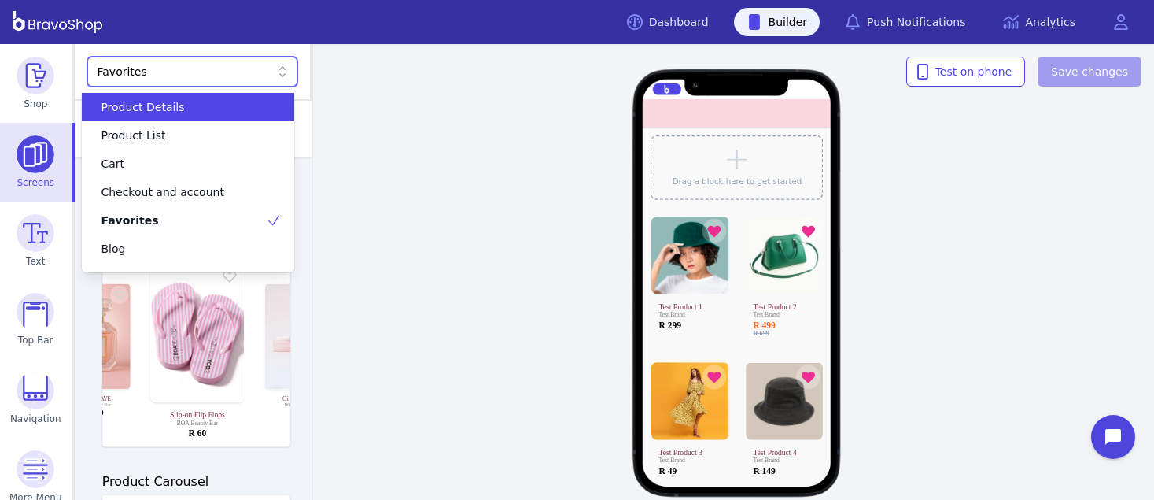
click at [178, 62] on div "Favorites" at bounding box center [192, 72] width 211 height 30
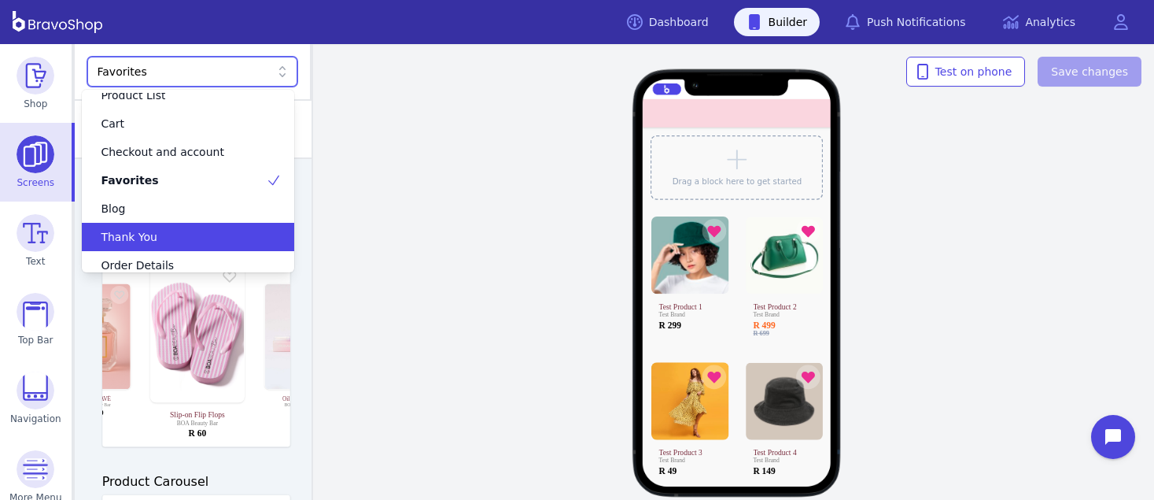
scroll to position [41, 0]
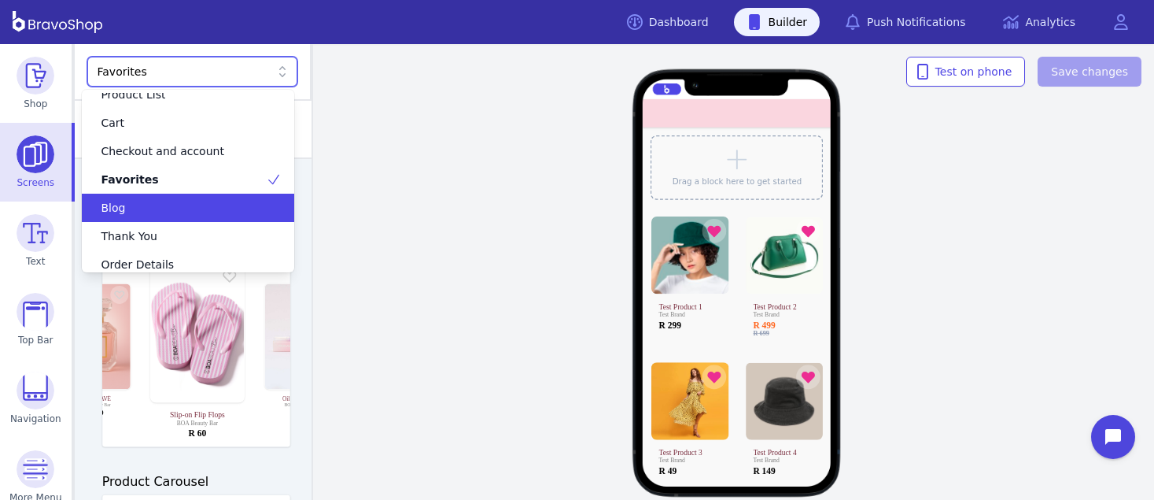
click at [161, 208] on div "Blog" at bounding box center [178, 208] width 174 height 16
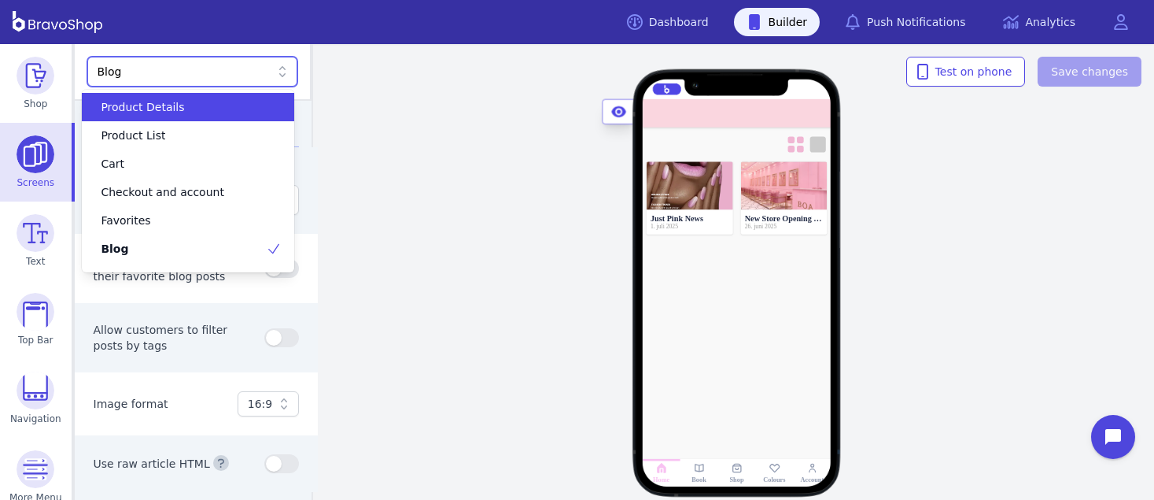
click at [211, 73] on div "Blog" at bounding box center [185, 72] width 174 height 16
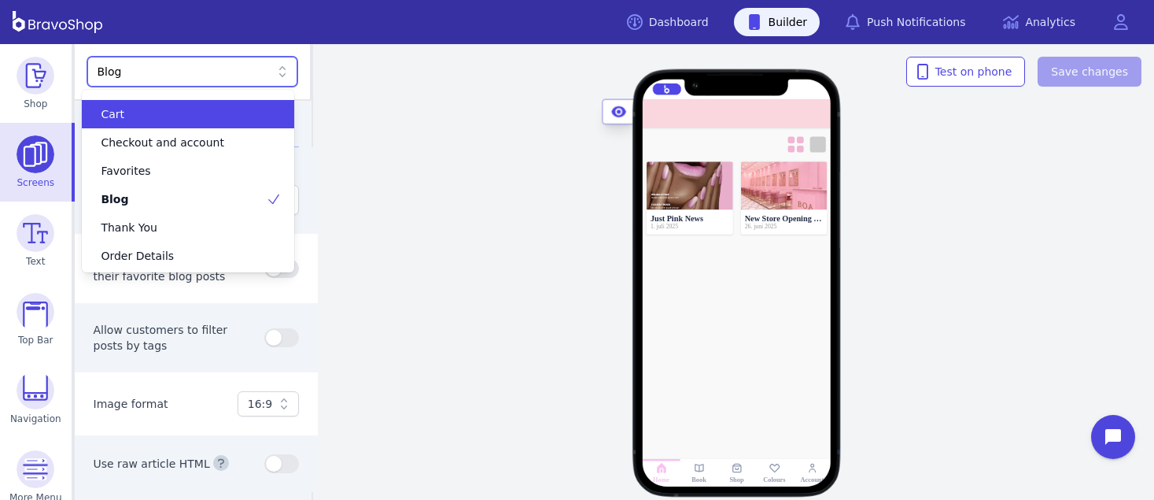
scroll to position [0, 0]
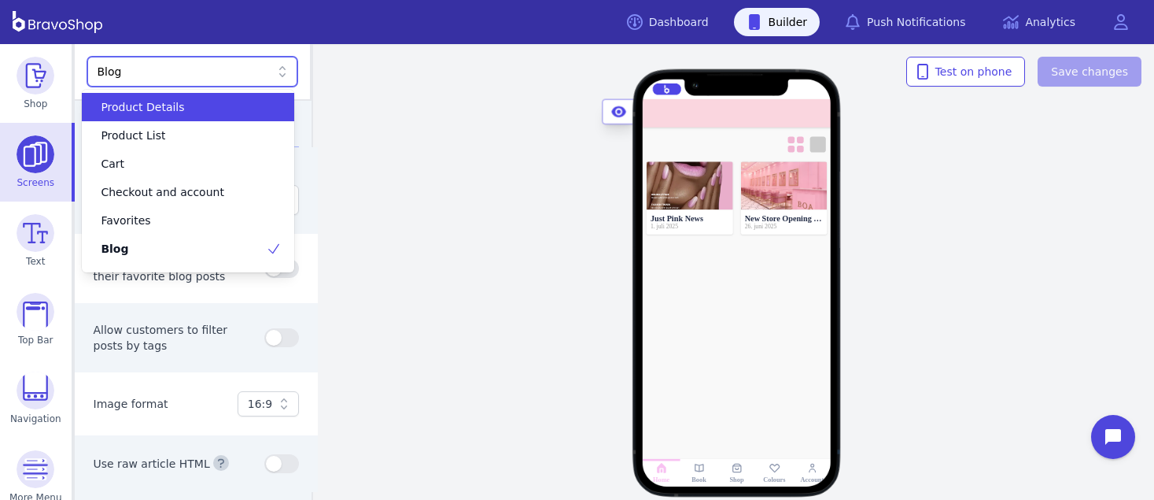
click at [193, 45] on div "option Product Details focused, 1 of 8. 8 results available. Use Up and Down to…" at bounding box center [194, 72] width 238 height 57
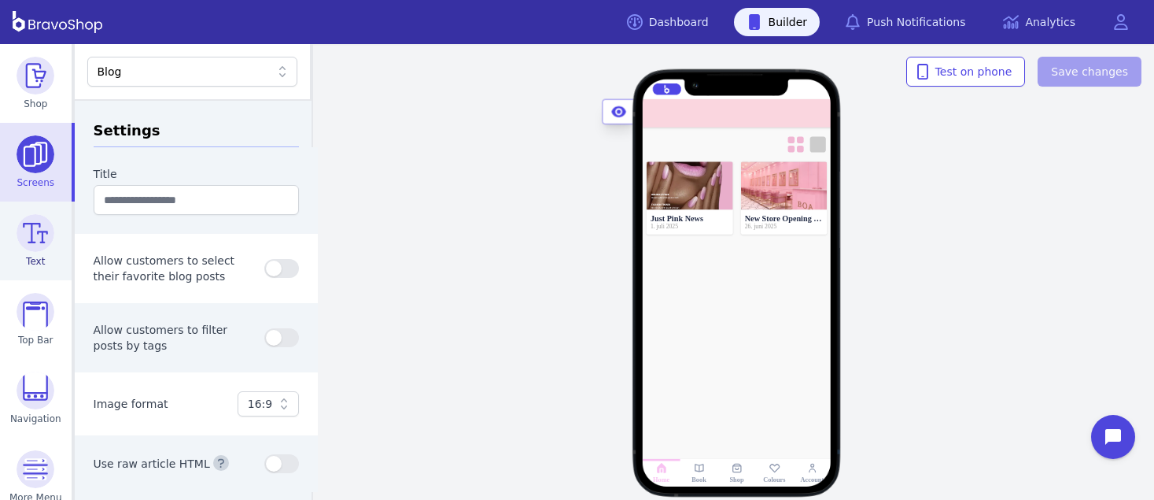
scroll to position [95, 0]
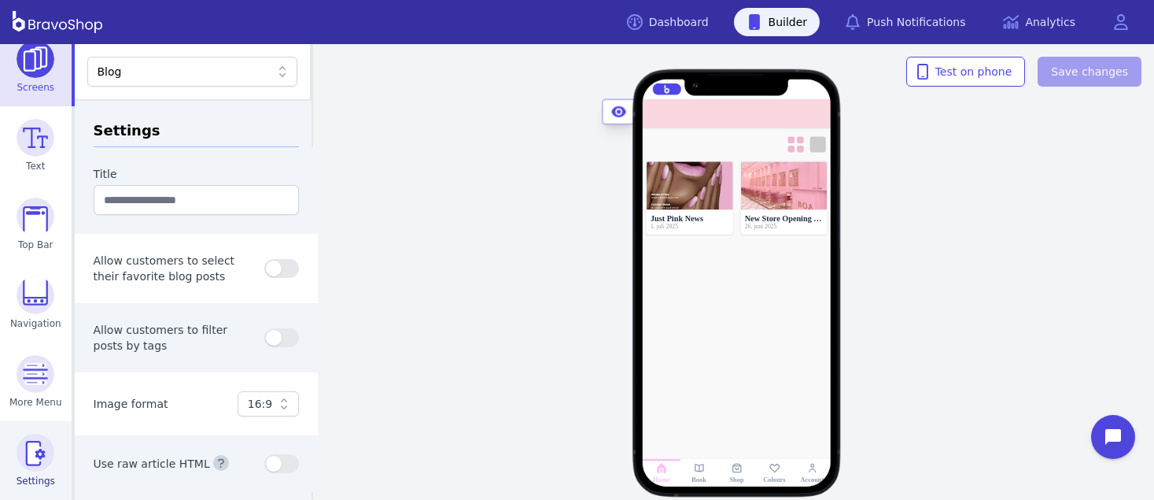
click at [34, 452] on img at bounding box center [36, 453] width 38 height 38
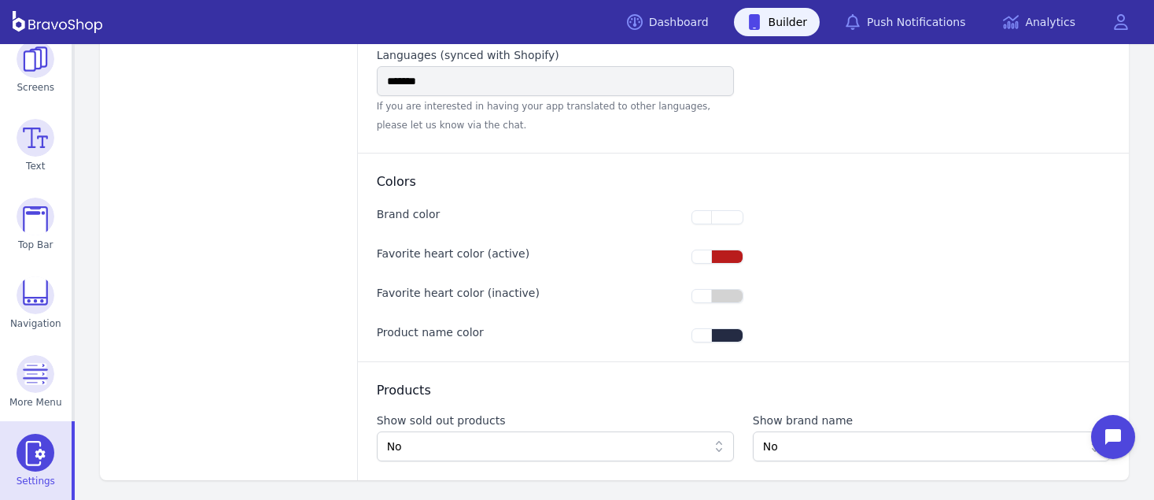
scroll to position [205, 0]
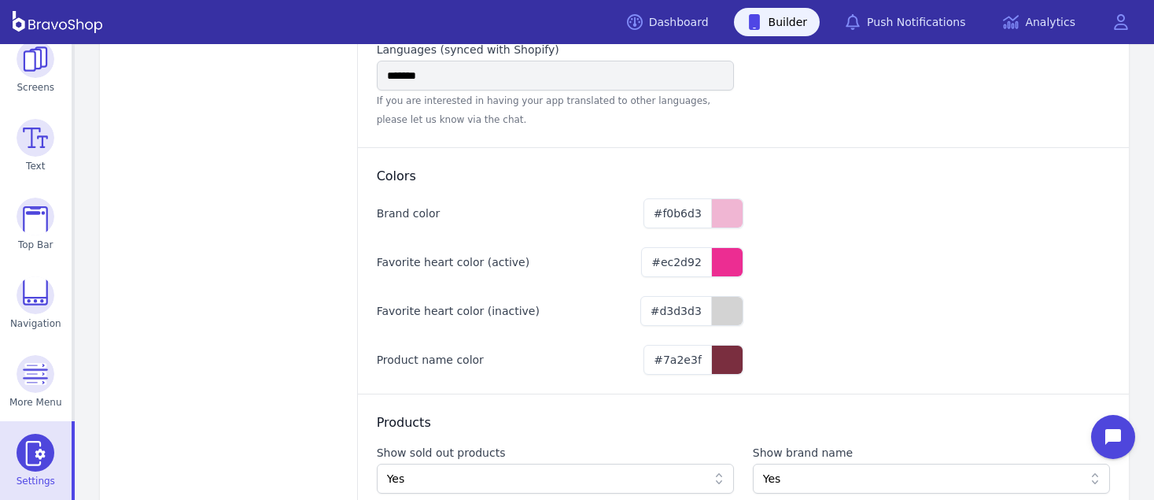
type input "**********"
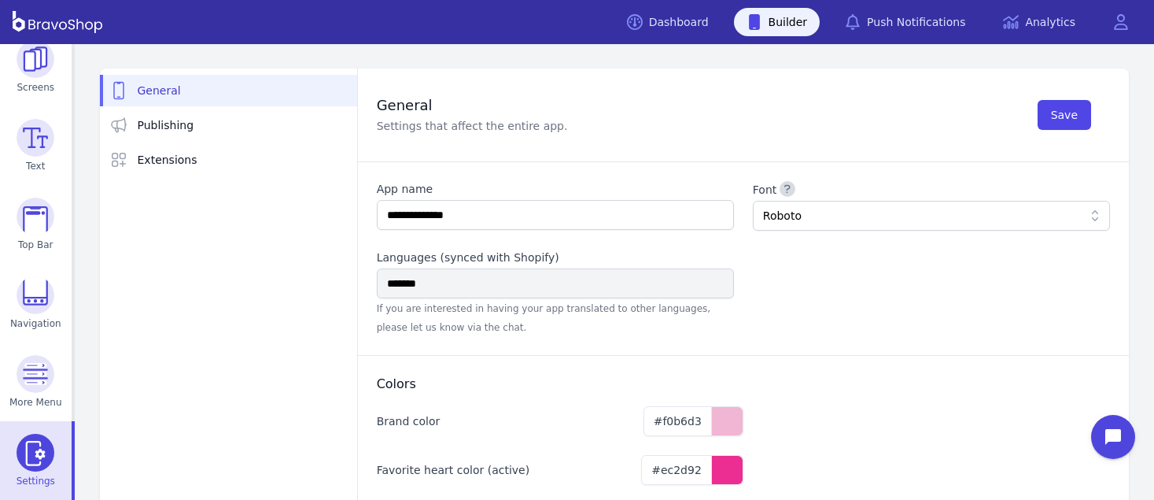
scroll to position [0, 0]
click at [175, 114] on link "Publishing" at bounding box center [228, 125] width 257 height 31
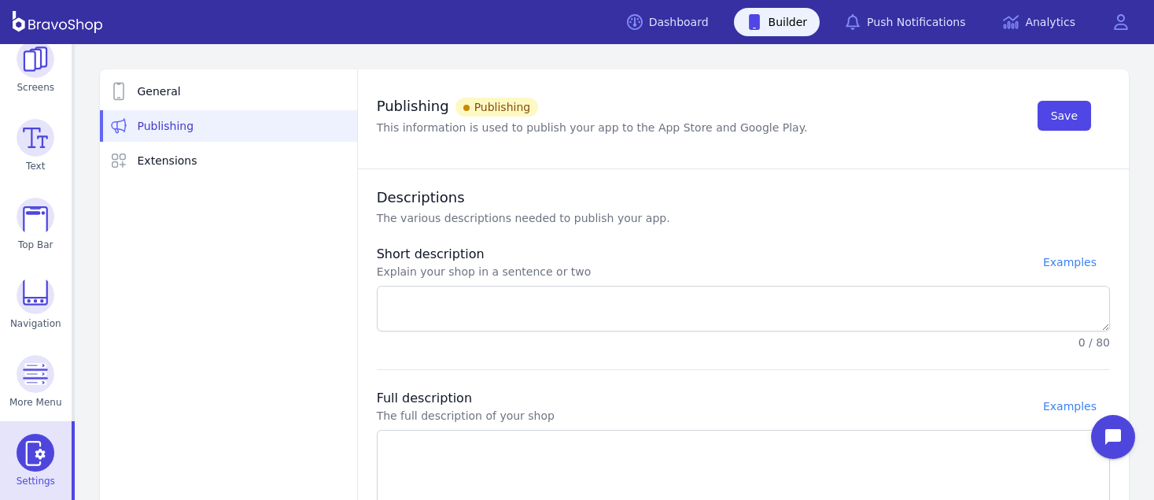
type textarea "**********"
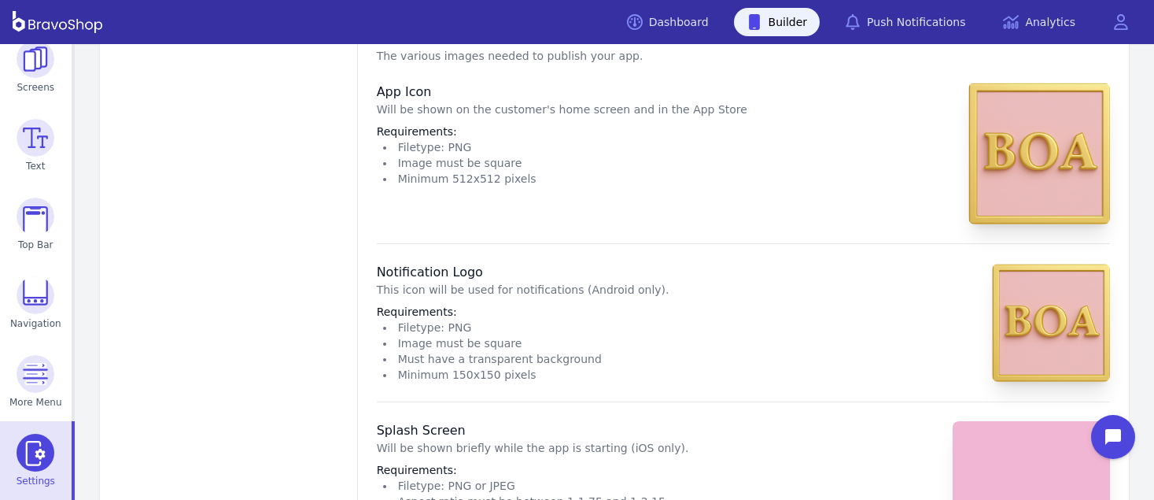
scroll to position [571, 0]
